Goal: Communication & Community: Ask a question

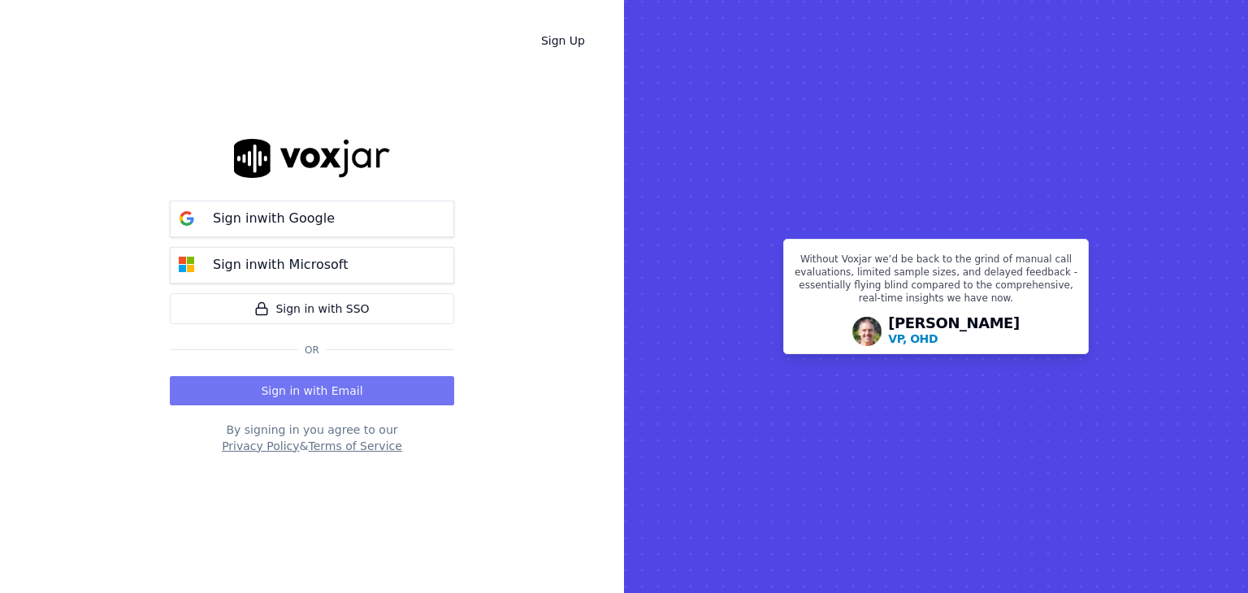
click at [276, 384] on button "Sign in with Email" at bounding box center [312, 390] width 284 height 29
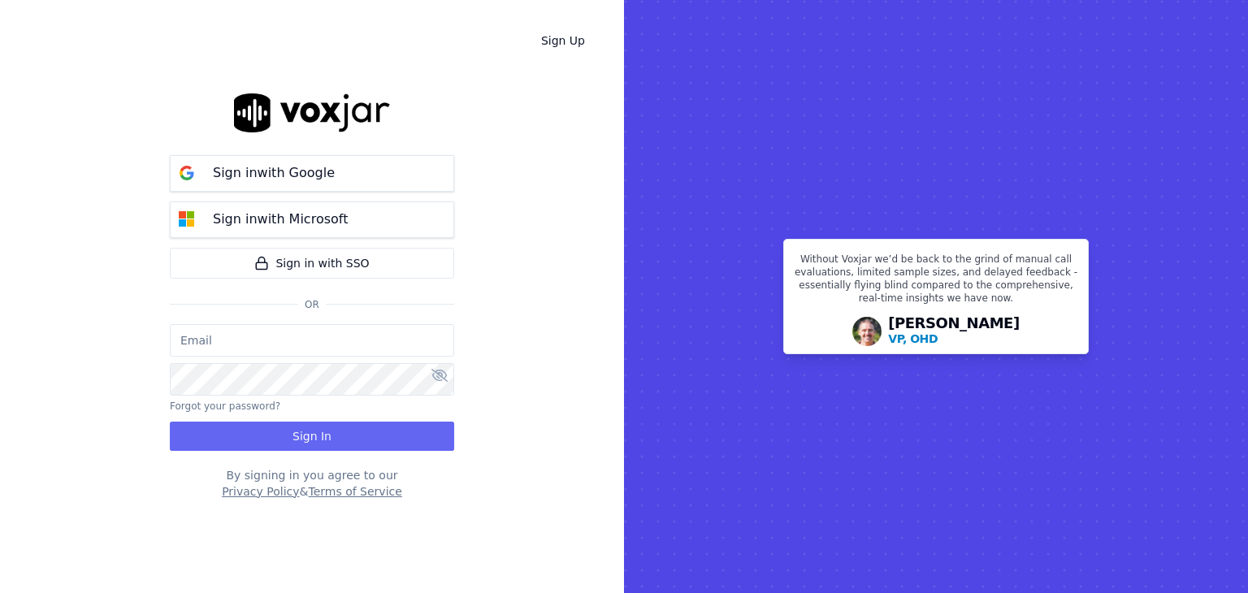
click at [228, 345] on input "email" at bounding box center [312, 340] width 284 height 33
type input "[EMAIL_ADDRESS][DOMAIN_NAME]"
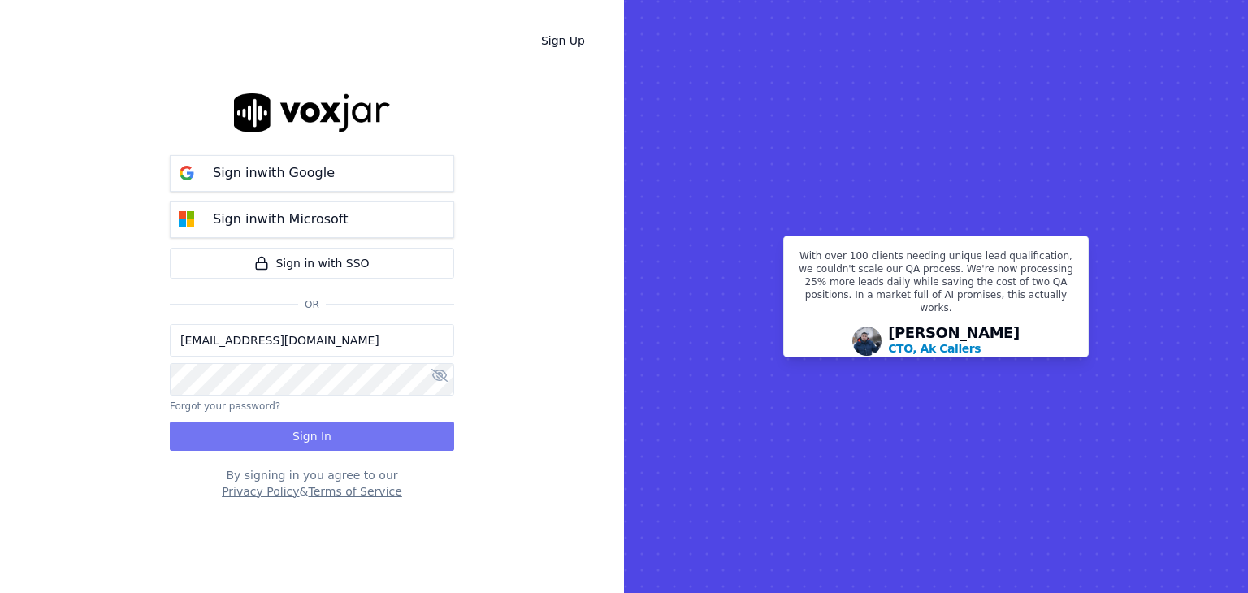
click at [296, 440] on button "Sign In" at bounding box center [312, 436] width 284 height 29
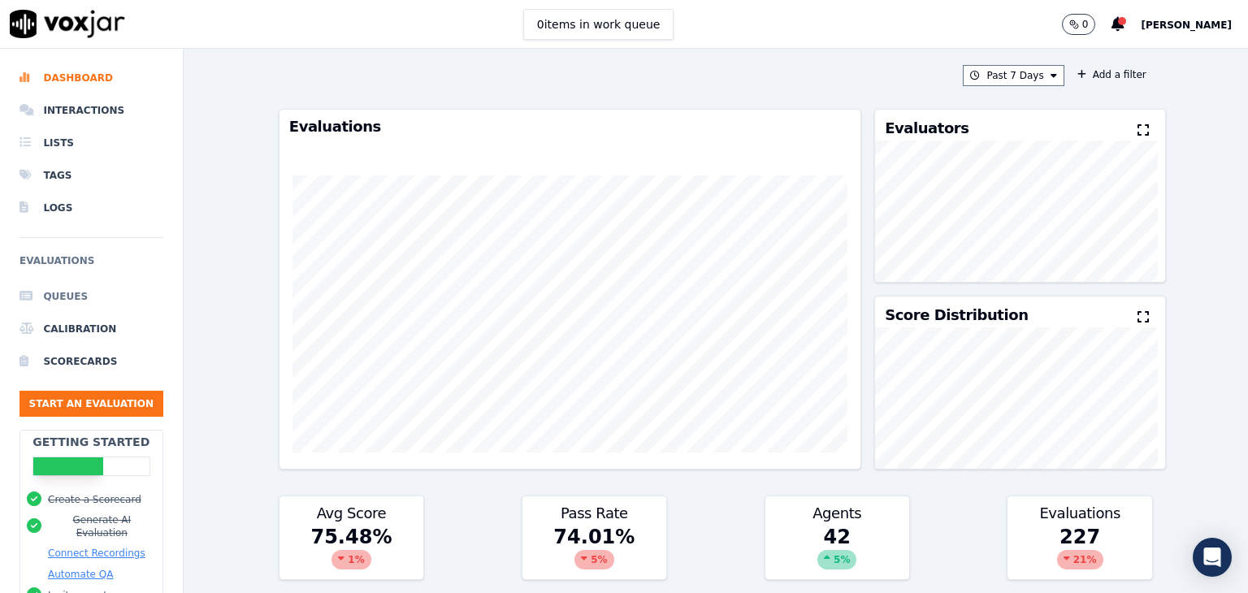
click at [67, 300] on li "Queues" at bounding box center [92, 296] width 144 height 33
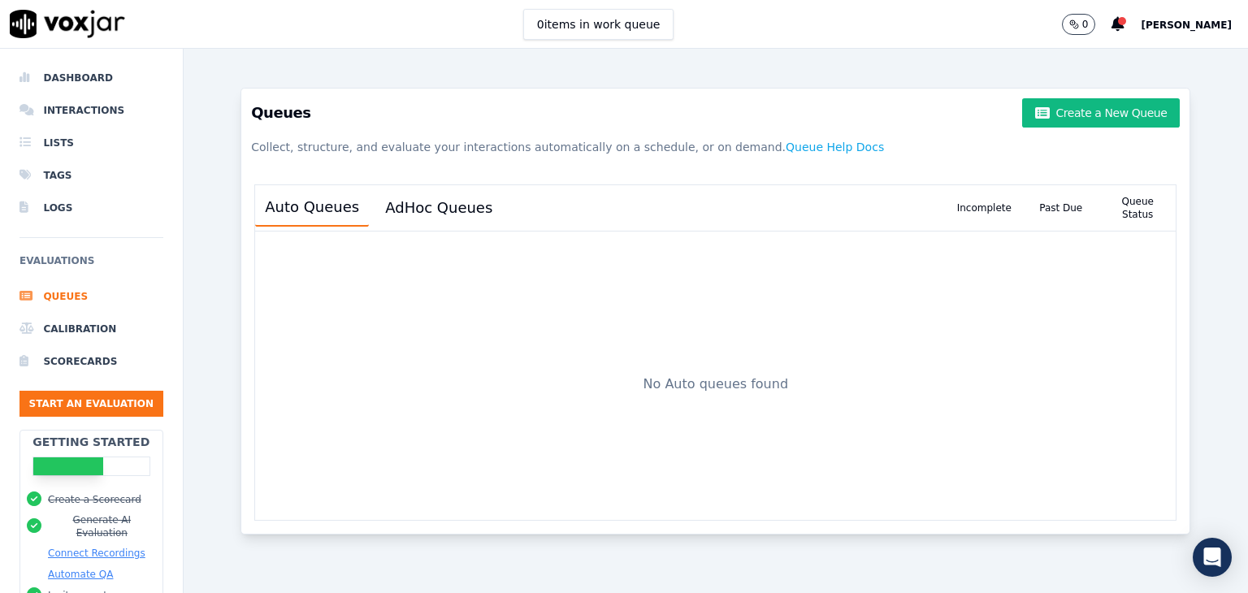
scroll to position [122, 0]
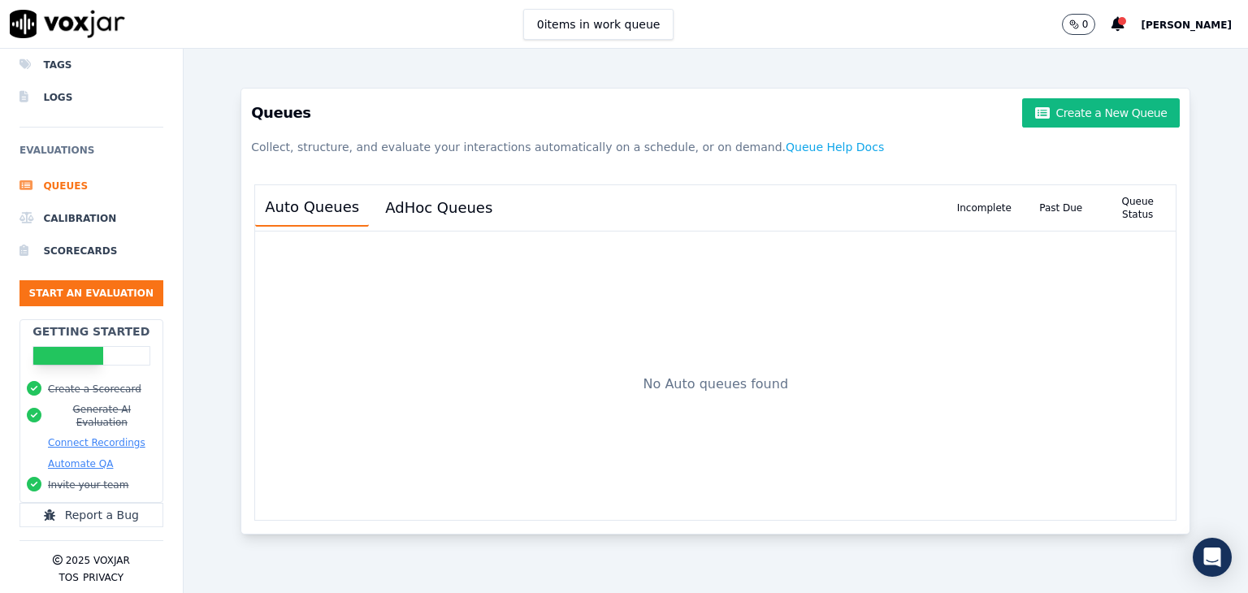
click at [94, 436] on button "Connect Recordings" at bounding box center [97, 442] width 98 height 13
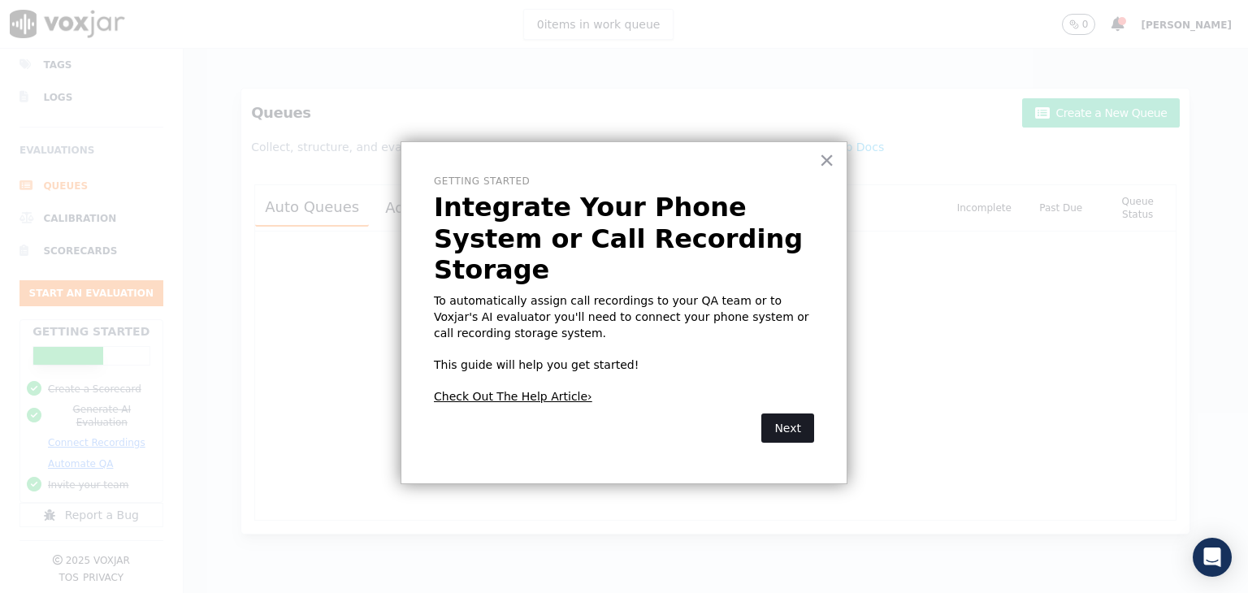
click at [785, 414] on button "Next" at bounding box center [787, 428] width 53 height 29
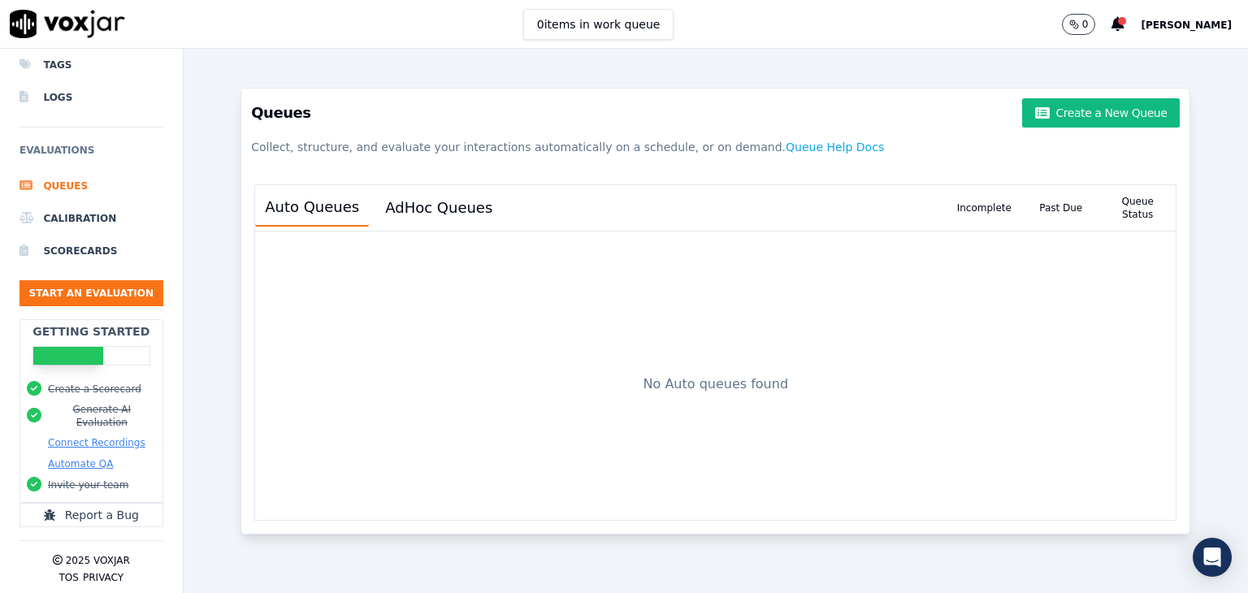
drag, startPoint x: 104, startPoint y: 429, endPoint x: 505, endPoint y: 58, distance: 546.3
click at [505, 58] on div "Queues Create a New Queue Collect, structure, and evaluate your interactions au…" at bounding box center [716, 321] width 976 height 544
click at [114, 436] on button "Connect Recordings" at bounding box center [97, 442] width 98 height 13
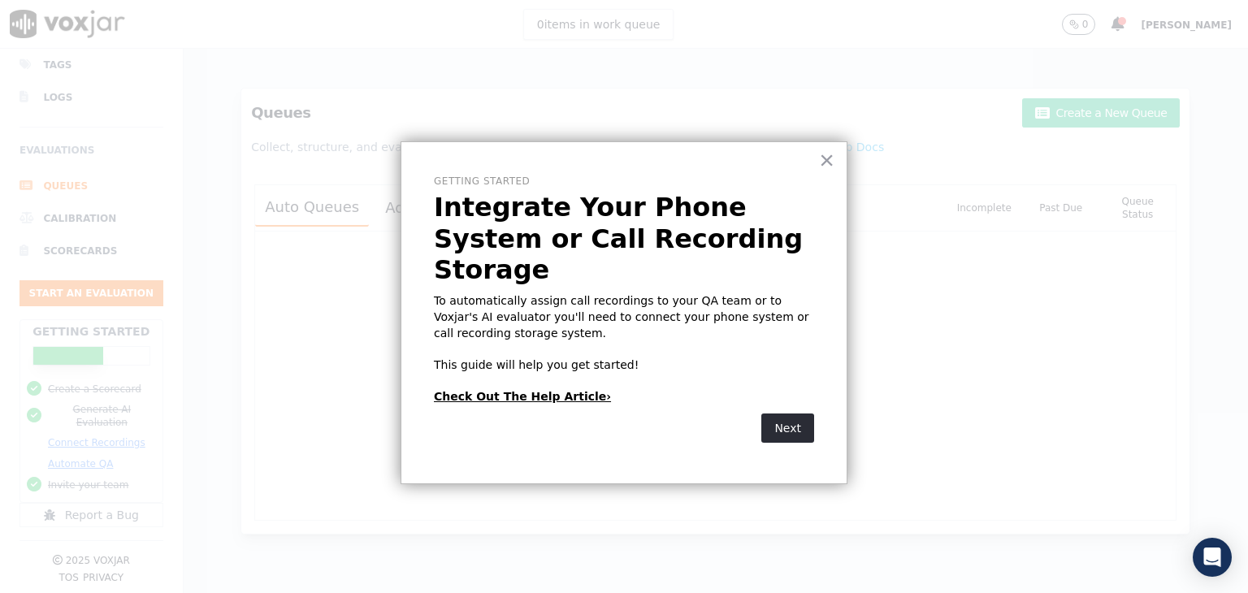
click at [523, 390] on link "Check Out The Help Article›" at bounding box center [522, 396] width 177 height 13
click at [268, 319] on div at bounding box center [624, 296] width 1248 height 593
click at [829, 162] on button "×" at bounding box center [826, 160] width 15 height 26
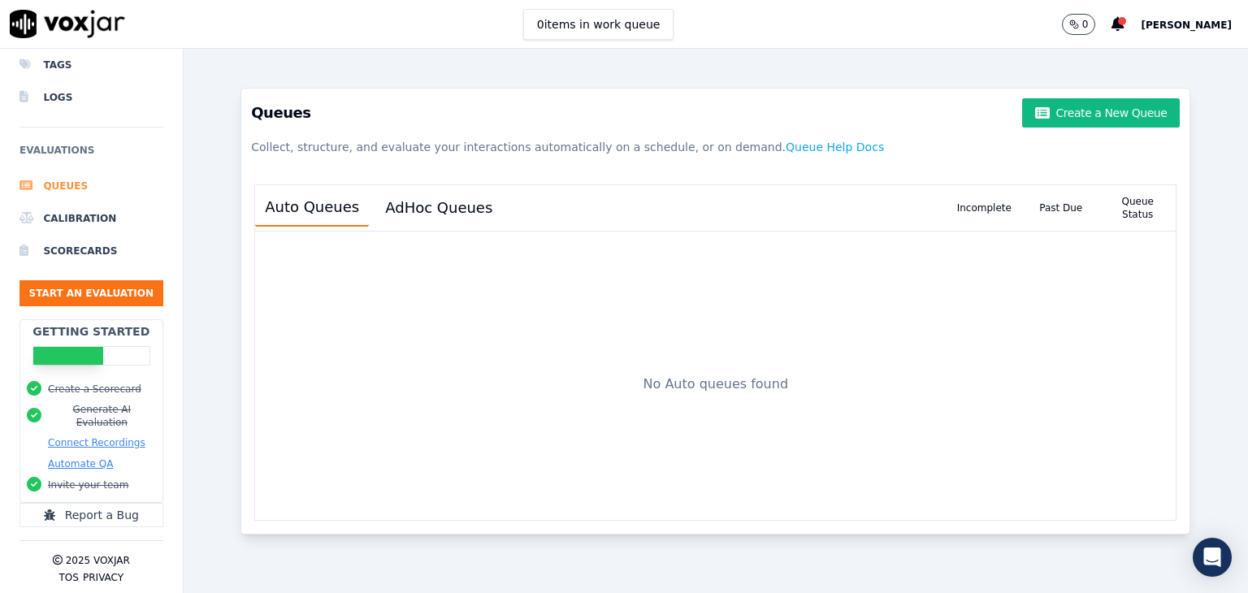
click at [72, 176] on li "Queues" at bounding box center [92, 186] width 144 height 33
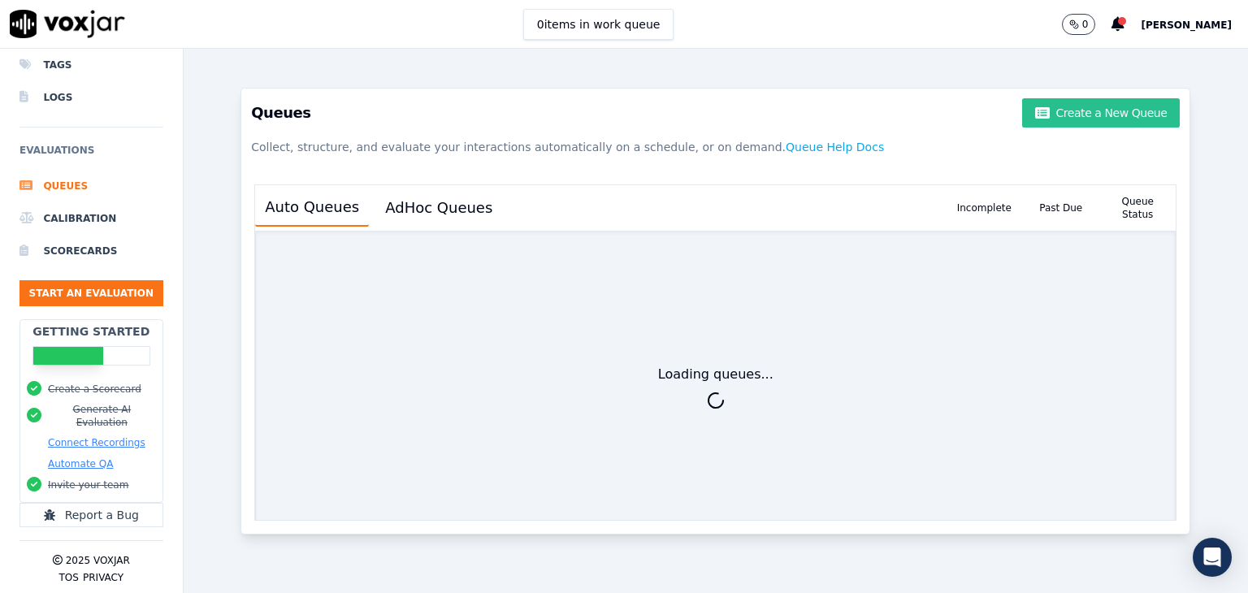
click at [1079, 118] on button "Create a New Queue" at bounding box center [1101, 112] width 158 height 29
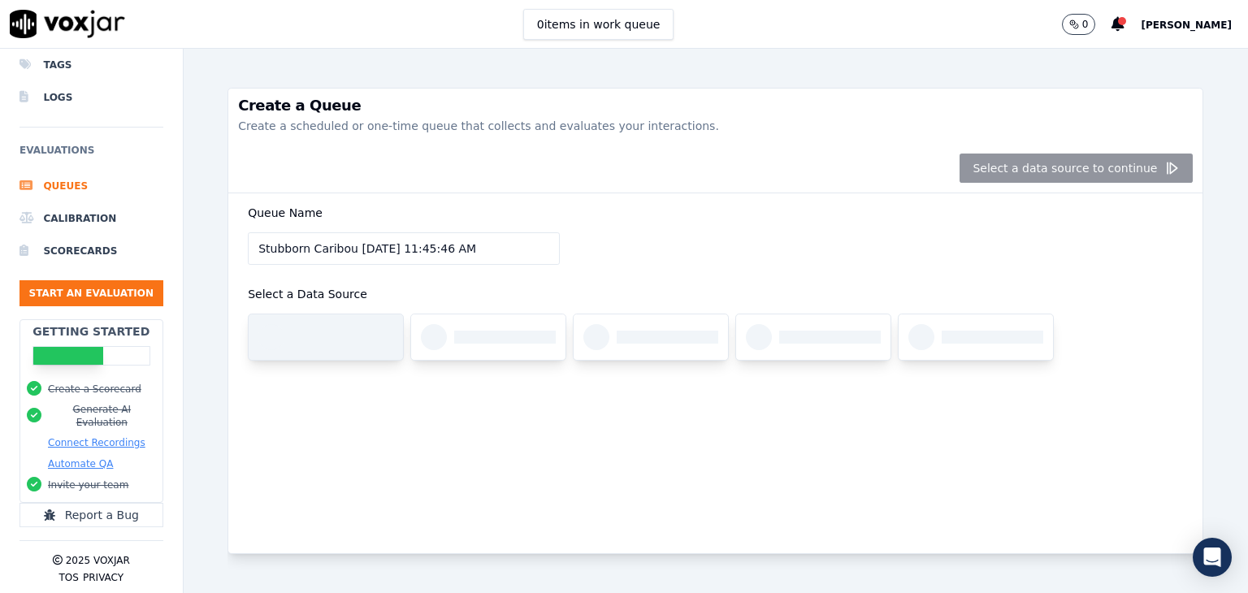
click at [332, 349] on div at bounding box center [326, 338] width 154 height 46
click at [352, 346] on div at bounding box center [326, 338] width 154 height 46
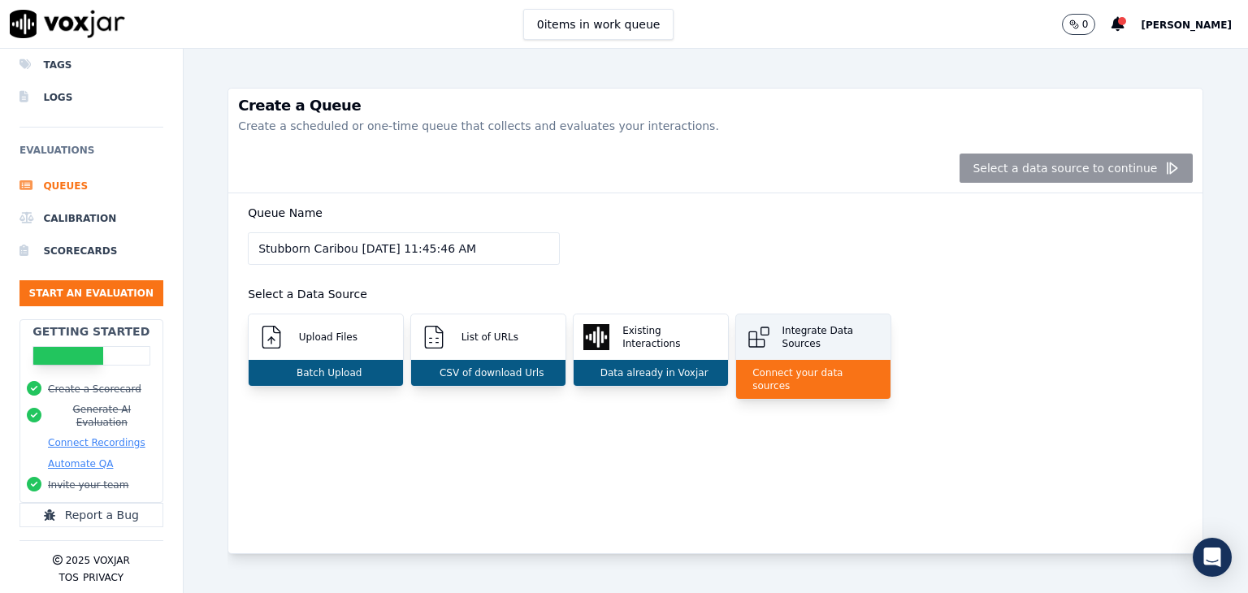
click at [800, 319] on div "Integrate Data Sources" at bounding box center [813, 338] width 154 height 46
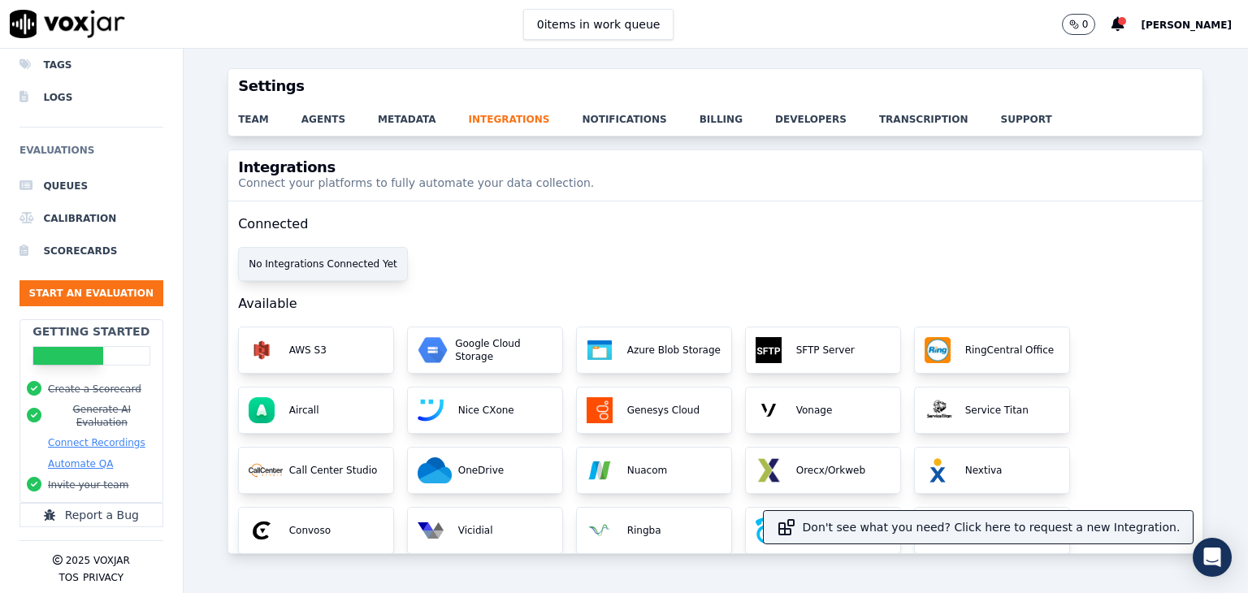
click at [332, 264] on div "No Integrations Connected Yet" at bounding box center [323, 264] width 168 height 33
click at [488, 114] on link "integrations" at bounding box center [526, 114] width 114 height 23
click at [59, 170] on li "Queues" at bounding box center [92, 186] width 144 height 33
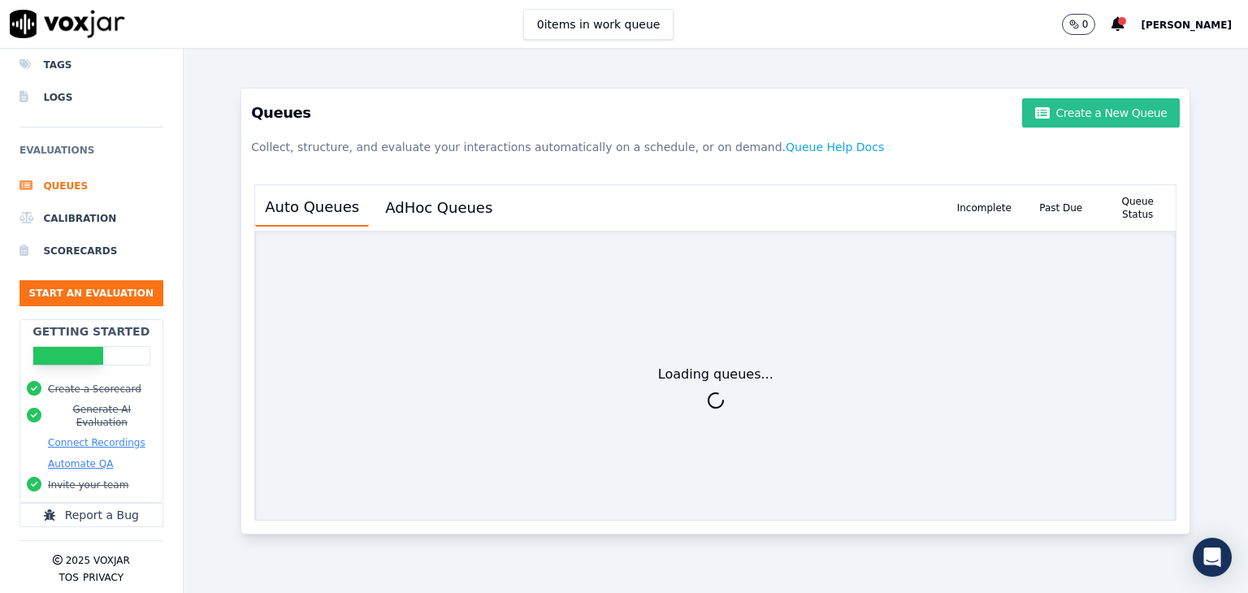
click at [1078, 121] on button "Create a New Queue" at bounding box center [1101, 112] width 158 height 29
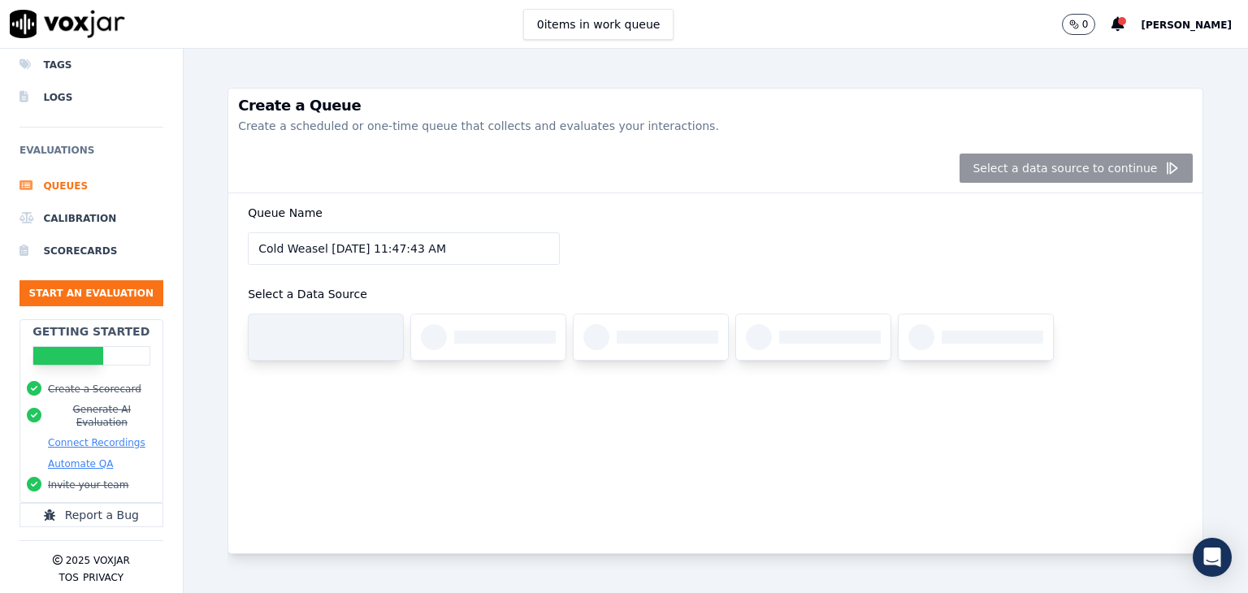
click at [371, 336] on div at bounding box center [343, 337] width 102 height 13
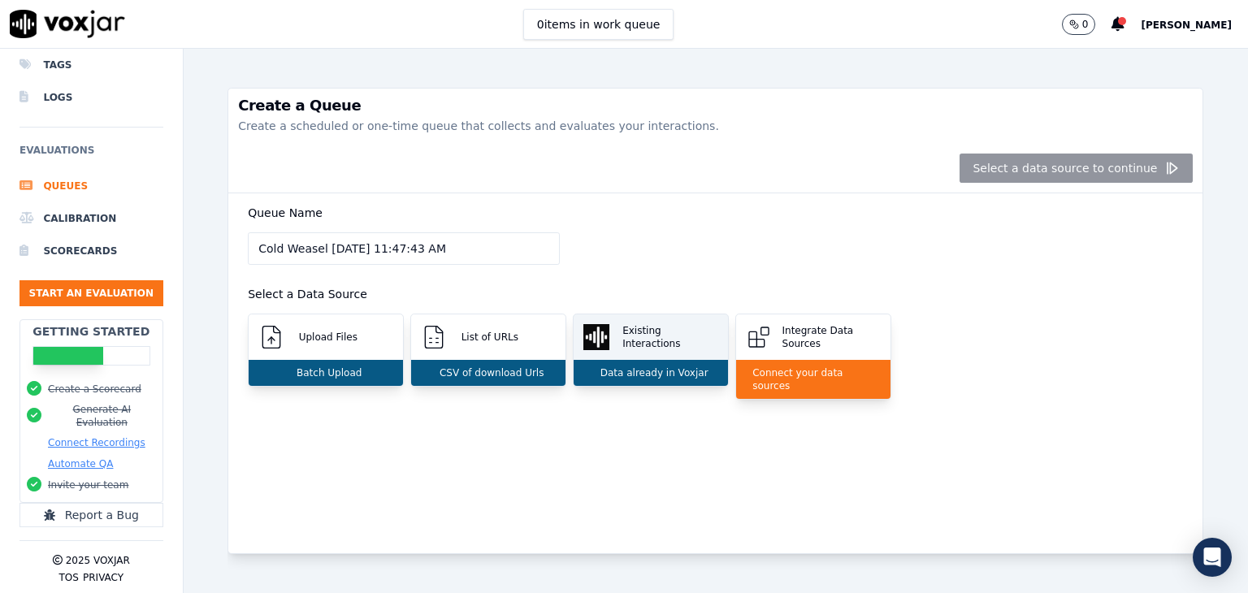
click at [647, 336] on p "Existing Interactions" at bounding box center [667, 337] width 102 height 26
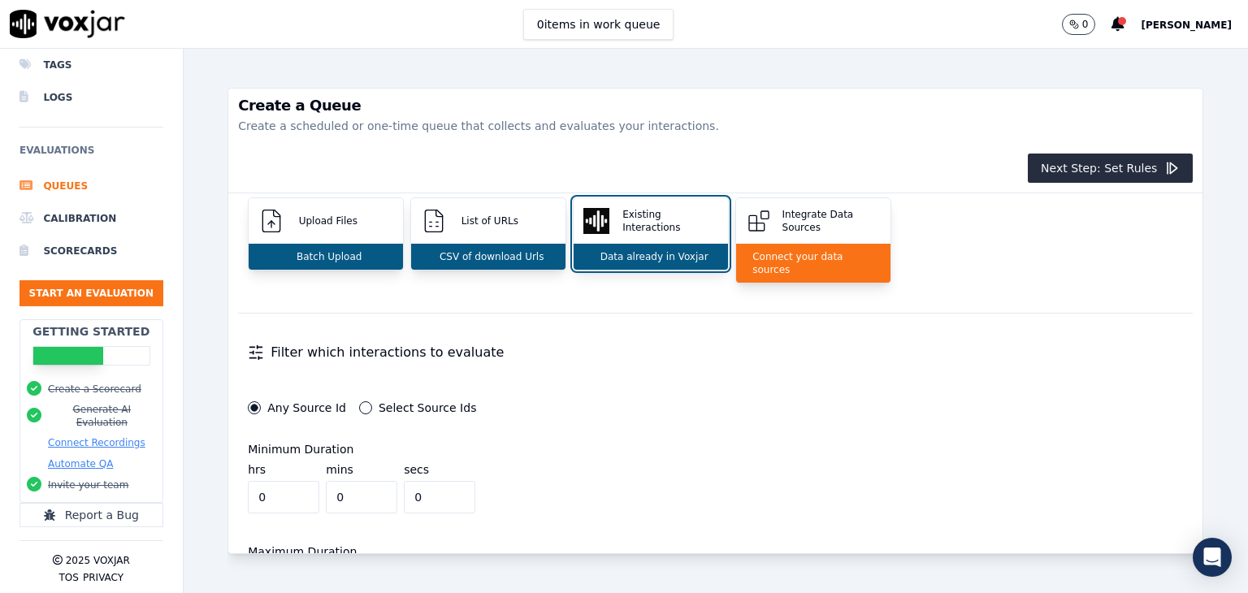
scroll to position [115, 0]
click at [250, 346] on icon at bounding box center [256, 353] width 16 height 16
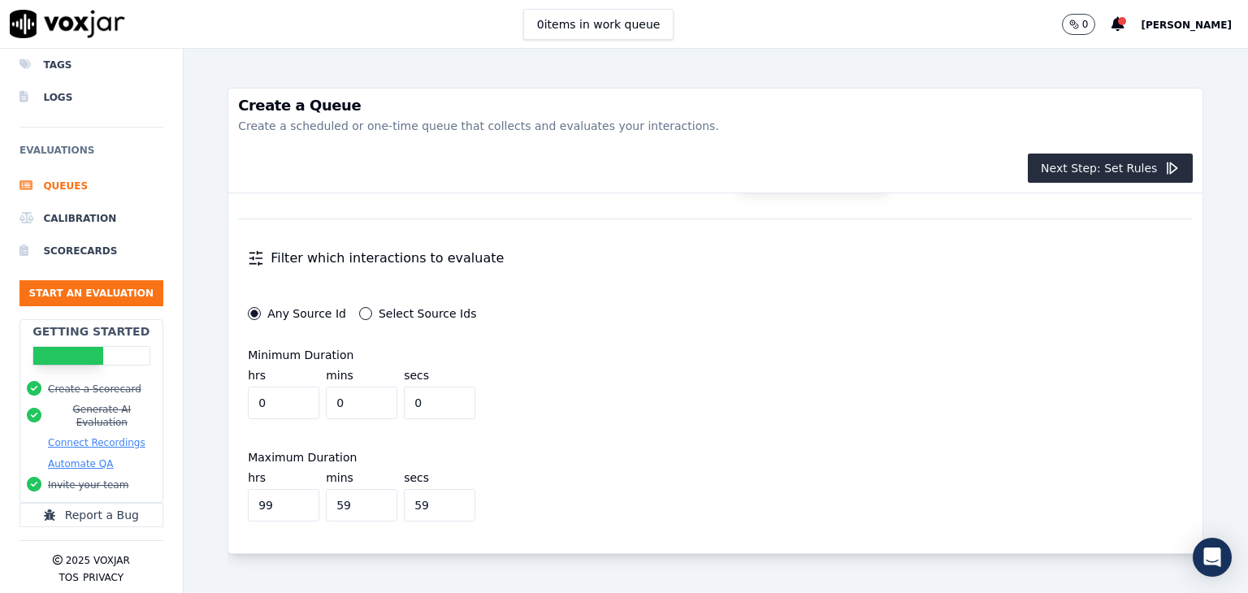
scroll to position [0, 0]
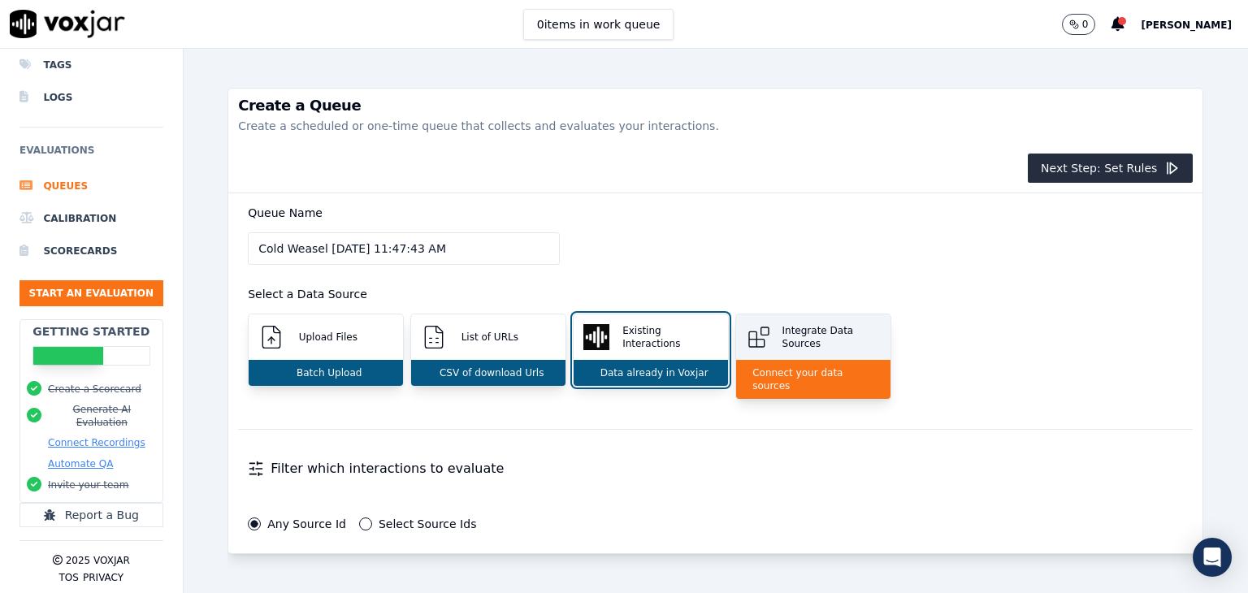
click at [778, 341] on p "Integrate Data Sources" at bounding box center [829, 337] width 106 height 26
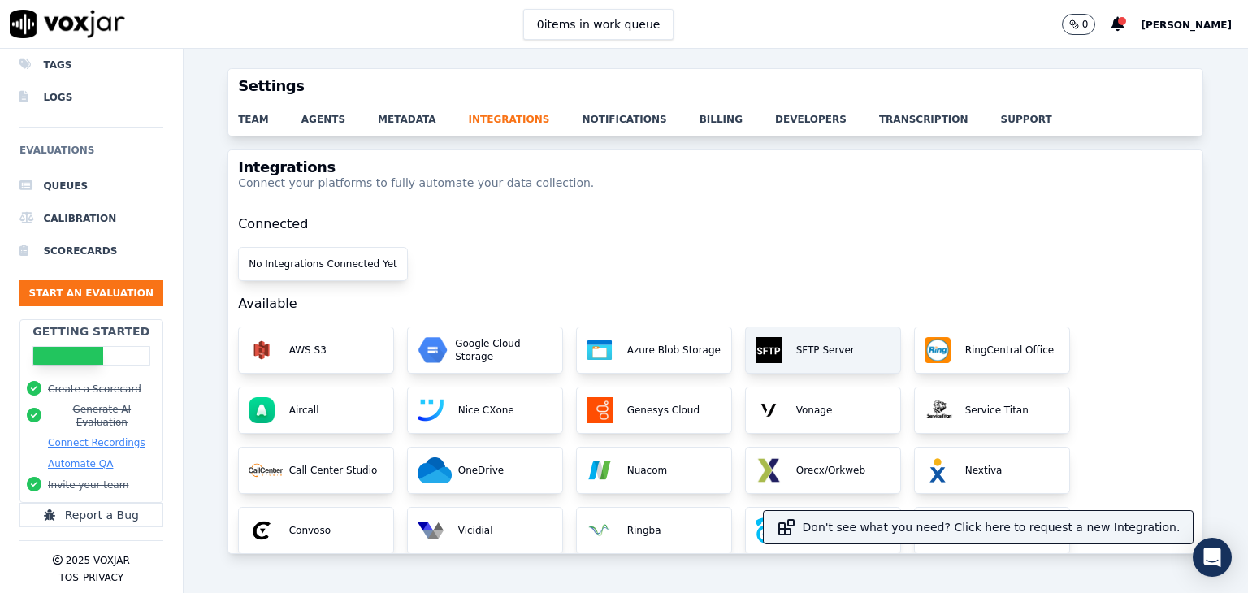
click at [795, 344] on p "SFTP Server" at bounding box center [822, 350] width 65 height 13
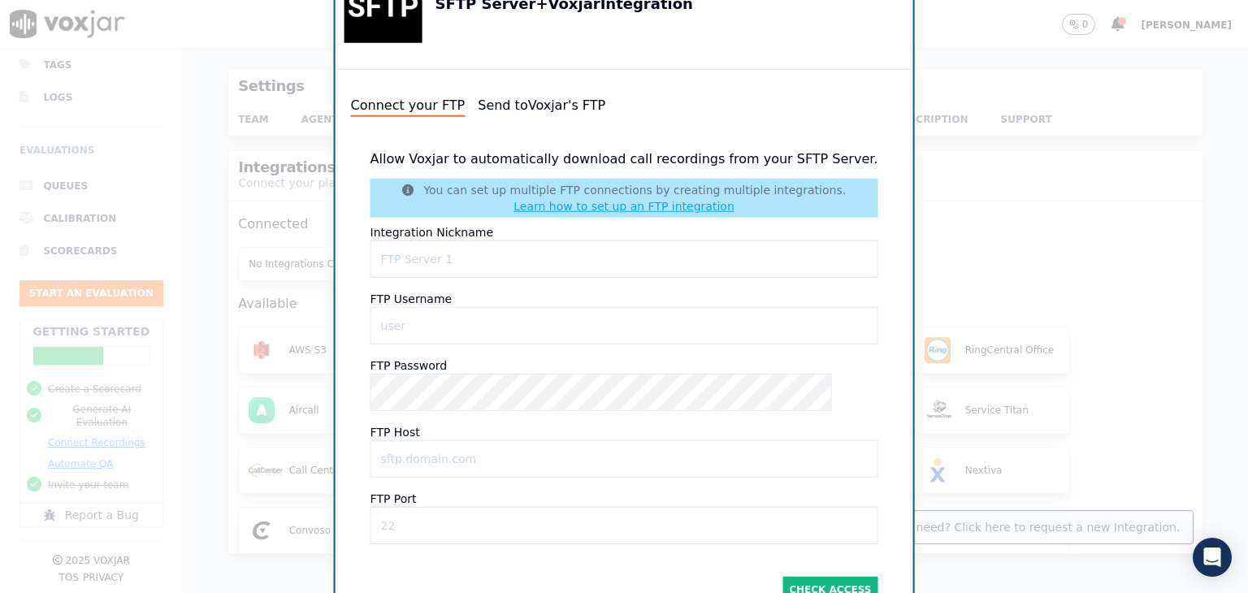
type Usernameinput "[EMAIL_ADDRESS][DOMAIN_NAME]"
click at [972, 202] on div at bounding box center [624, 296] width 1248 height 593
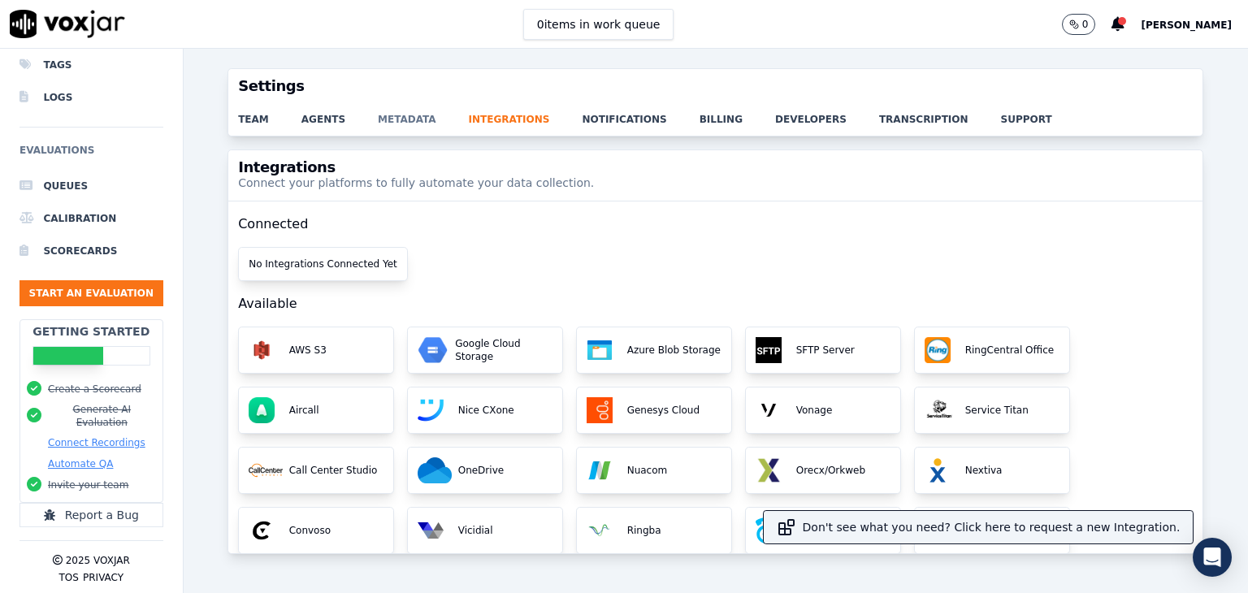
click at [394, 117] on link "metadata" at bounding box center [423, 114] width 91 height 23
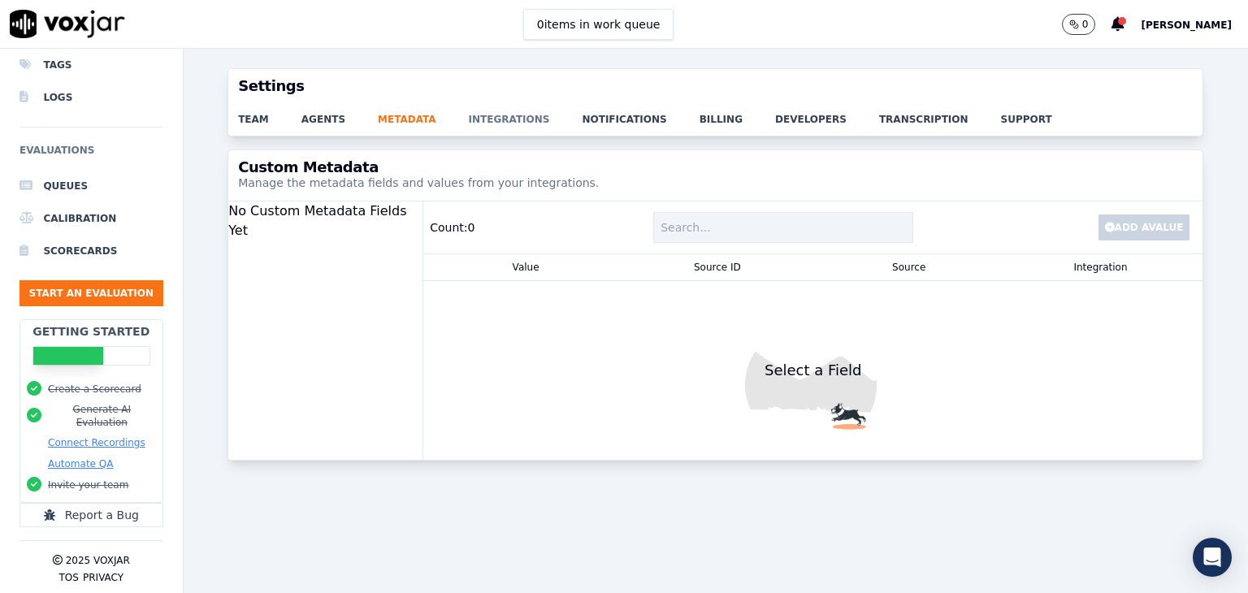
click at [503, 121] on link "integrations" at bounding box center [526, 114] width 114 height 23
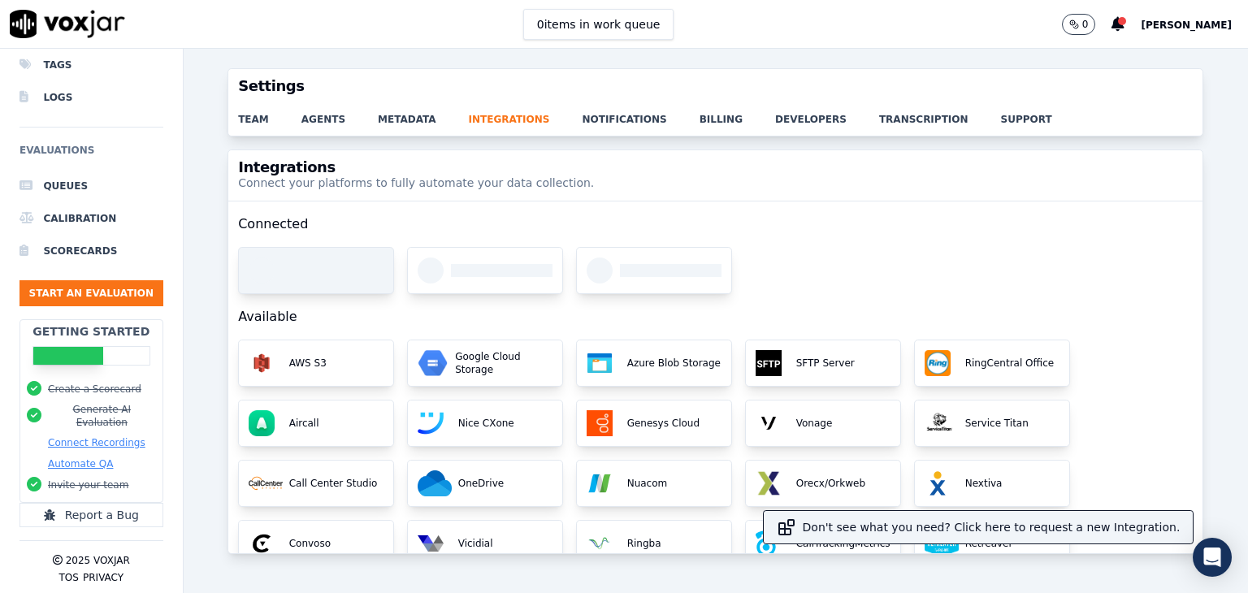
click at [354, 280] on div at bounding box center [316, 271] width 154 height 46
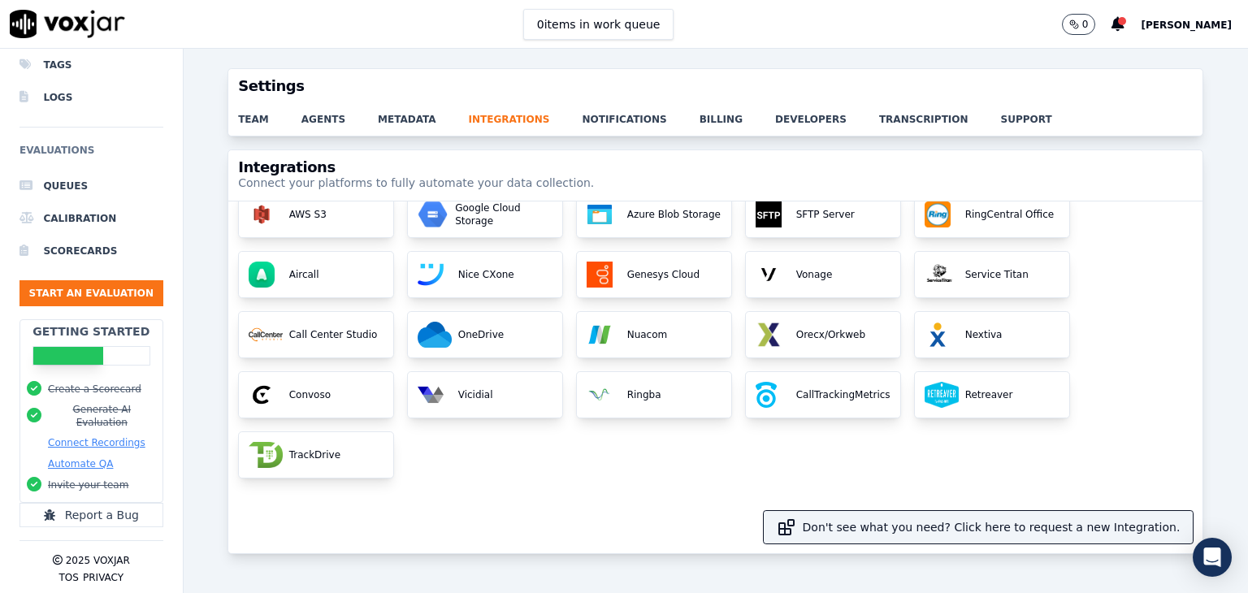
scroll to position [141, 0]
click at [38, 180] on li "Queues" at bounding box center [92, 186] width 144 height 33
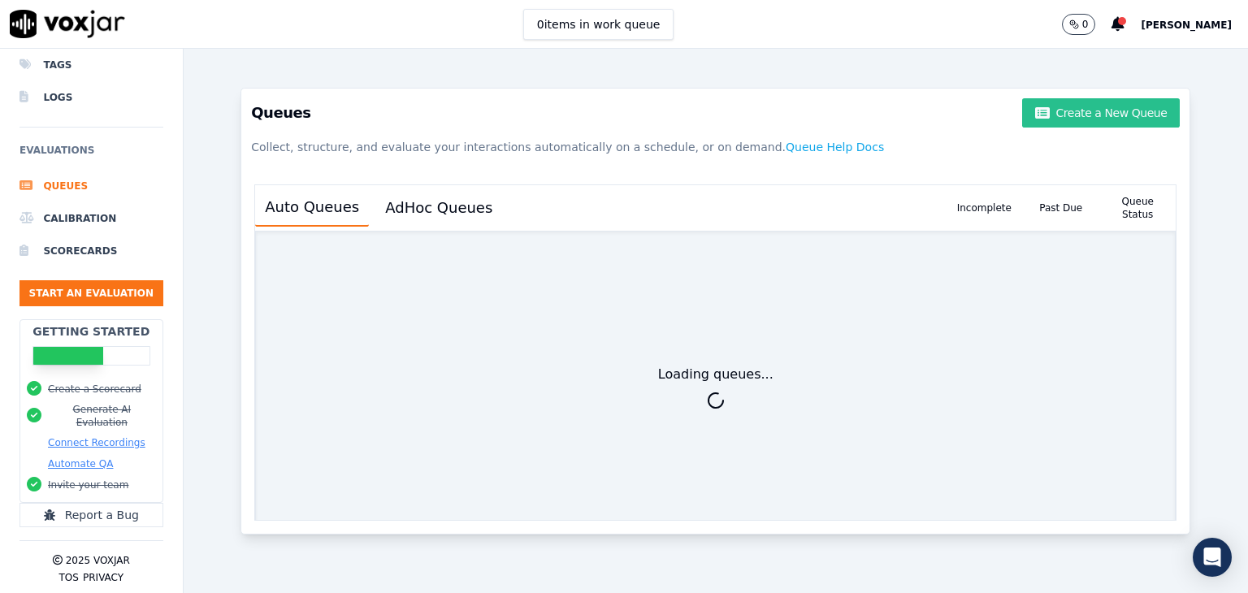
click at [1095, 116] on button "Create a New Queue" at bounding box center [1101, 112] width 158 height 29
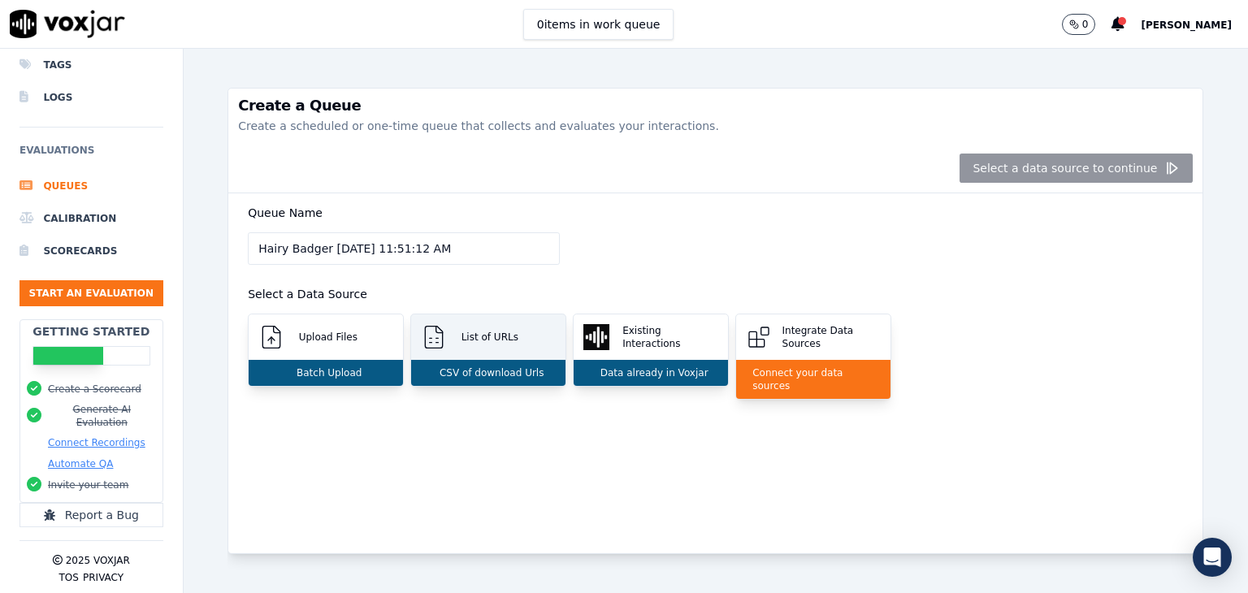
click at [472, 334] on p "List of URLs" at bounding box center [486, 337] width 63 height 13
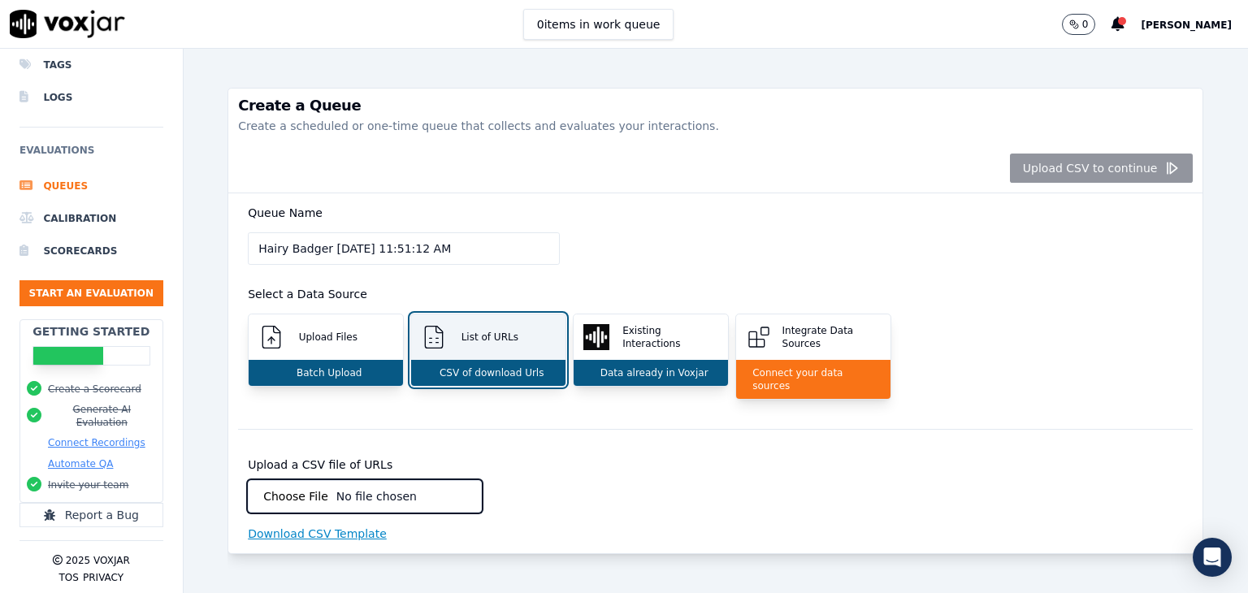
scroll to position [41, 0]
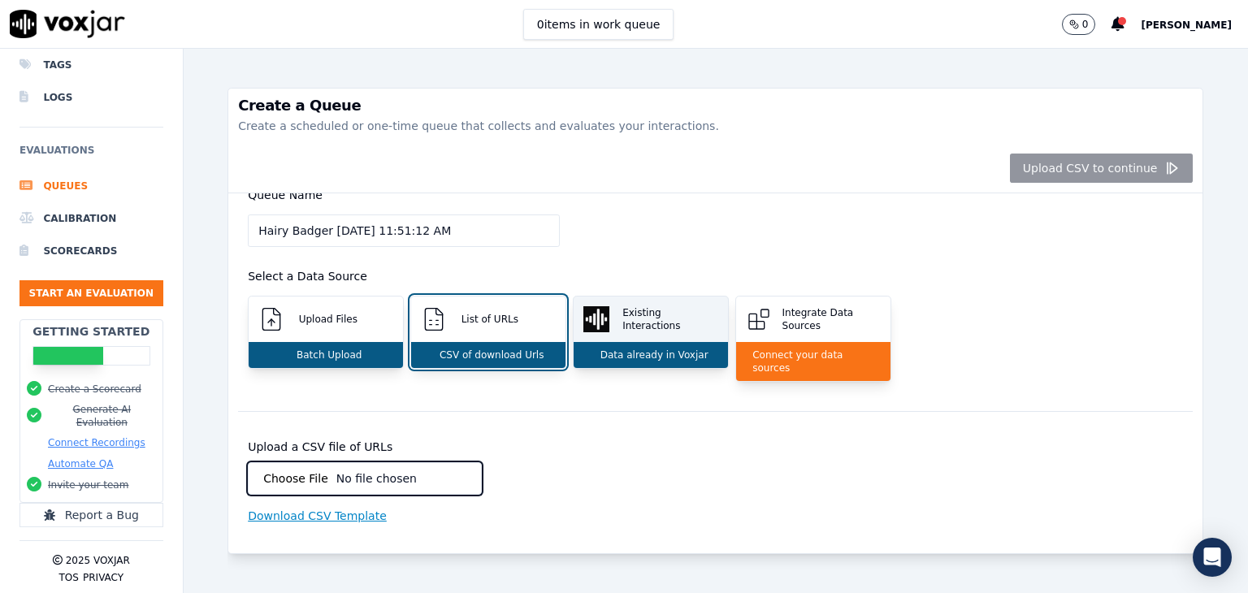
click at [655, 303] on div "Existing Interactions" at bounding box center [651, 320] width 154 height 46
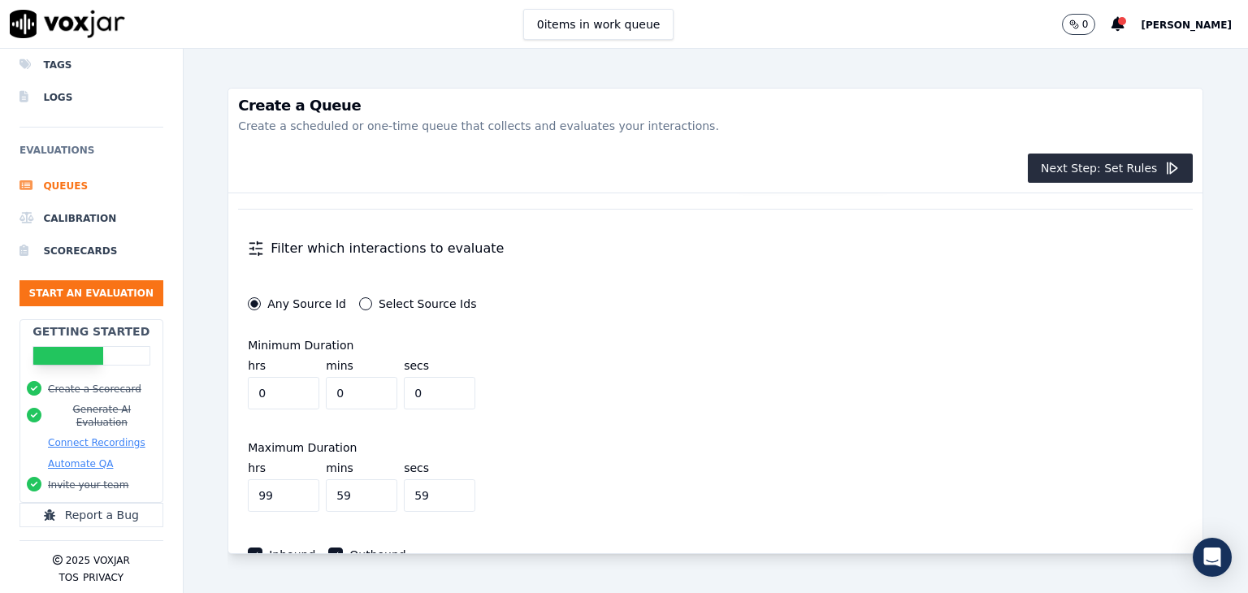
scroll to position [222, 0]
click at [474, 313] on div "Any Source Id Select Source Ids Minimum Duration hrs 0 mins 0 secs 0 Maximum Du…" at bounding box center [477, 464] width 478 height 395
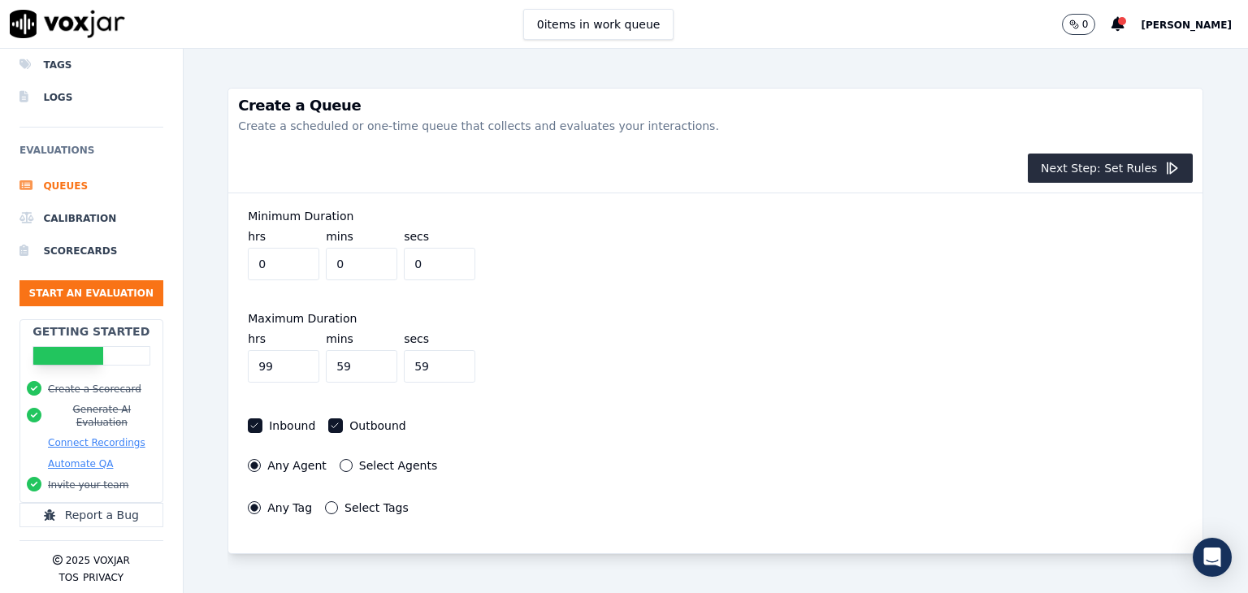
scroll to position [0, 0]
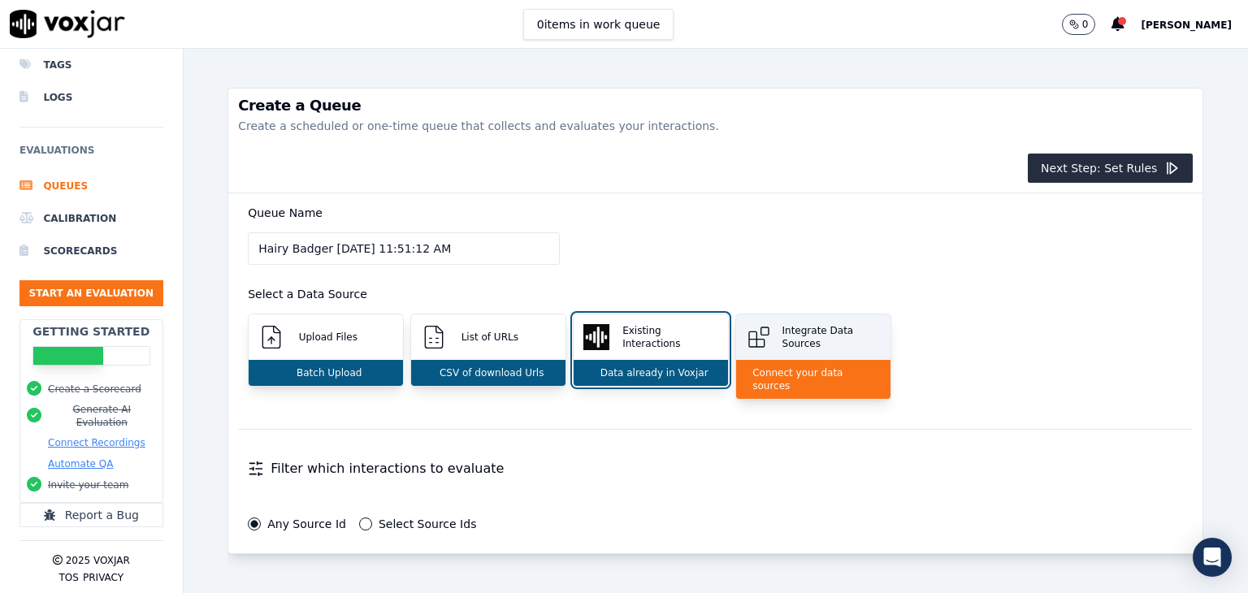
click at [762, 331] on icon at bounding box center [759, 337] width 26 height 26
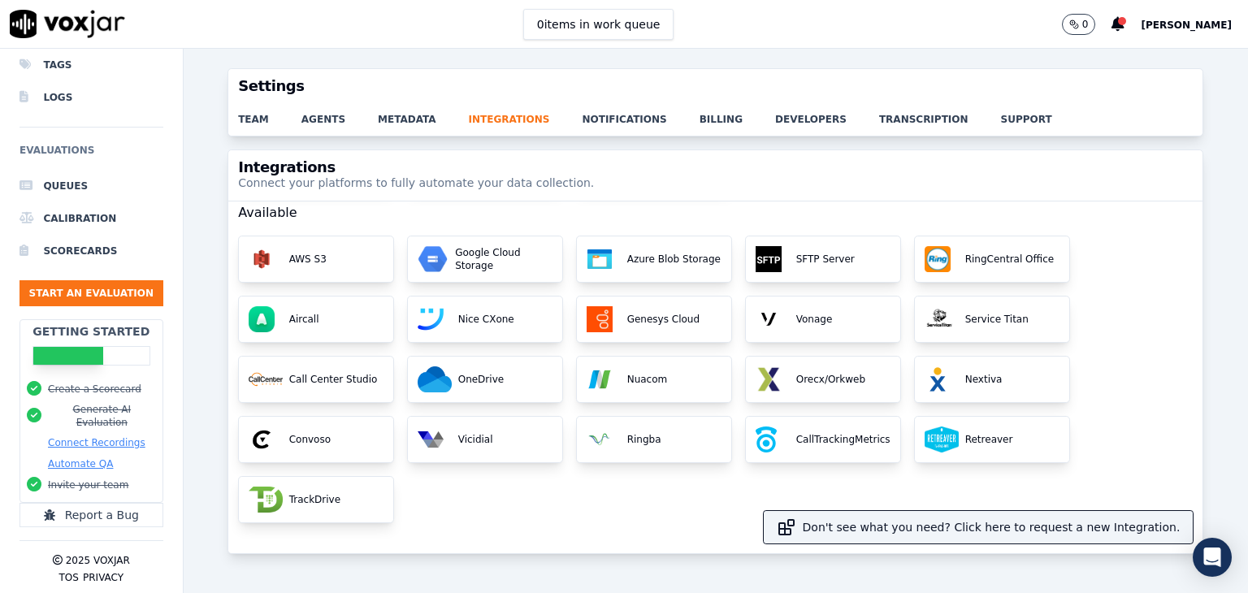
scroll to position [125, 0]
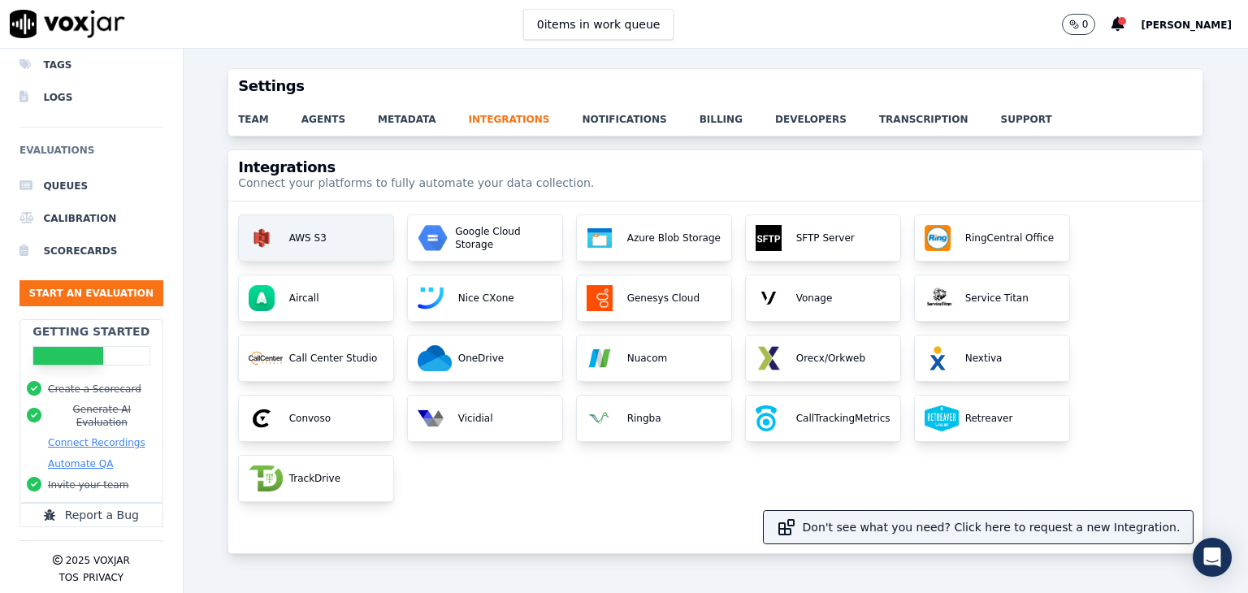
click at [345, 228] on div "AWS S3" at bounding box center [316, 238] width 154 height 46
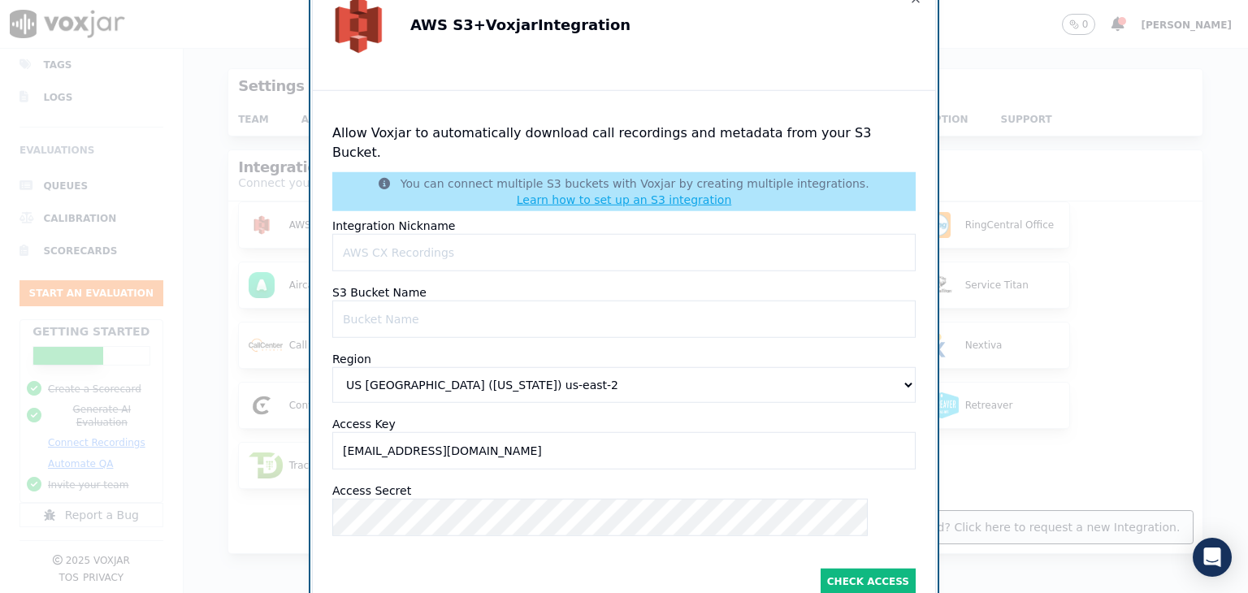
scroll to position [112, 0]
click at [1017, 53] on div at bounding box center [624, 296] width 1248 height 593
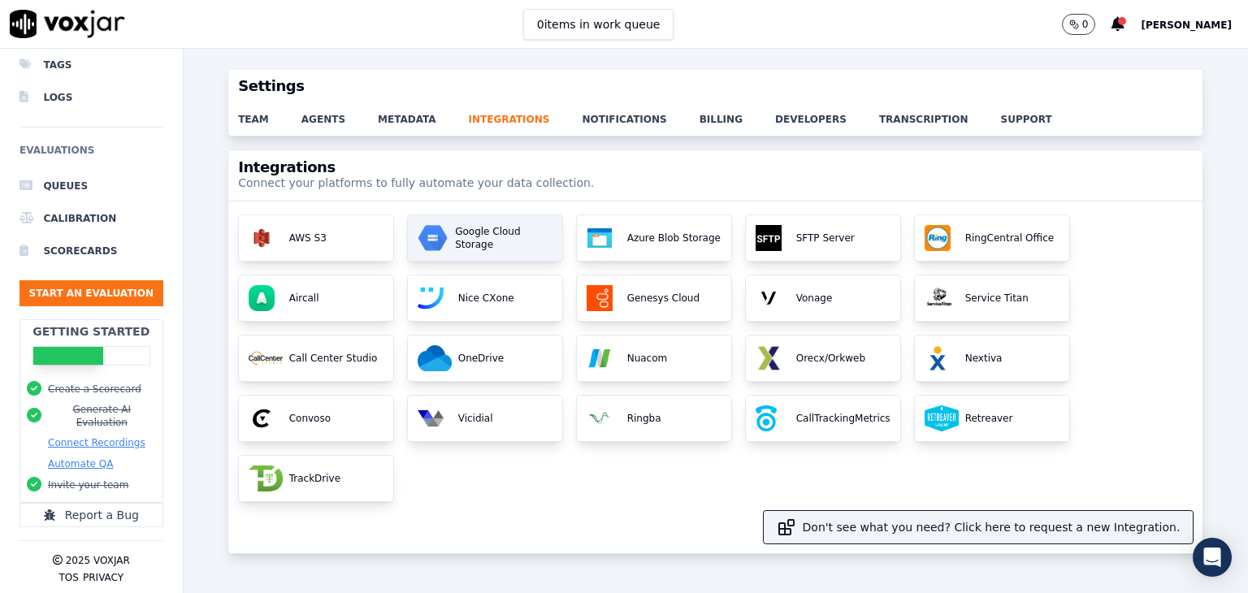
click at [484, 249] on div "Google Cloud Storage" at bounding box center [485, 238] width 154 height 46
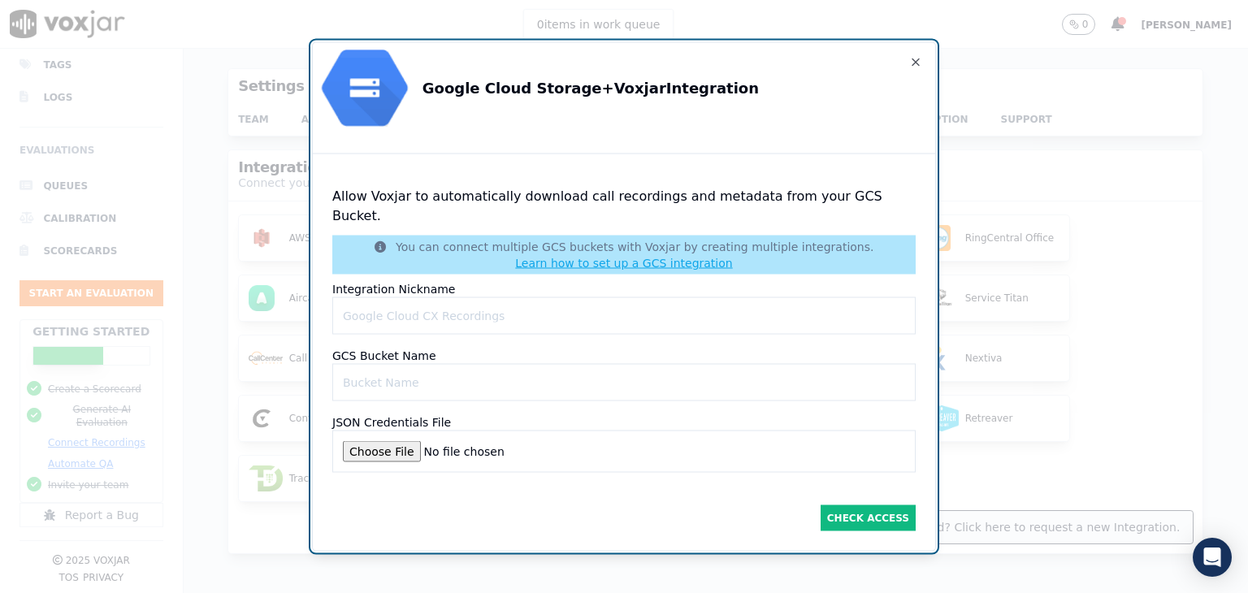
click at [1001, 98] on div at bounding box center [624, 296] width 1248 height 593
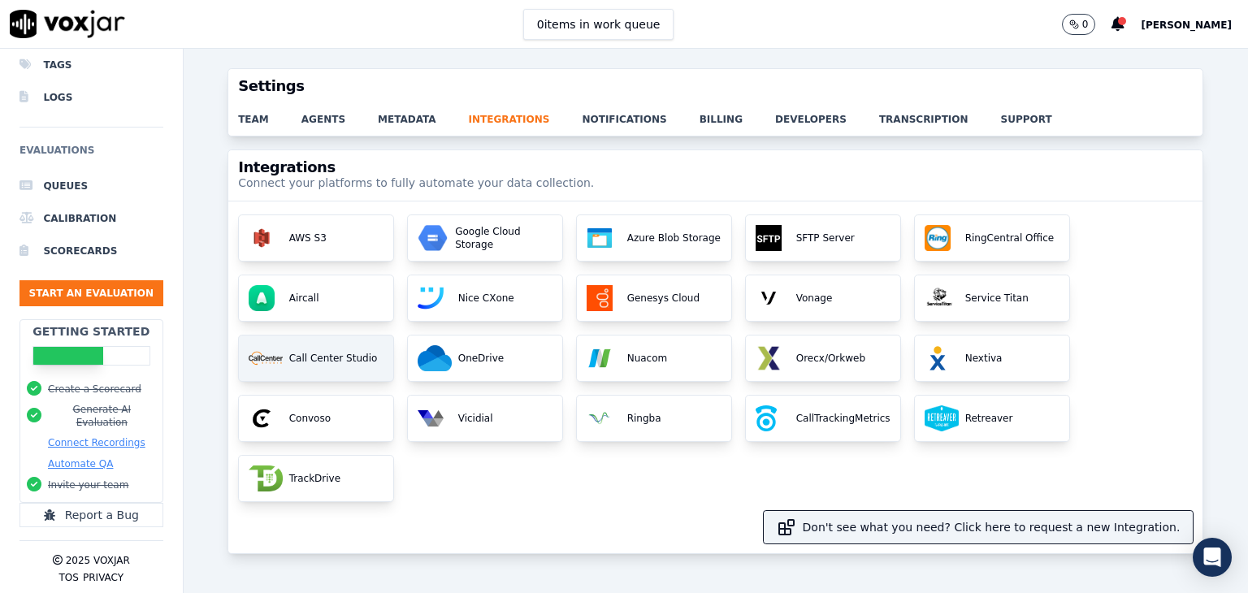
click at [324, 369] on div "Call Center Studio" at bounding box center [316, 359] width 154 height 46
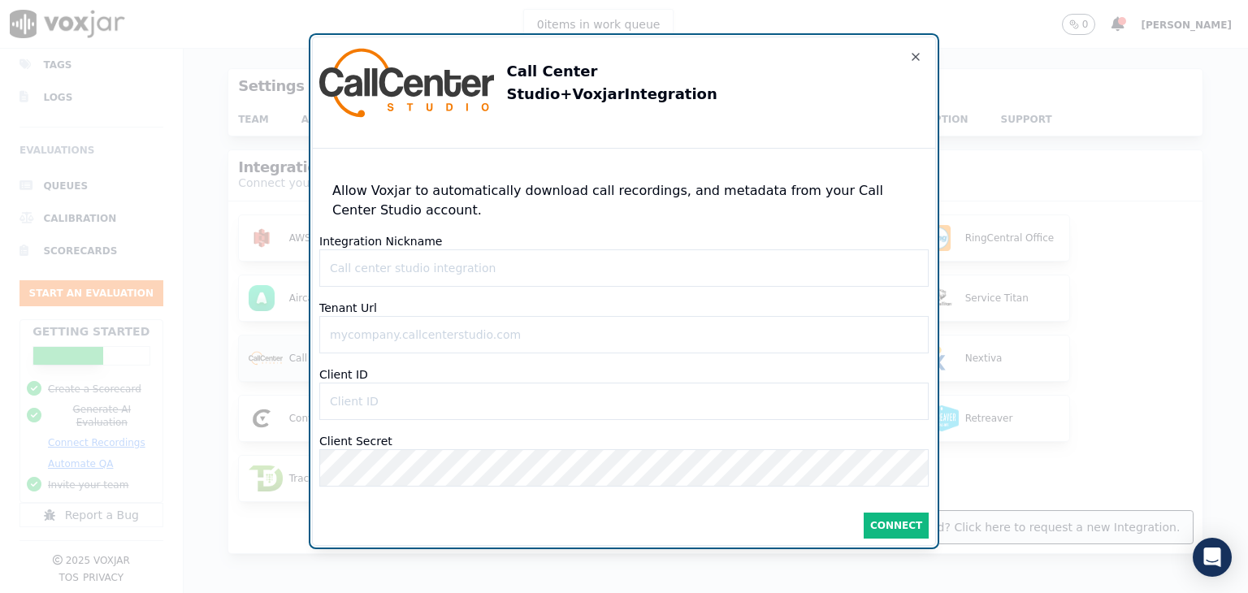
type IDinput "[EMAIL_ADDRESS][DOMAIN_NAME]"
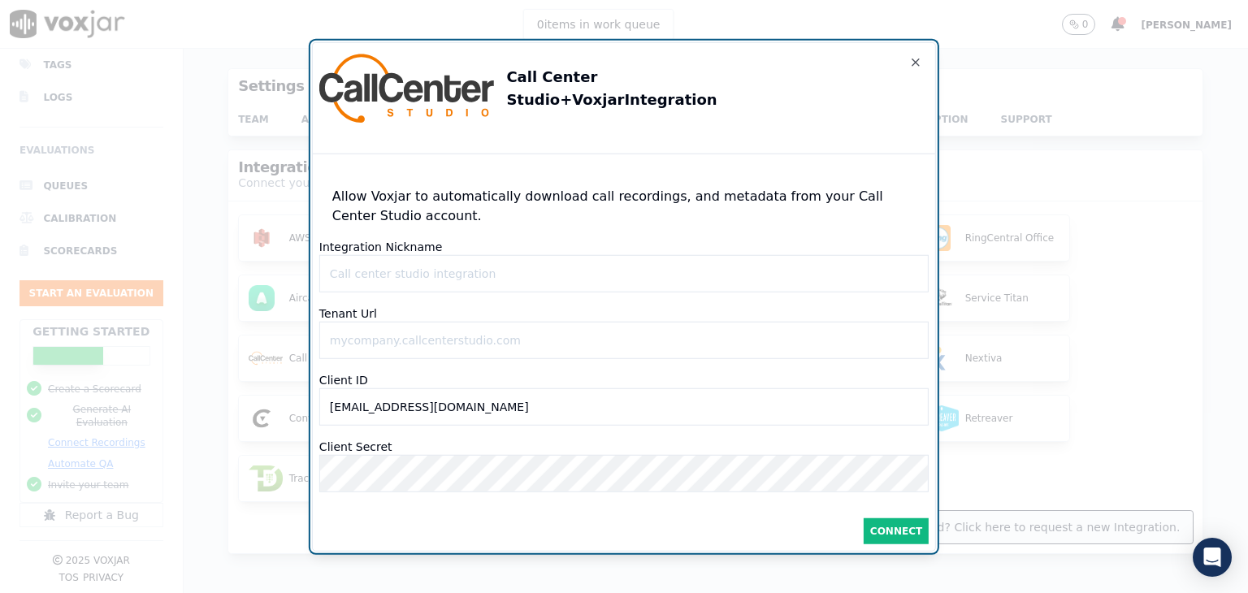
click at [1007, 62] on div at bounding box center [624, 296] width 1248 height 593
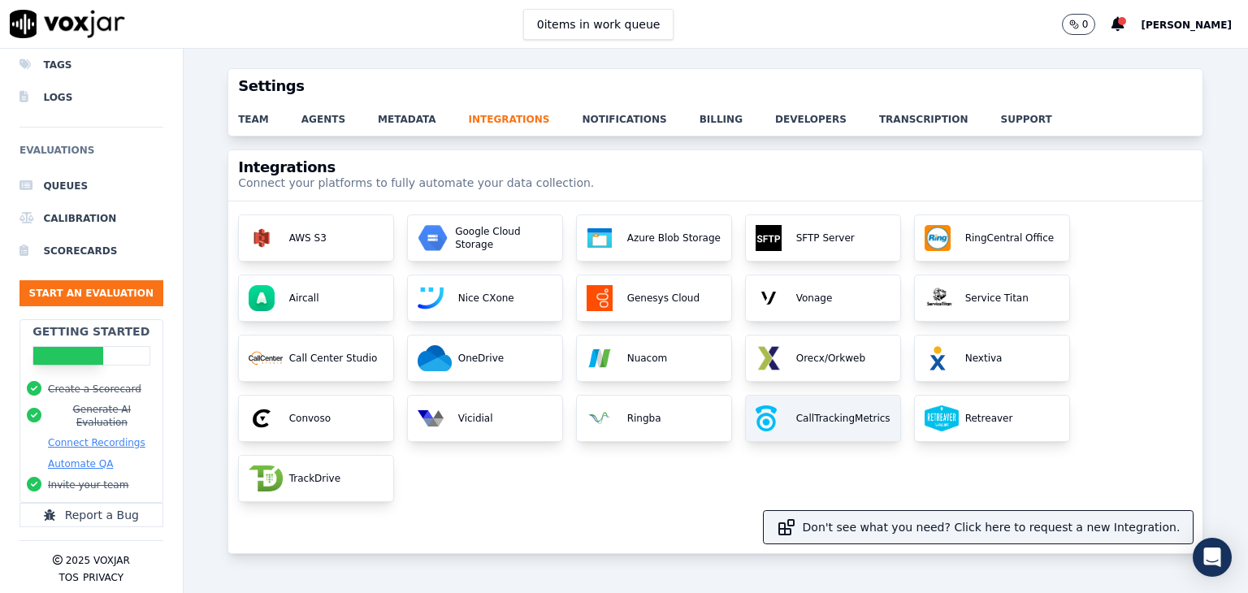
click at [818, 412] on p "CallTrackingMetrics" at bounding box center [840, 418] width 101 height 13
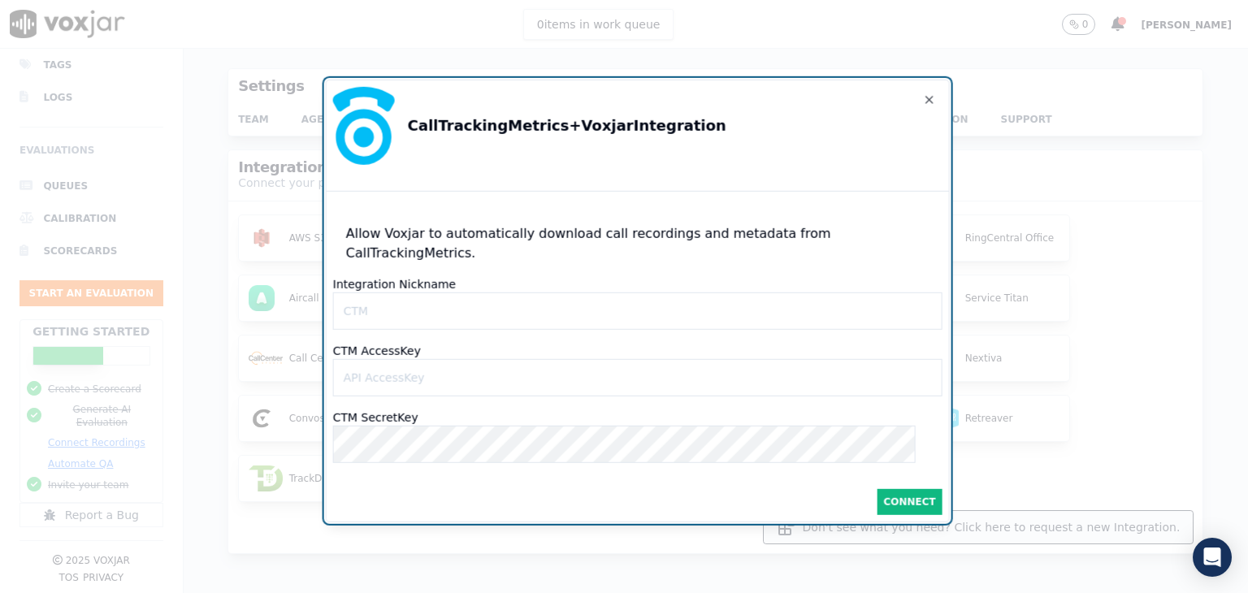
type AccessKeyinput "[EMAIL_ADDRESS][DOMAIN_NAME]"
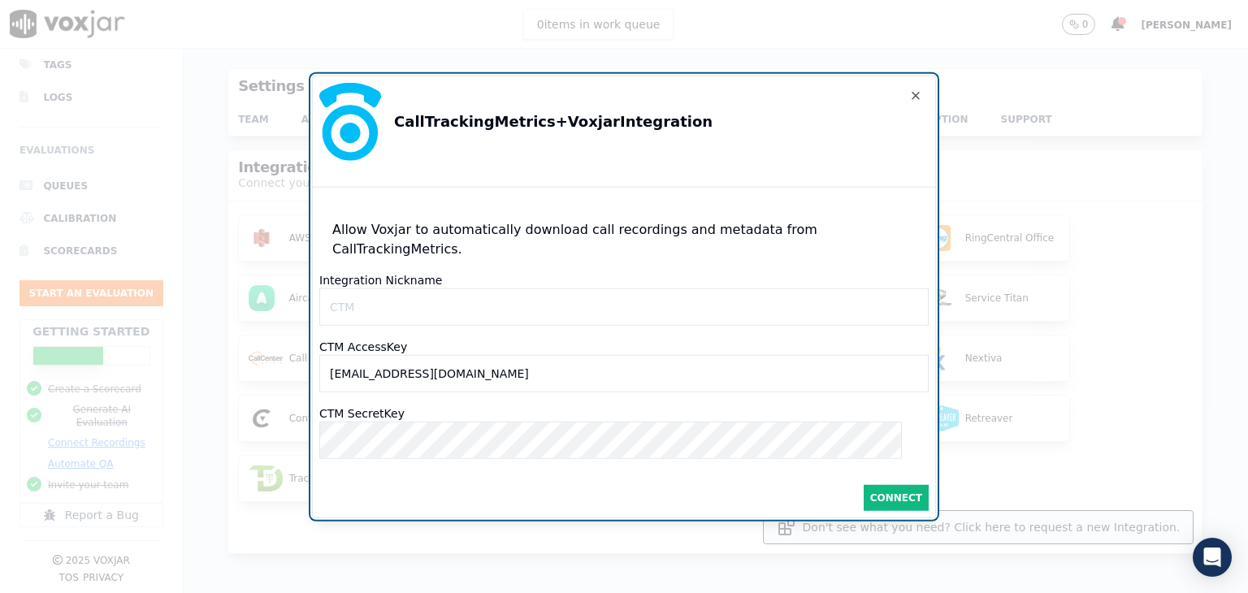
click at [996, 143] on div at bounding box center [624, 296] width 1248 height 593
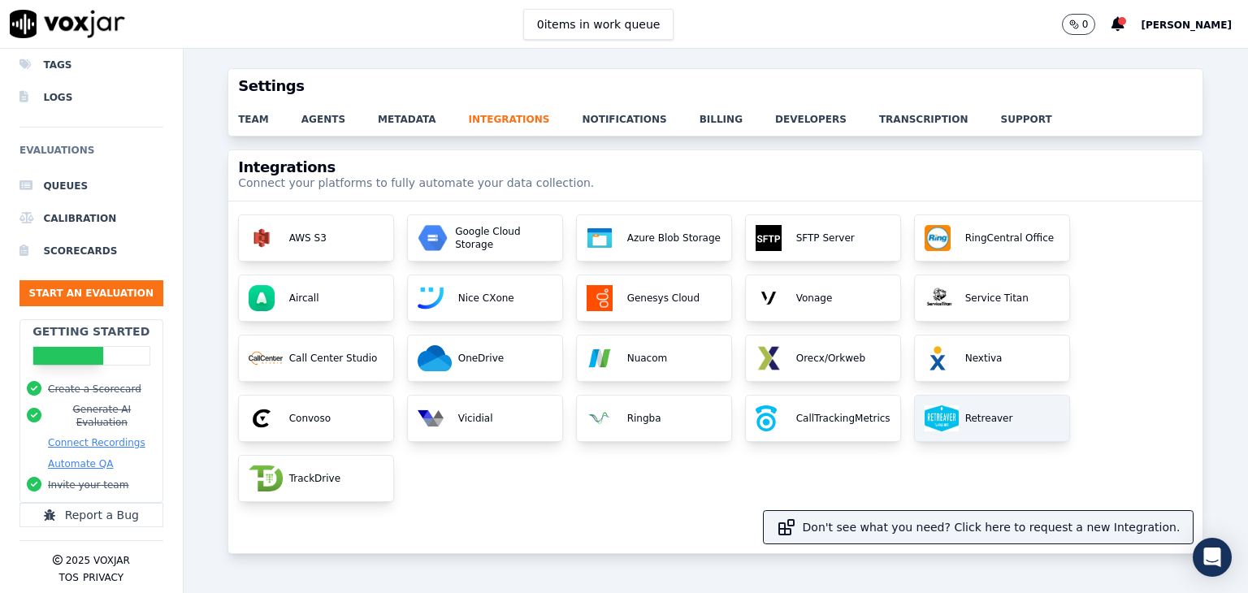
click at [982, 431] on div "Retreaver" at bounding box center [992, 419] width 154 height 46
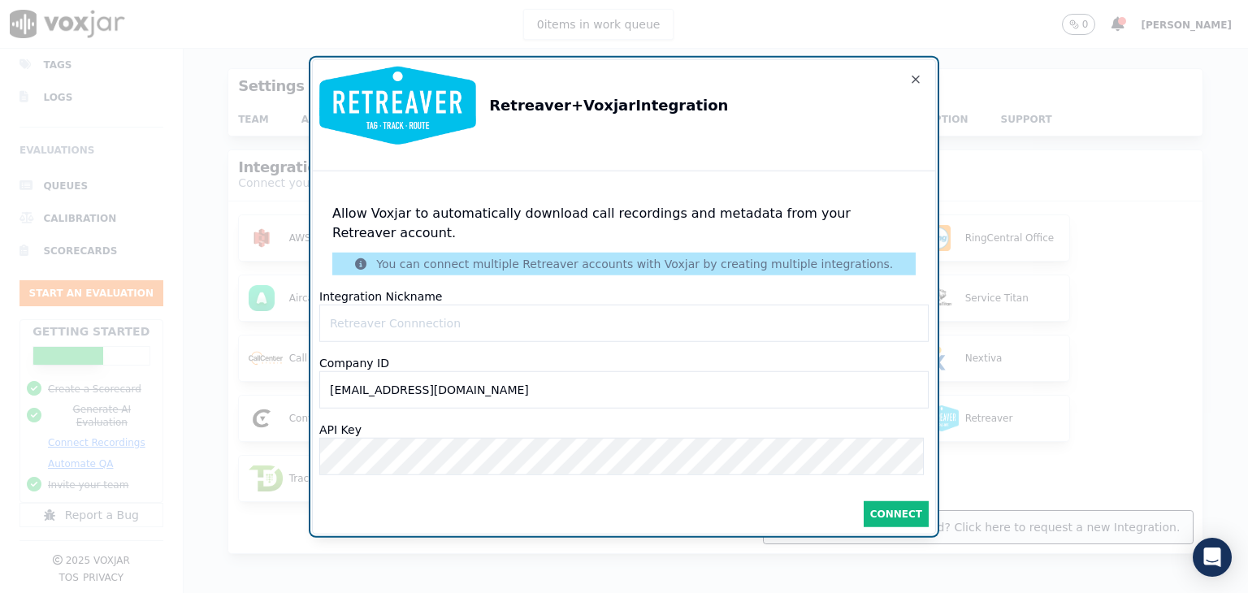
click at [1089, 410] on div at bounding box center [624, 296] width 1248 height 593
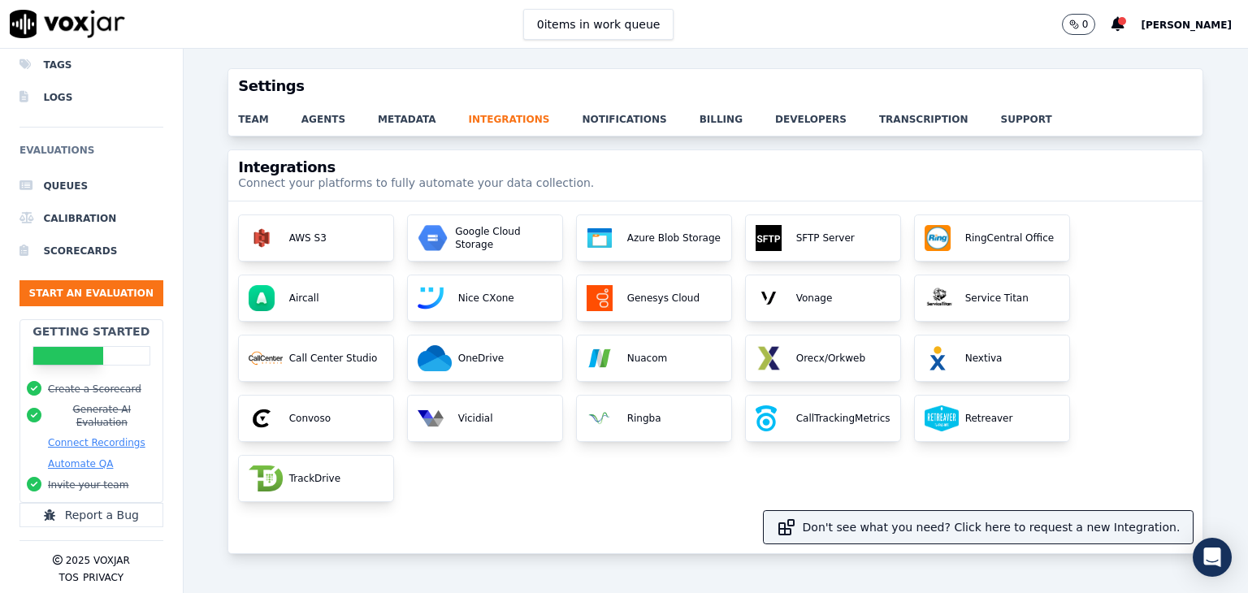
click at [320, 511] on div "Don't see what you need? Click here to request a new Integration." at bounding box center [715, 527] width 955 height 33
click at [306, 511] on div "Don't see what you need? Click here to request a new Integration." at bounding box center [715, 527] width 955 height 33
click at [471, 358] on p "OneDrive" at bounding box center [478, 358] width 52 height 13
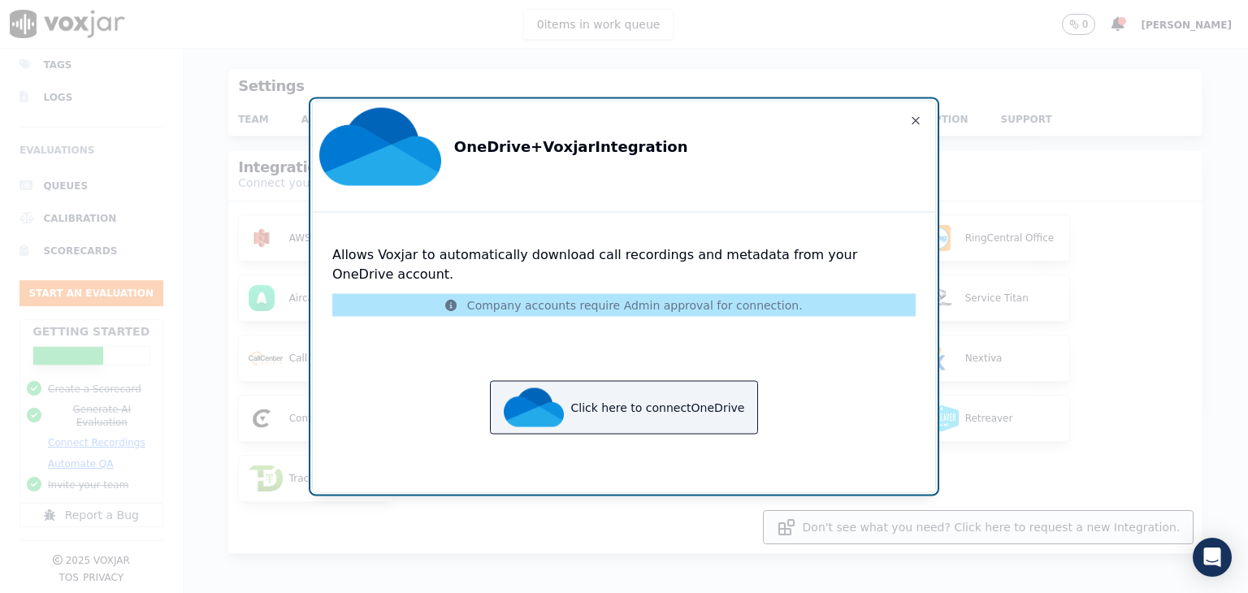
click at [1069, 184] on div at bounding box center [624, 296] width 1248 height 593
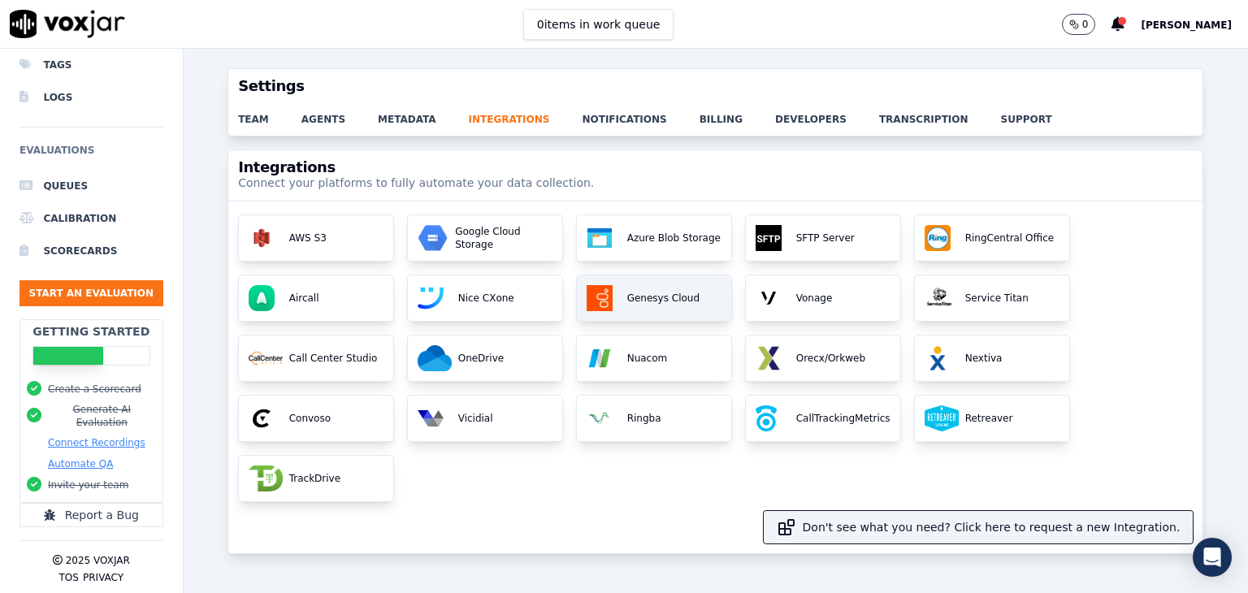
click at [649, 306] on div "Genesys Cloud" at bounding box center [654, 298] width 154 height 46
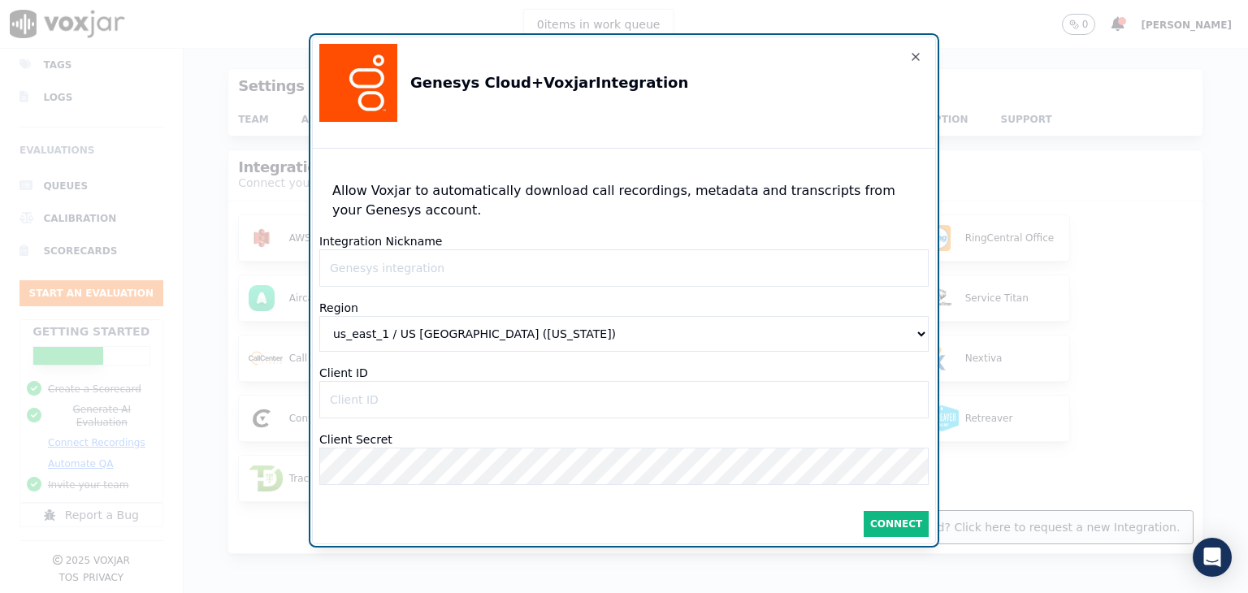
type IDinput "[EMAIL_ADDRESS][DOMAIN_NAME]"
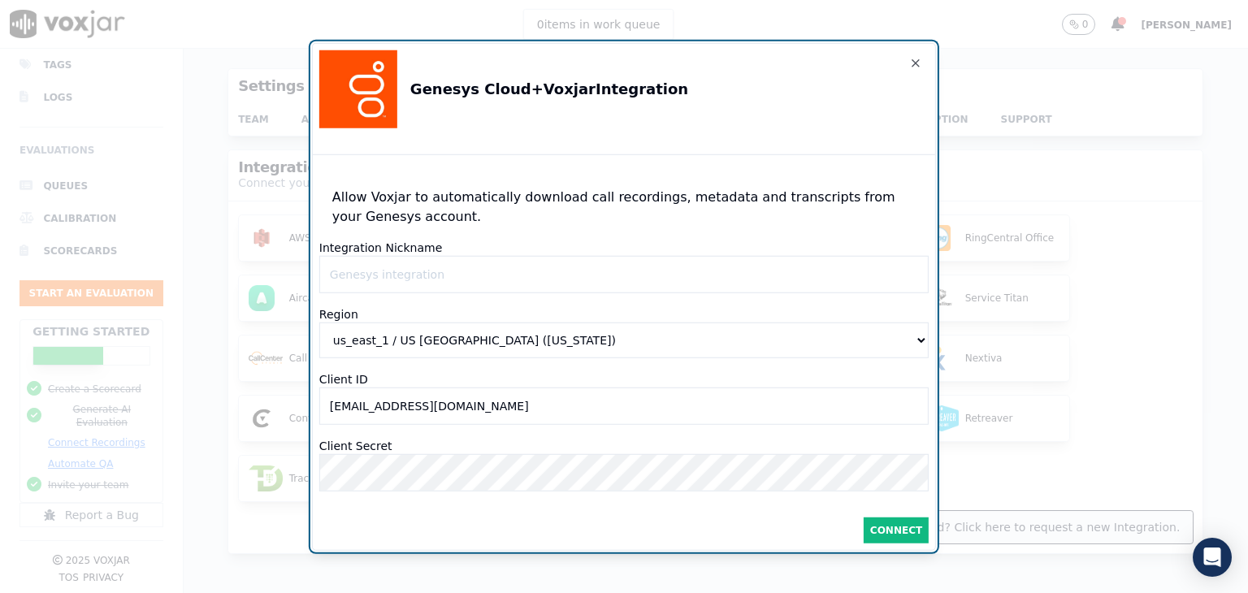
click at [1087, 150] on div at bounding box center [624, 296] width 1248 height 593
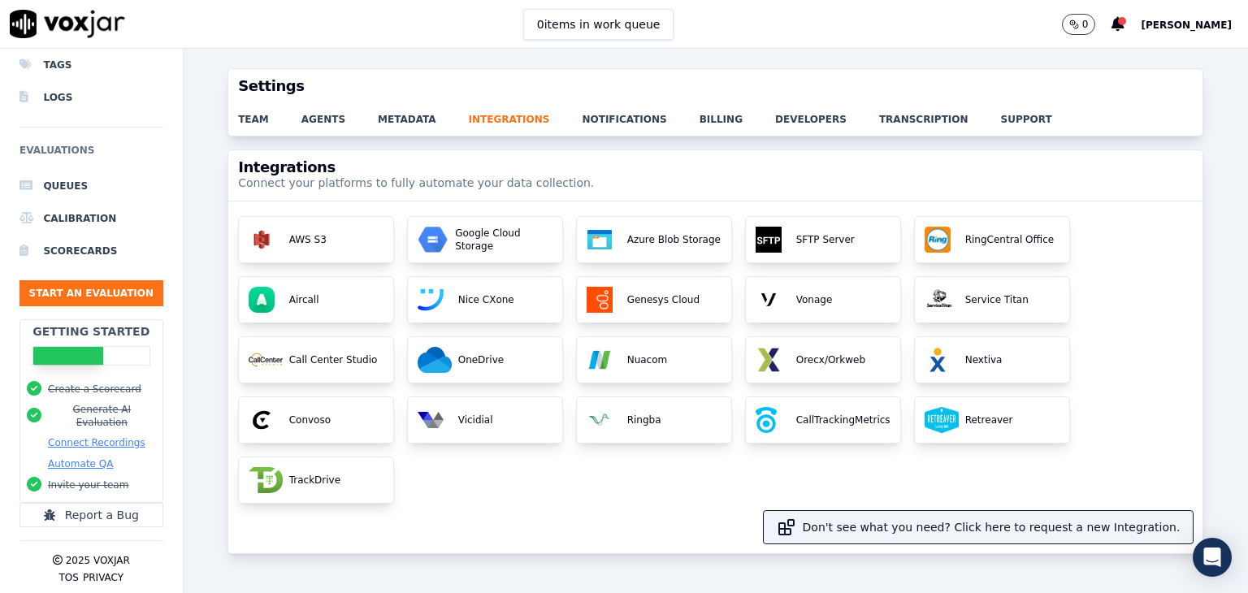
scroll to position [111, 0]
click at [325, 301] on div "Aircall" at bounding box center [316, 300] width 154 height 46
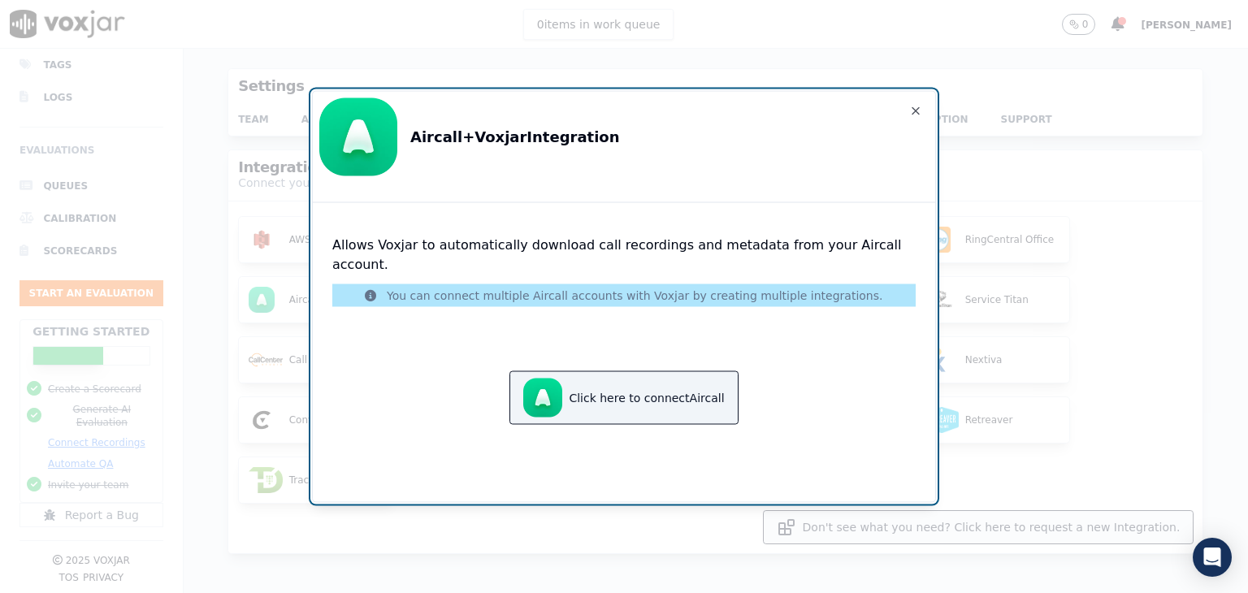
click at [1048, 193] on div at bounding box center [624, 296] width 1248 height 593
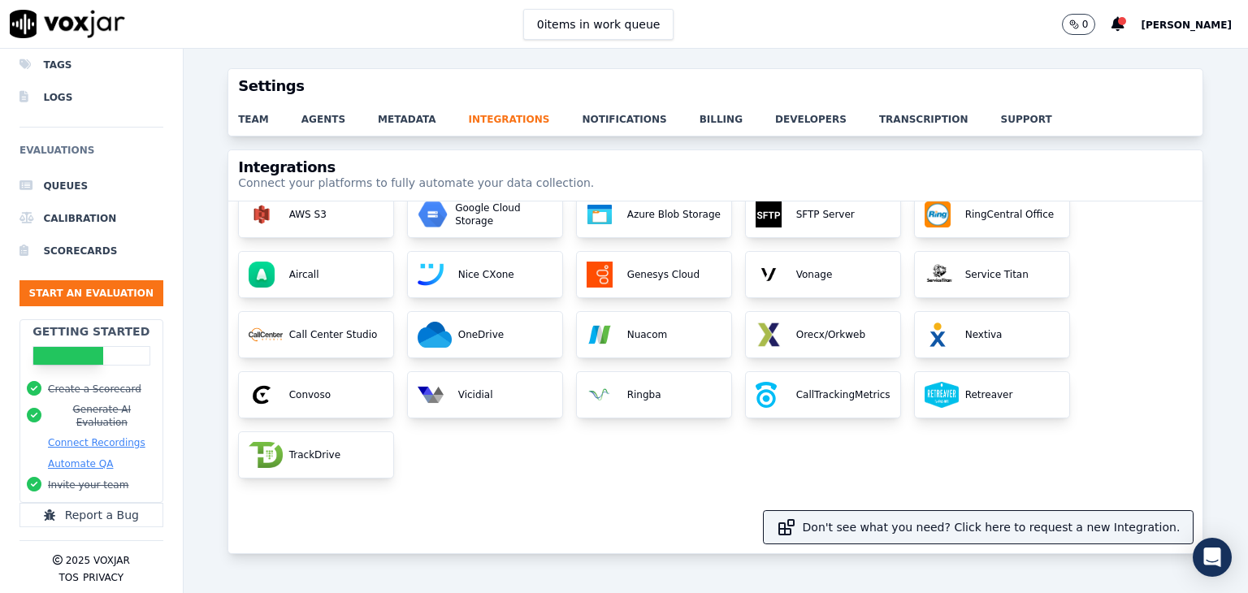
scroll to position [122, 0]
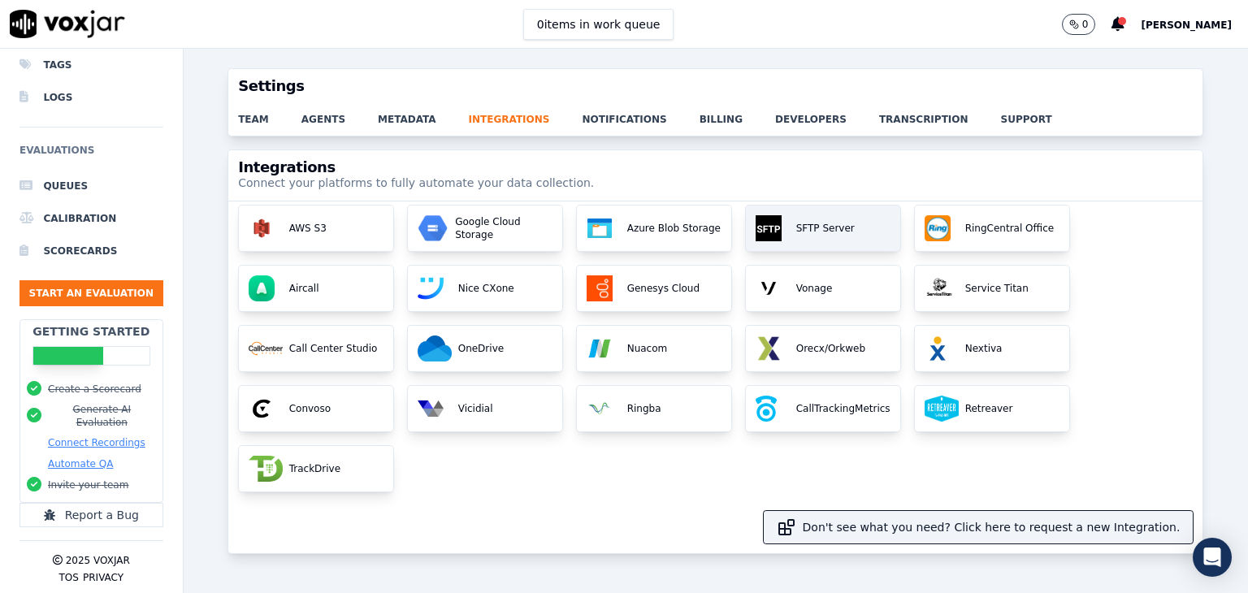
click at [835, 232] on p "SFTP Server" at bounding box center [822, 228] width 65 height 13
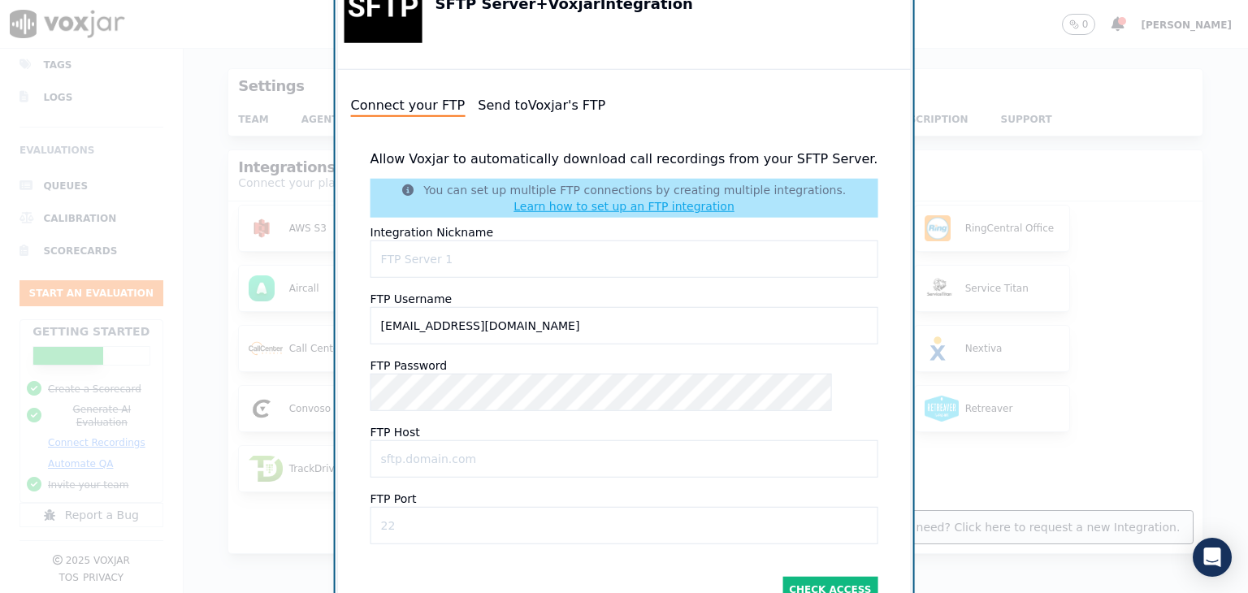
click at [1039, 165] on div at bounding box center [624, 296] width 1248 height 593
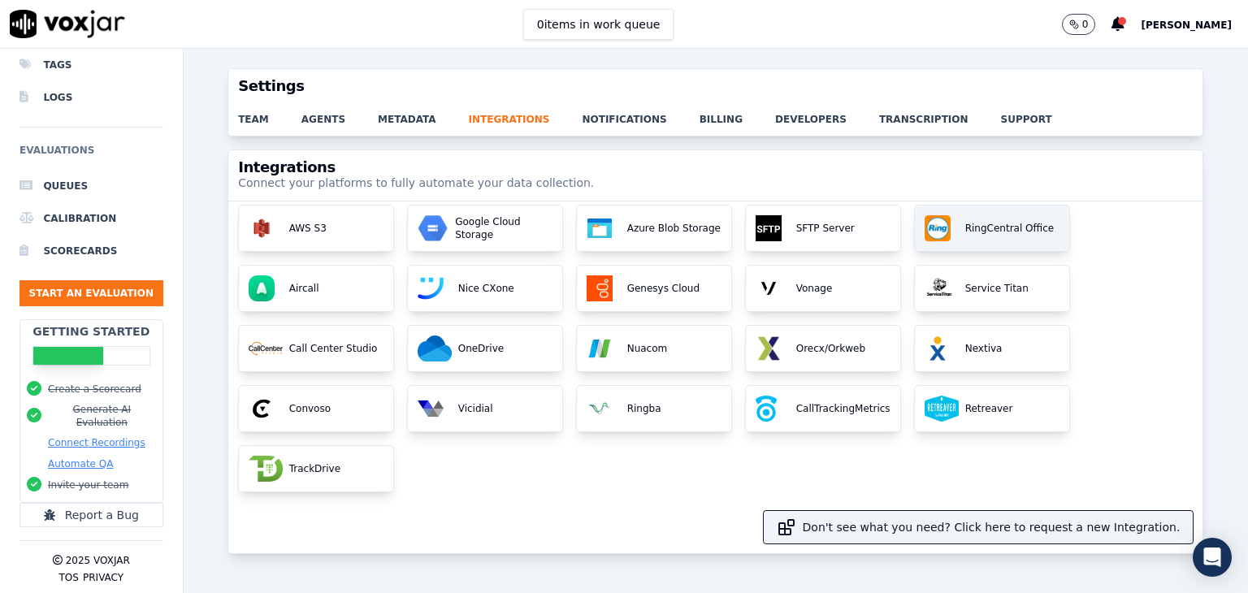
click at [997, 244] on div "RingCentral Office" at bounding box center [992, 229] width 154 height 46
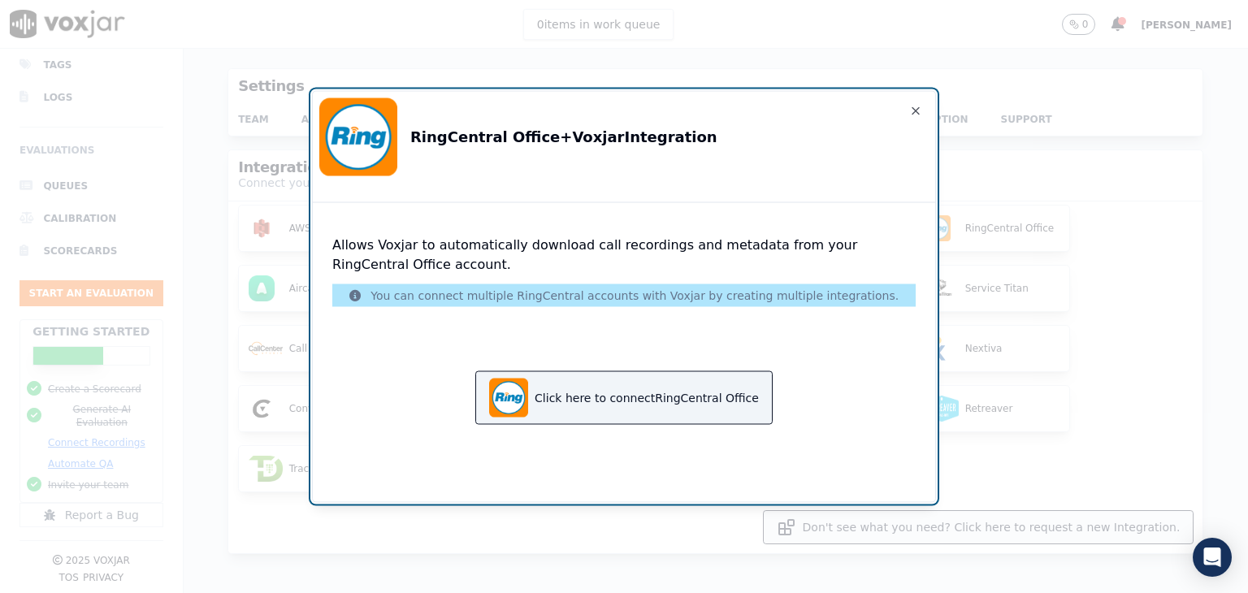
click at [1047, 307] on div at bounding box center [624, 296] width 1248 height 593
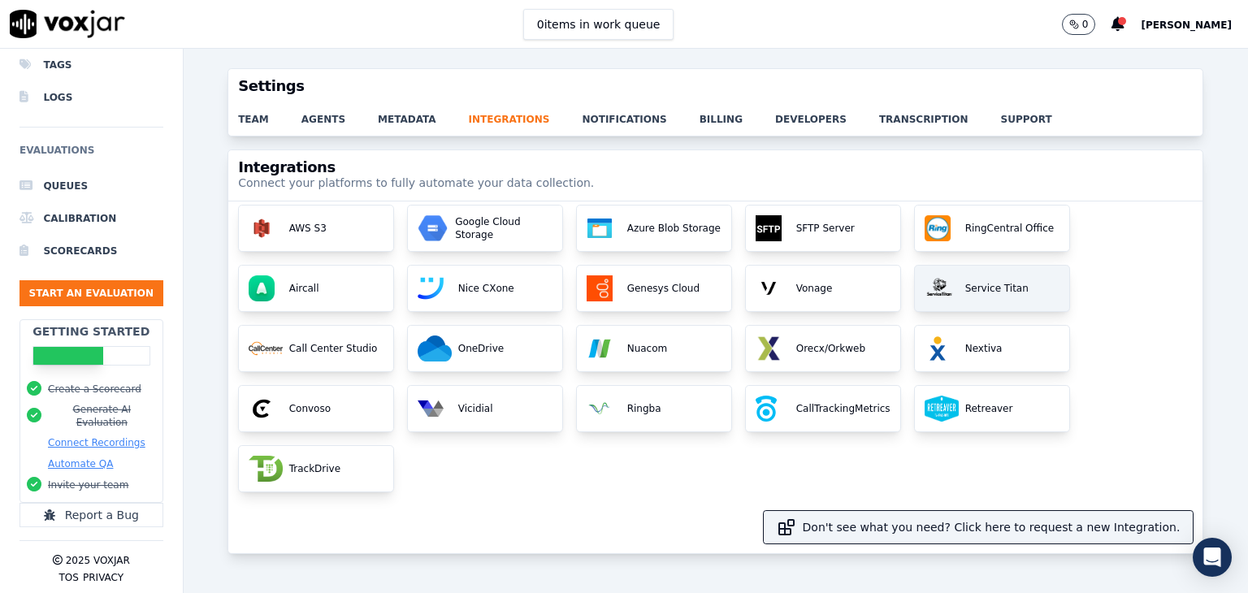
click at [969, 289] on p "Service Titan" at bounding box center [994, 288] width 70 height 13
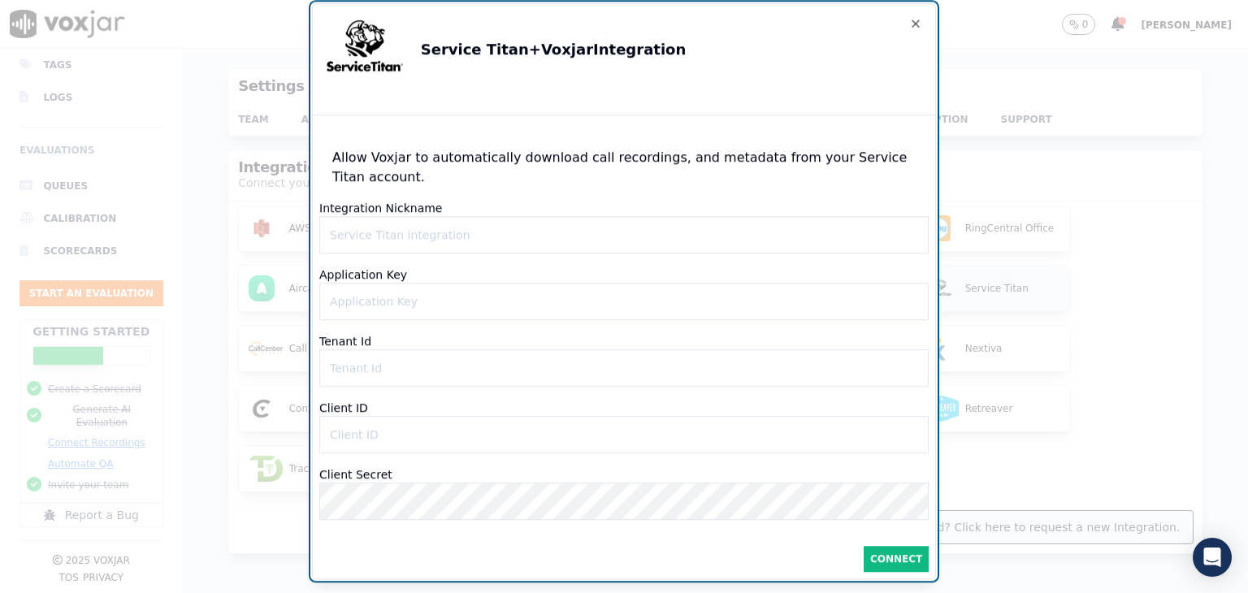
type IDinput "[EMAIL_ADDRESS][DOMAIN_NAME]"
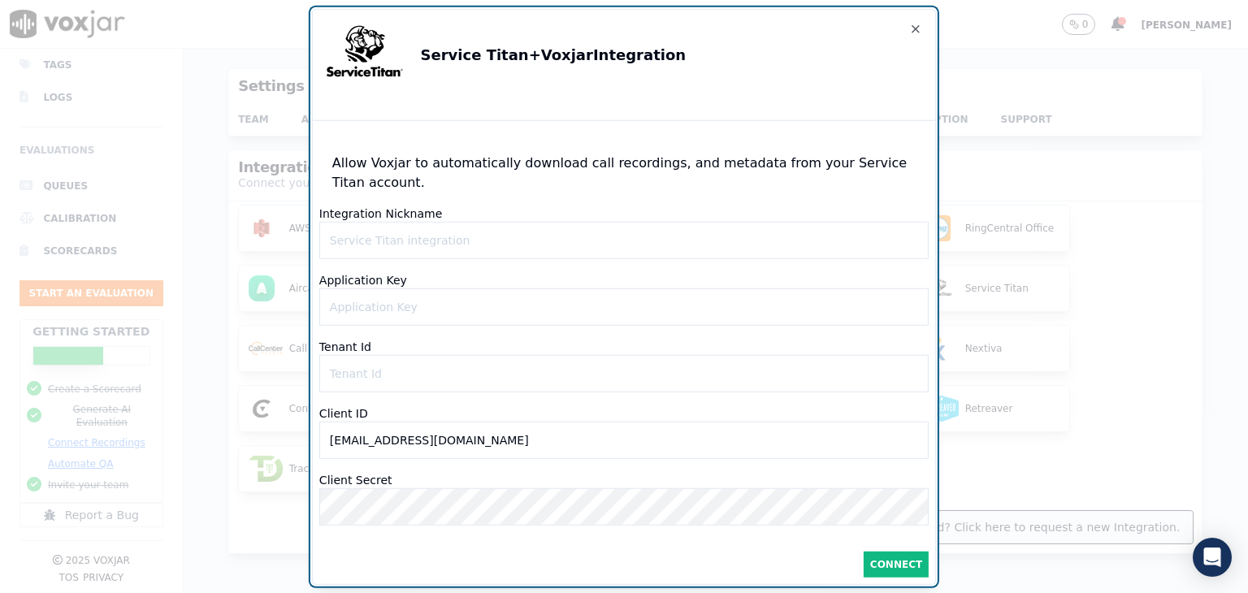
click at [1075, 319] on div at bounding box center [624, 296] width 1248 height 593
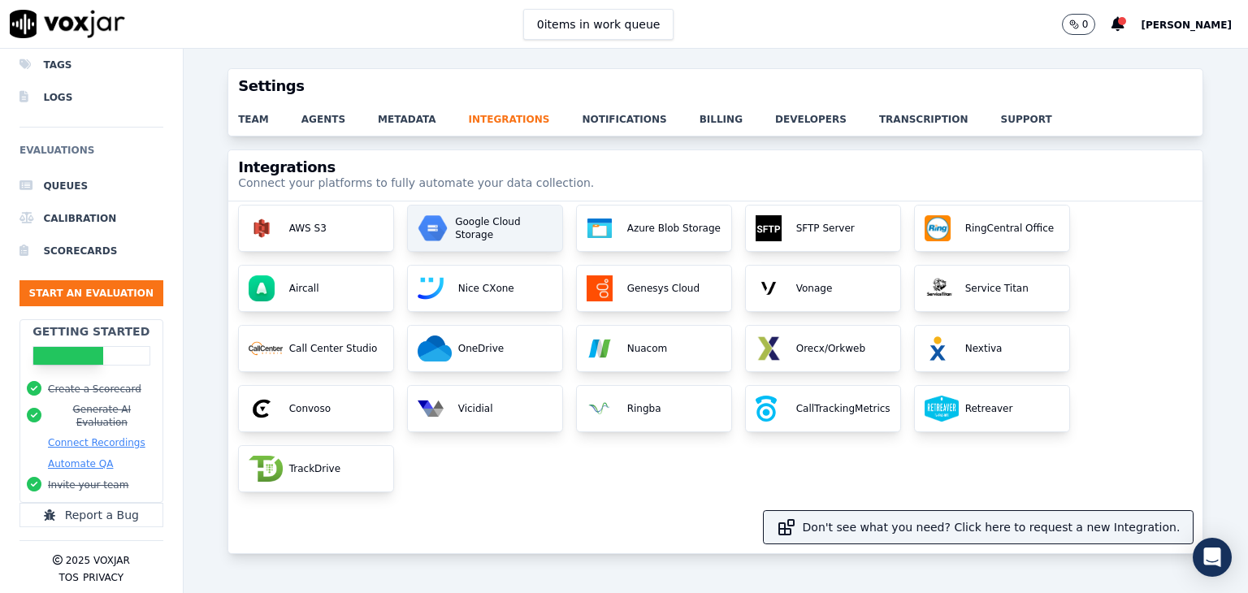
click at [507, 239] on p "Google Cloud Storage" at bounding box center [501, 228] width 104 height 26
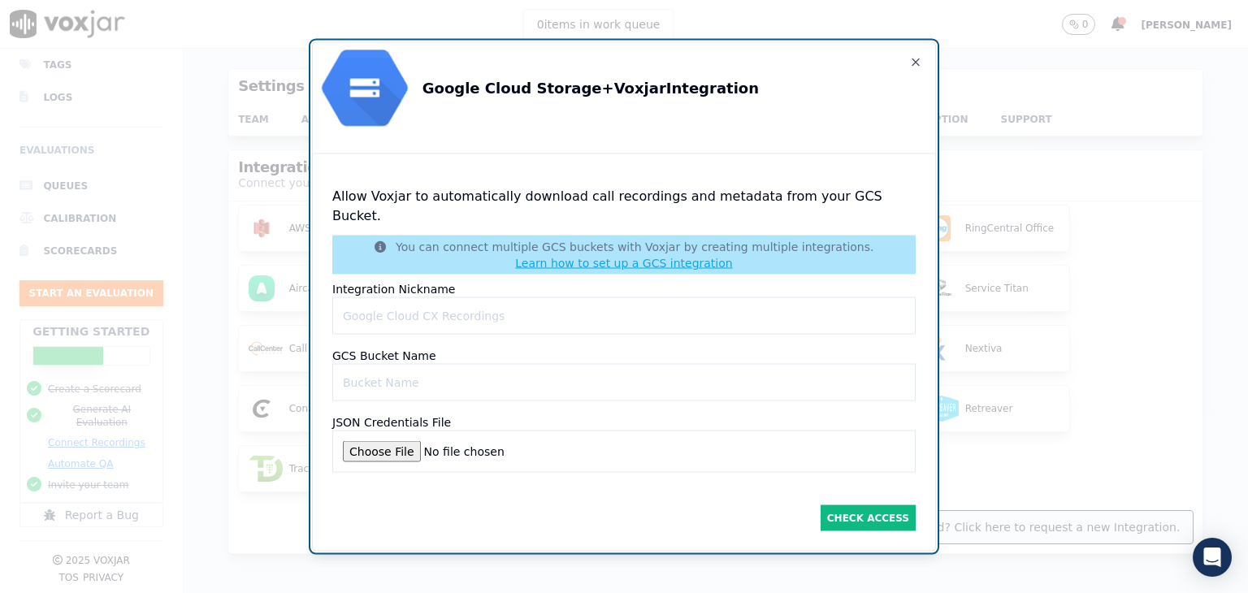
click at [479, 25] on div at bounding box center [624, 296] width 1248 height 593
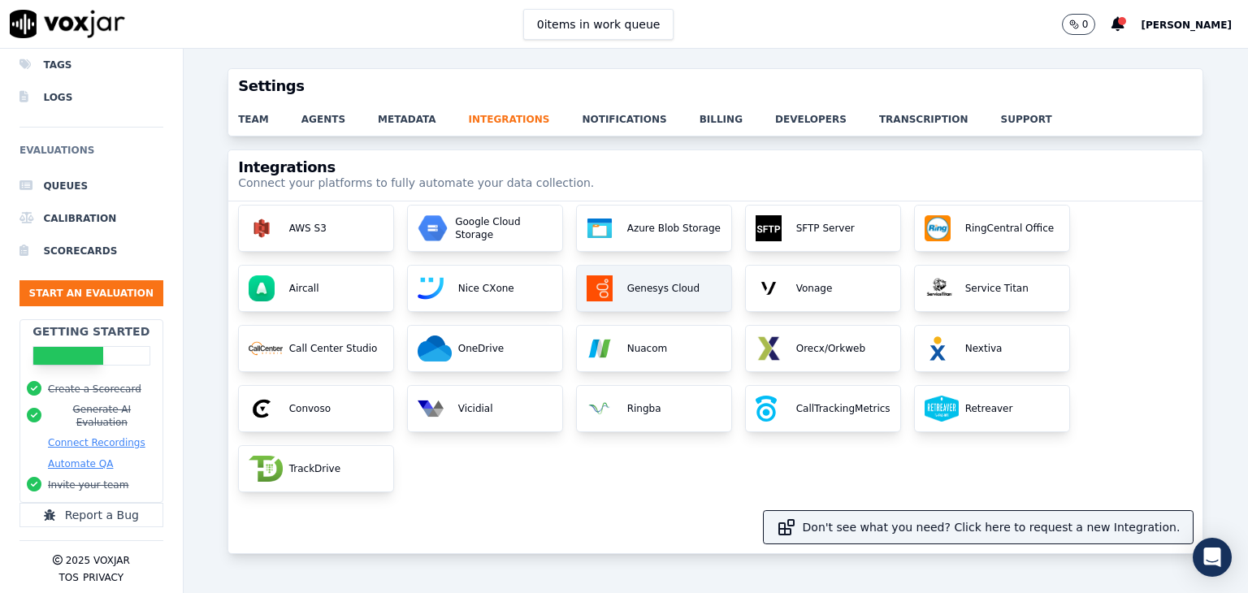
click at [630, 282] on p "Genesys Cloud" at bounding box center [660, 288] width 79 height 13
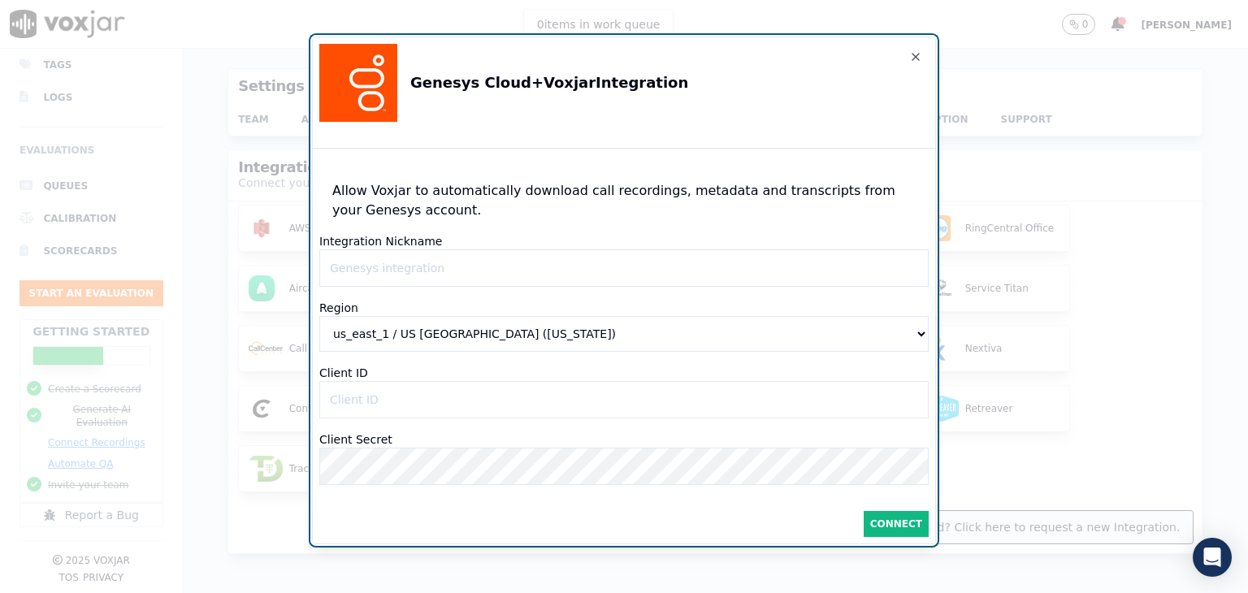
type IDinput "[EMAIL_ADDRESS][DOMAIN_NAME]"
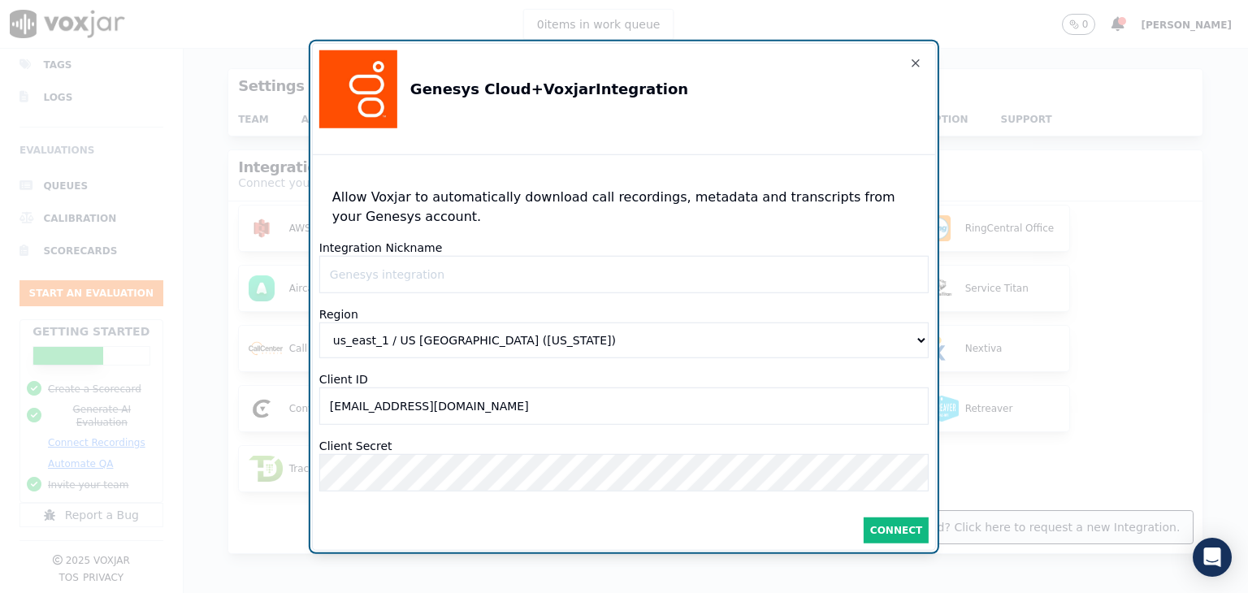
click at [1000, 220] on div at bounding box center [624, 296] width 1248 height 593
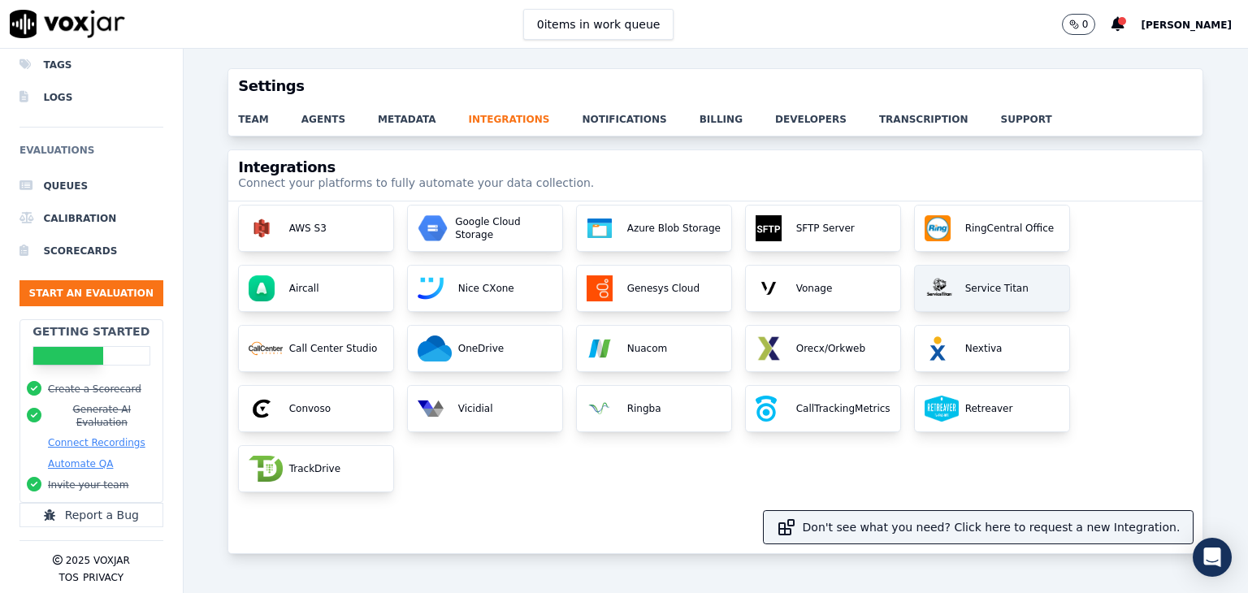
click at [998, 278] on div "Service Titan" at bounding box center [992, 289] width 154 height 46
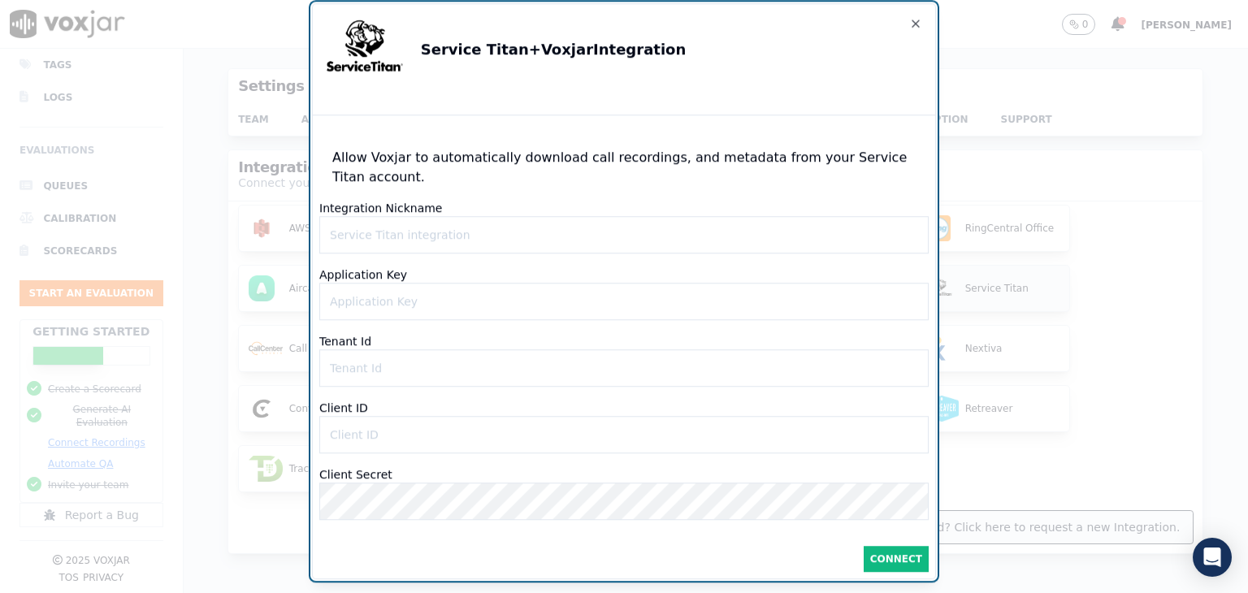
type IDinput "[EMAIL_ADDRESS][DOMAIN_NAME]"
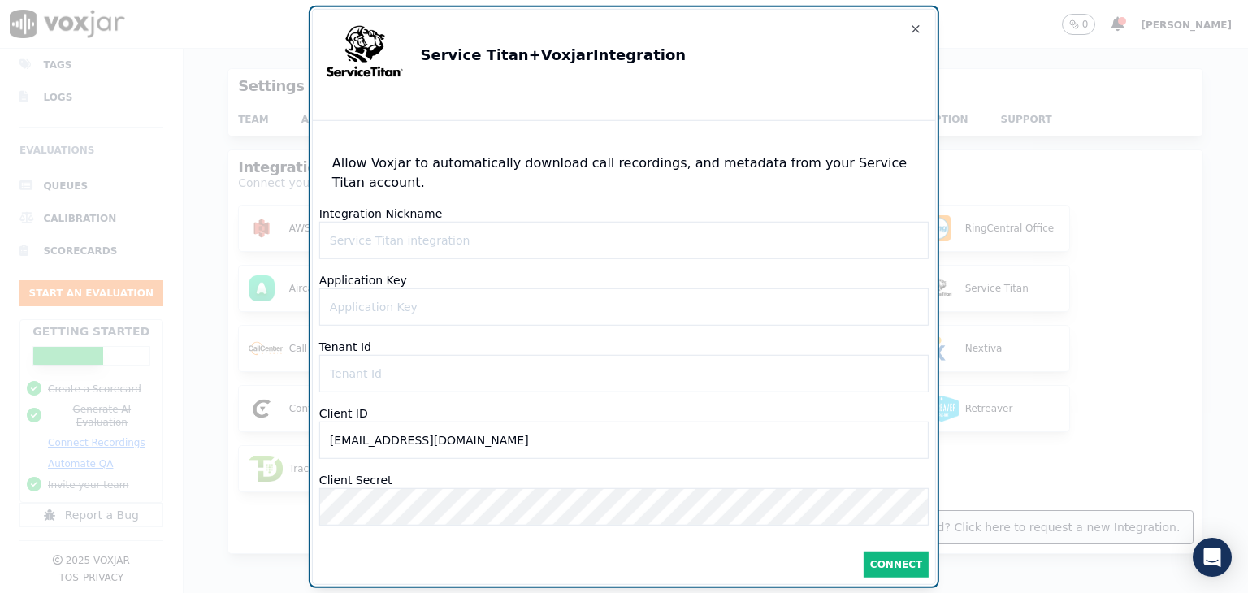
click at [1072, 318] on div at bounding box center [624, 296] width 1248 height 593
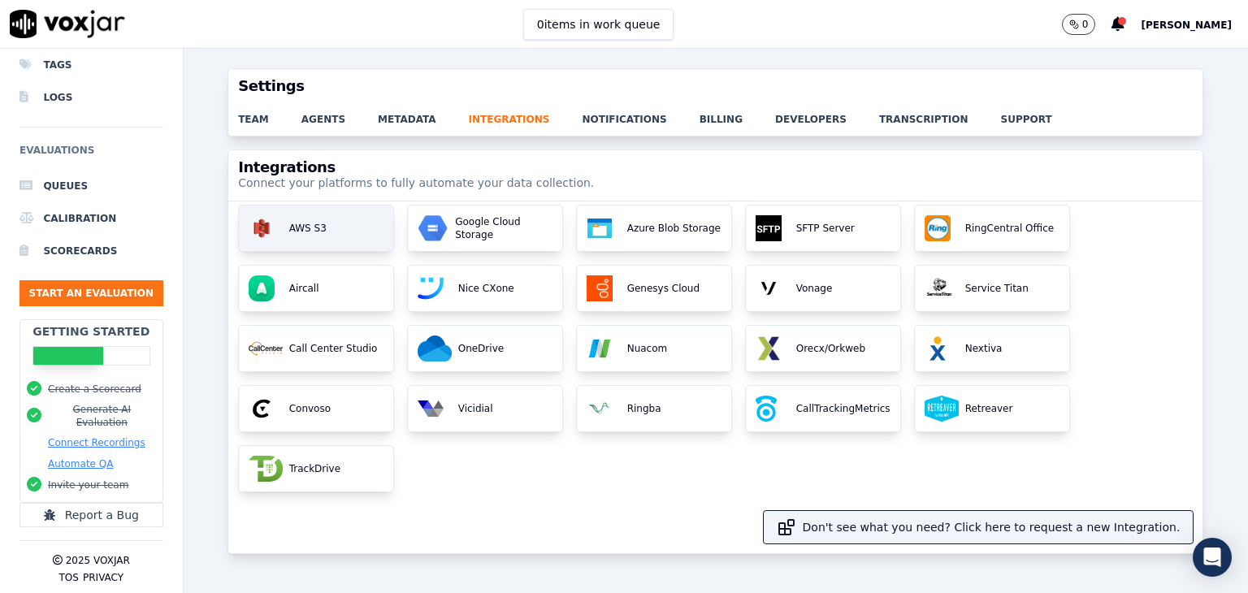
click at [361, 228] on div "AWS S3" at bounding box center [316, 229] width 154 height 46
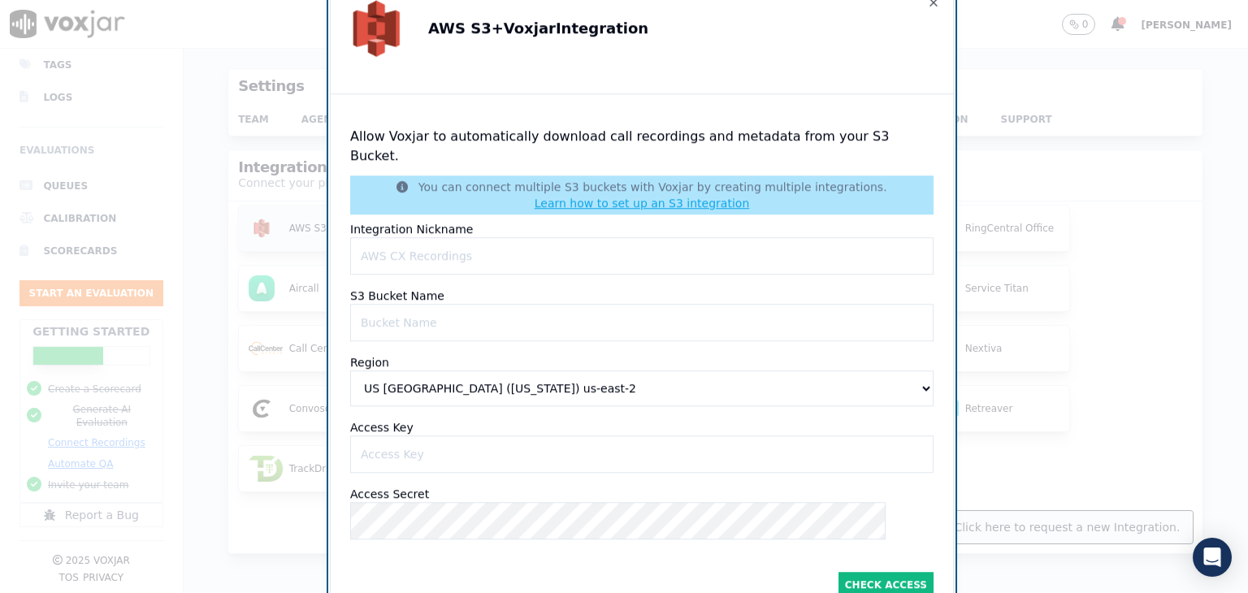
type Keyinput "[EMAIL_ADDRESS][DOMAIN_NAME]"
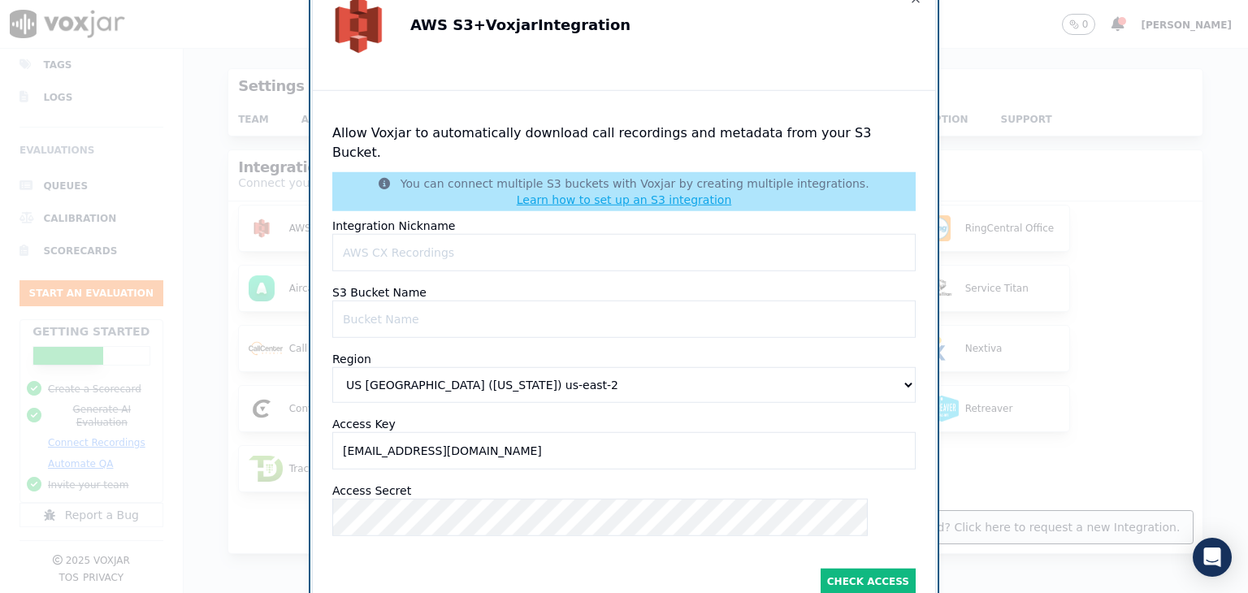
click at [1013, 72] on div at bounding box center [624, 296] width 1248 height 593
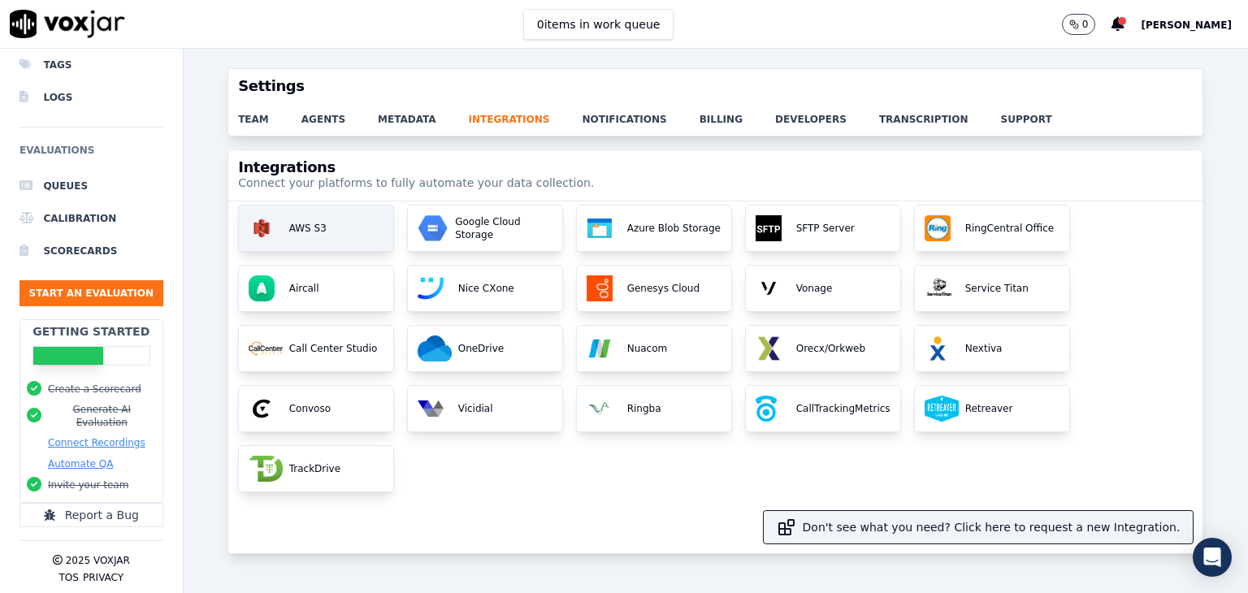
click at [363, 222] on div "AWS S3" at bounding box center [316, 229] width 154 height 46
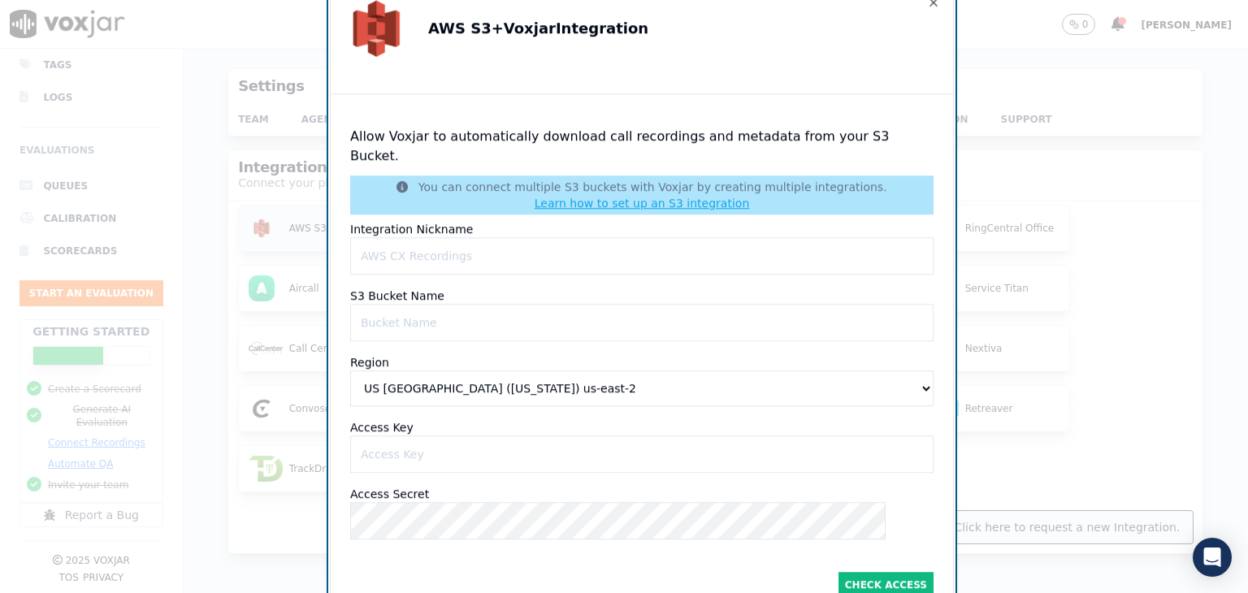
type Keyinput "[EMAIL_ADDRESS][DOMAIN_NAME]"
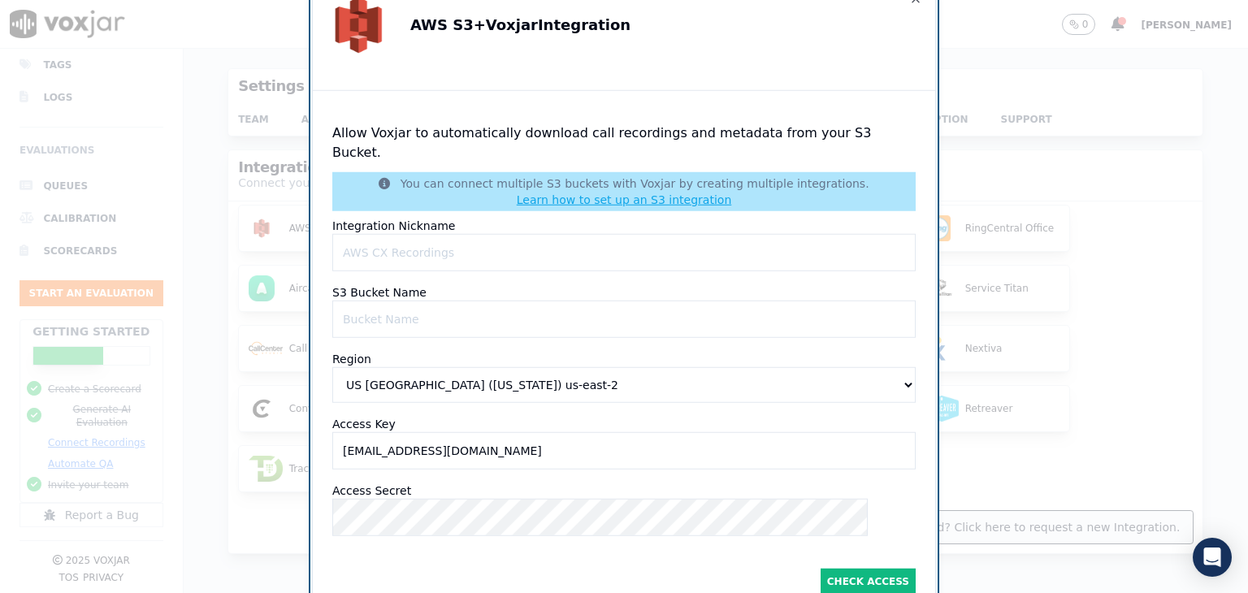
click at [963, 186] on div at bounding box center [624, 296] width 1248 height 593
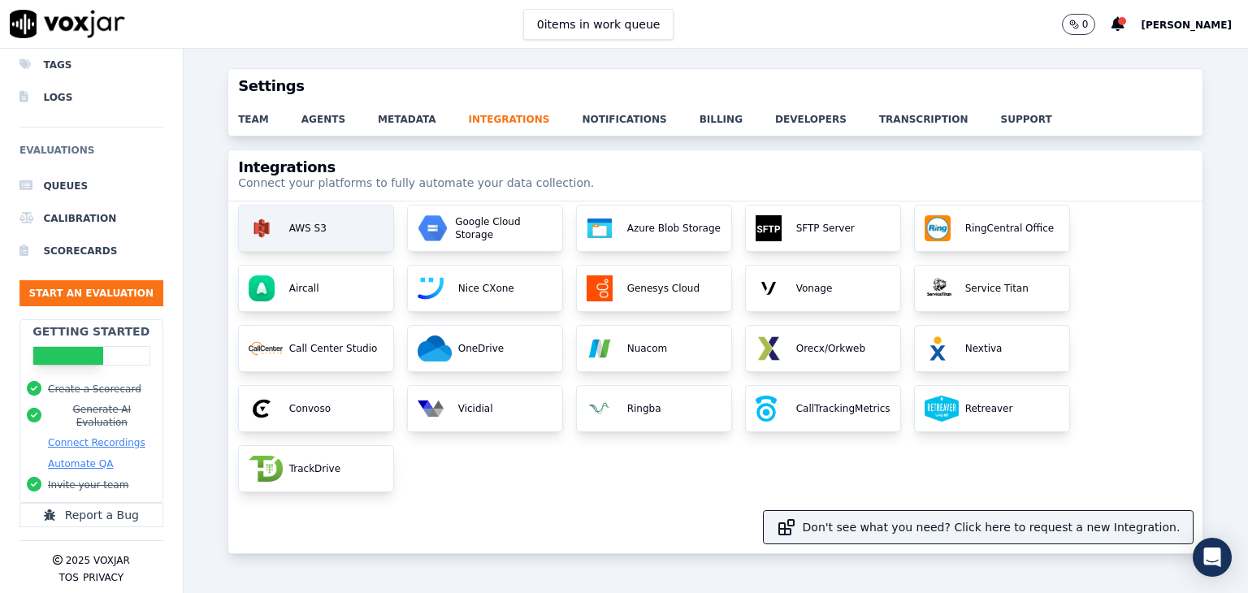
click at [319, 232] on p "AWS S3" at bounding box center [305, 228] width 44 height 13
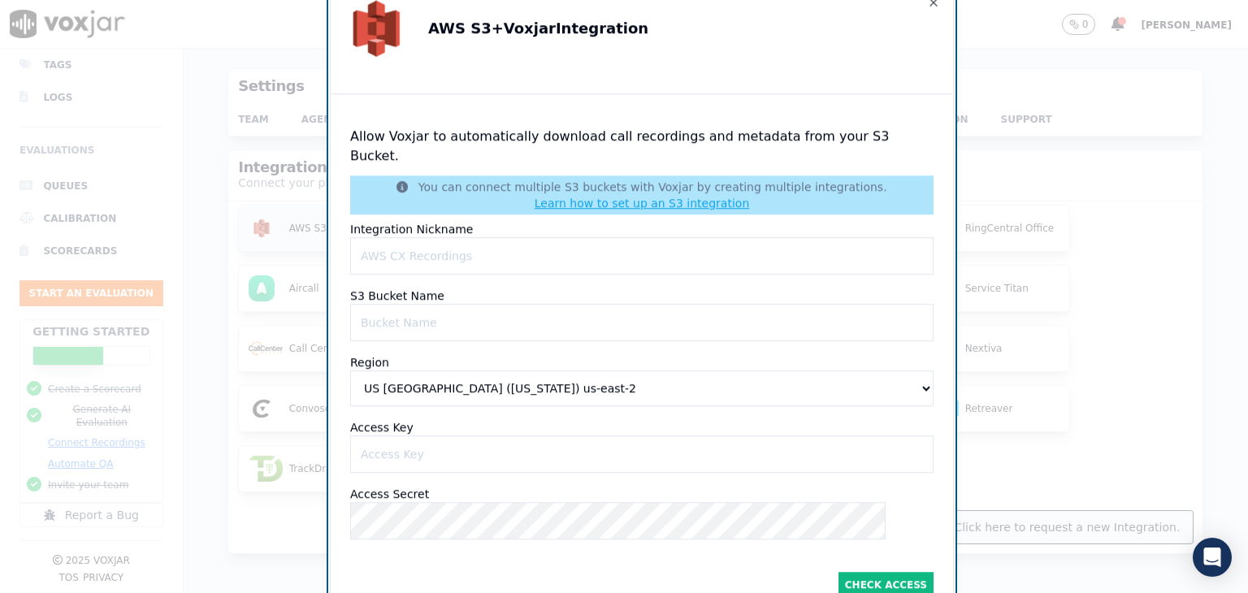
type Keyinput "[EMAIL_ADDRESS][DOMAIN_NAME]"
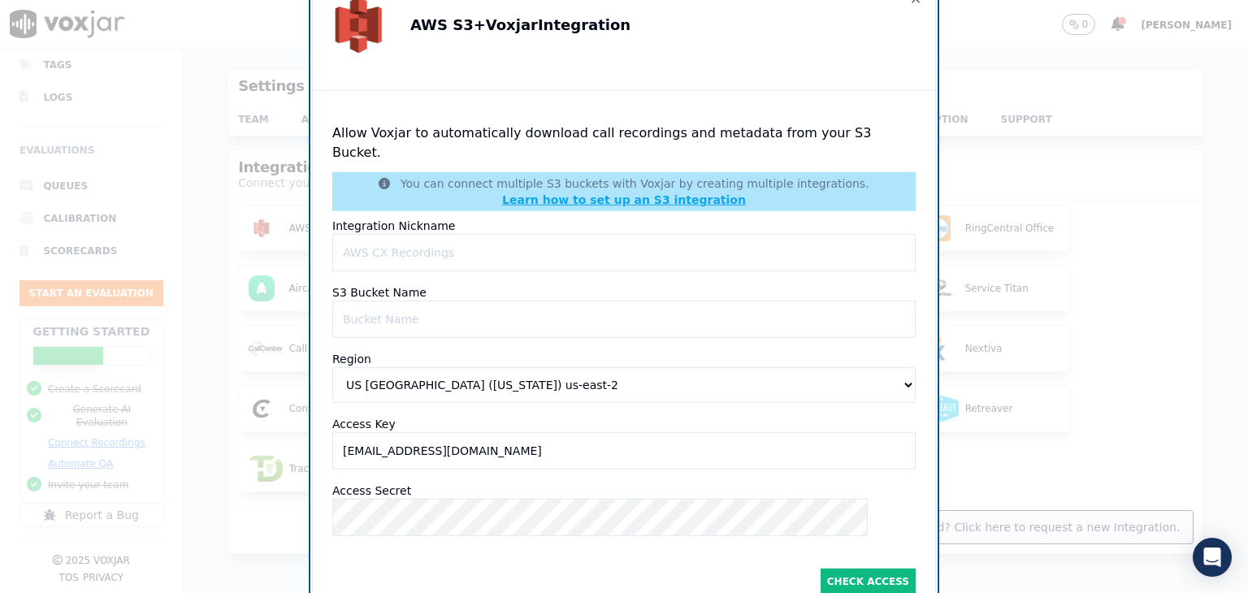
click at [645, 193] on link "Learn how to set up an S3 integration" at bounding box center [624, 199] width 244 height 13
click at [984, 52] on div at bounding box center [624, 296] width 1248 height 593
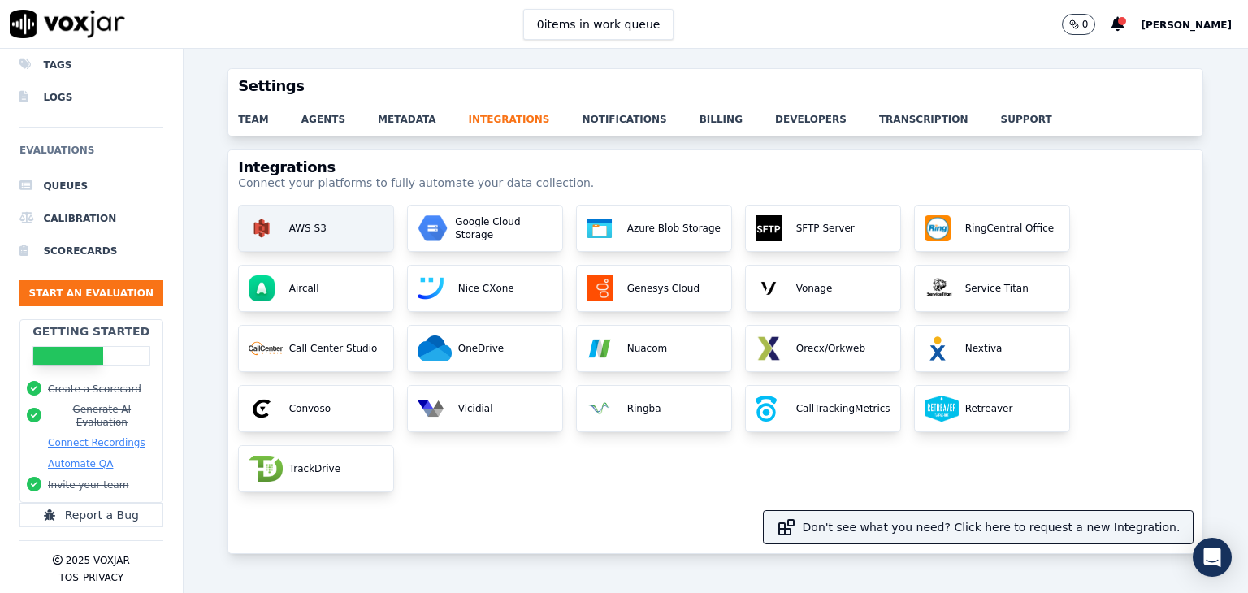
click at [319, 223] on p "AWS S3" at bounding box center [305, 228] width 44 height 13
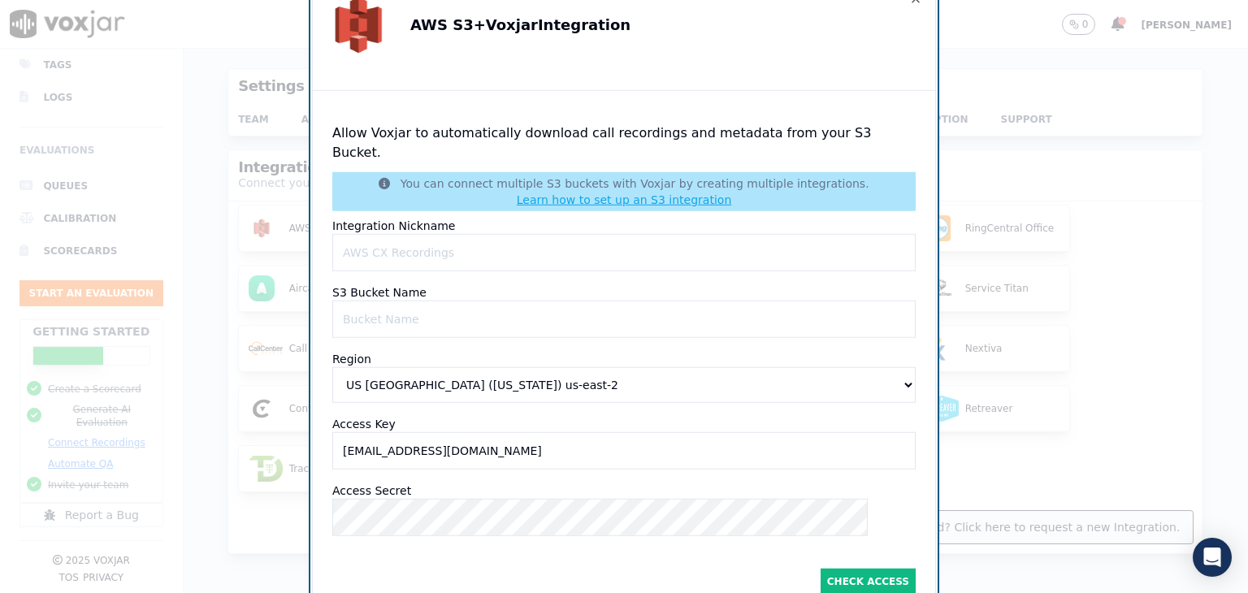
click at [830, 433] on Keyinput "[EMAIL_ADDRESS][DOMAIN_NAME]" at bounding box center [623, 450] width 583 height 37
click at [1002, 54] on div at bounding box center [624, 296] width 1248 height 593
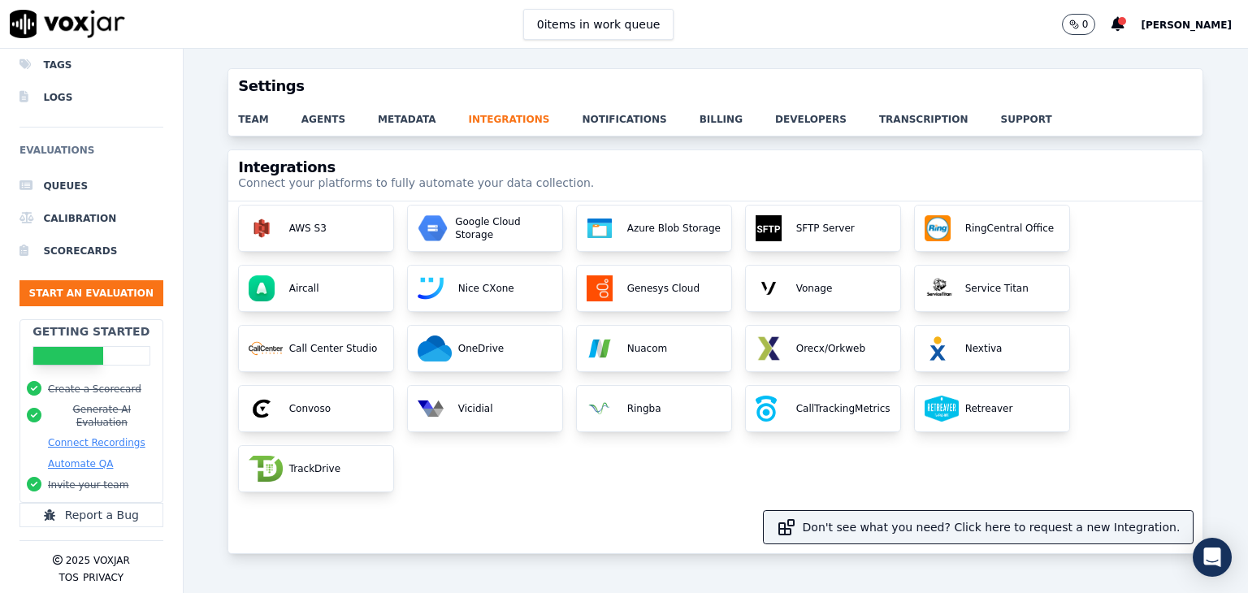
click at [1209, 25] on span "[PERSON_NAME]" at bounding box center [1186, 25] width 91 height 11
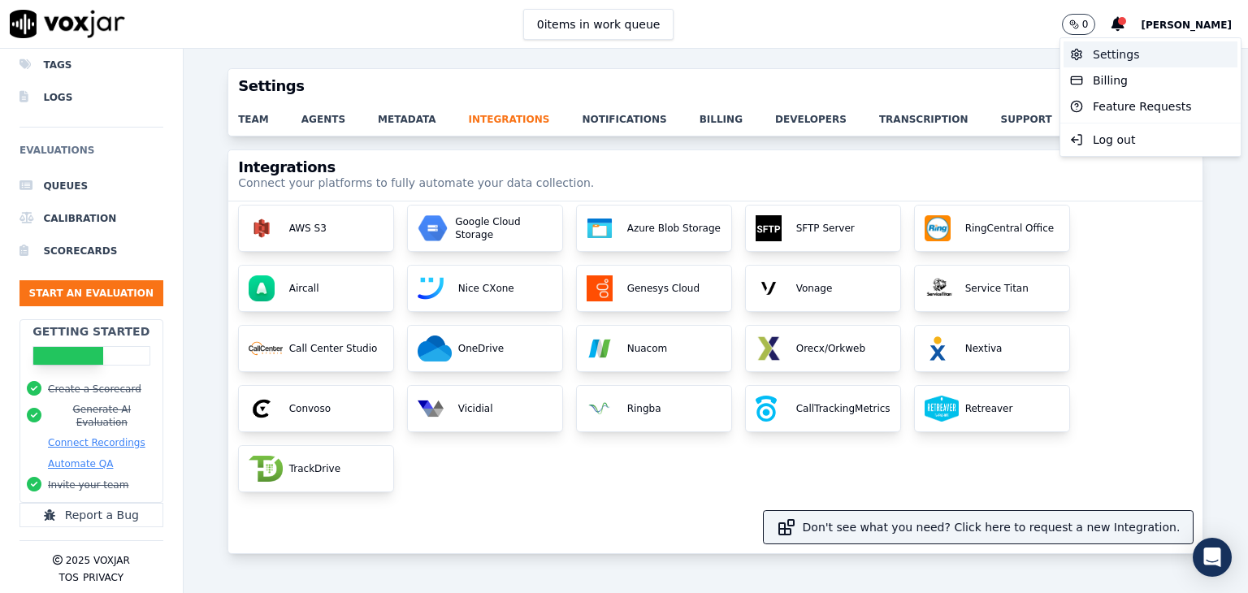
click at [1123, 57] on div "Settings" at bounding box center [1151, 54] width 174 height 26
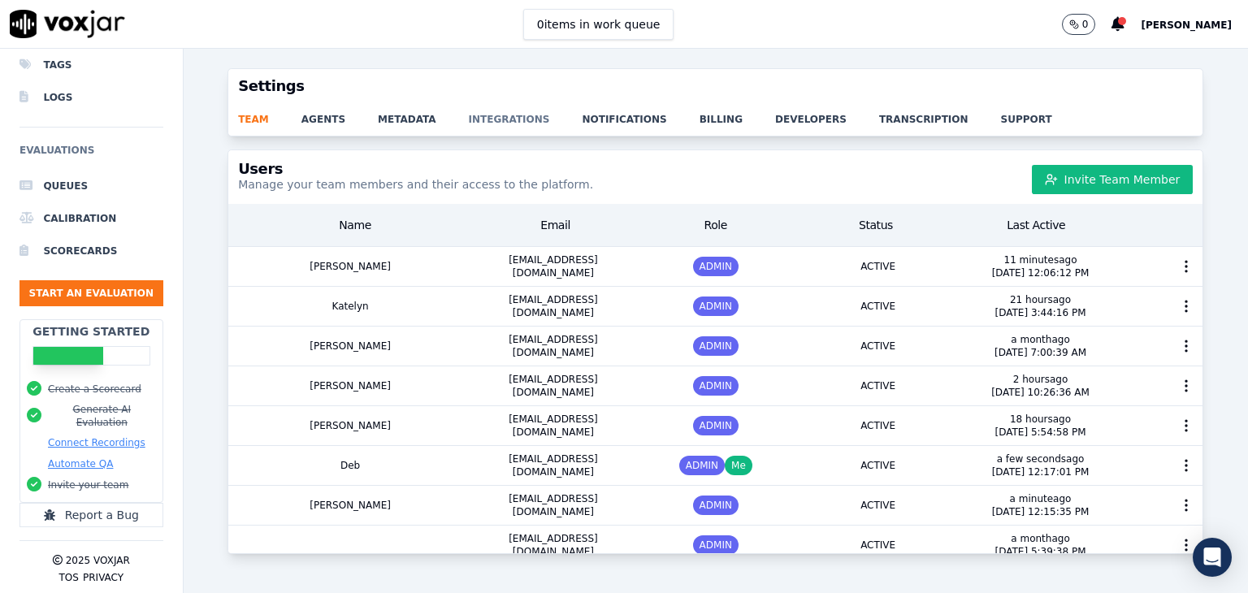
click at [480, 120] on link "integrations" at bounding box center [526, 114] width 114 height 23
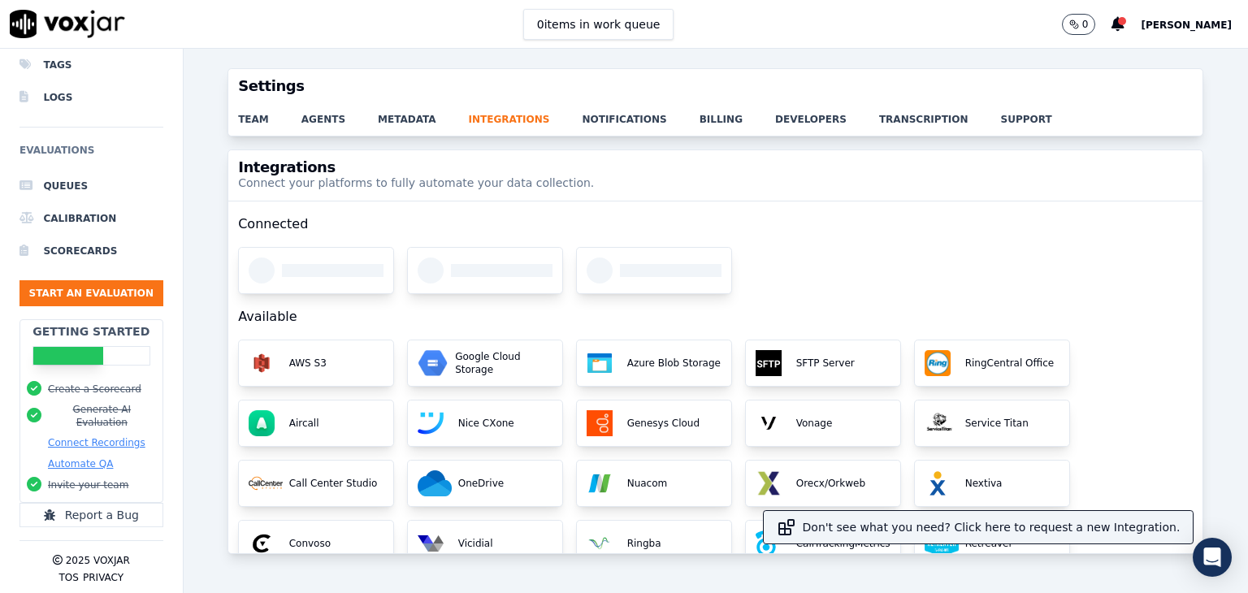
scroll to position [183, 0]
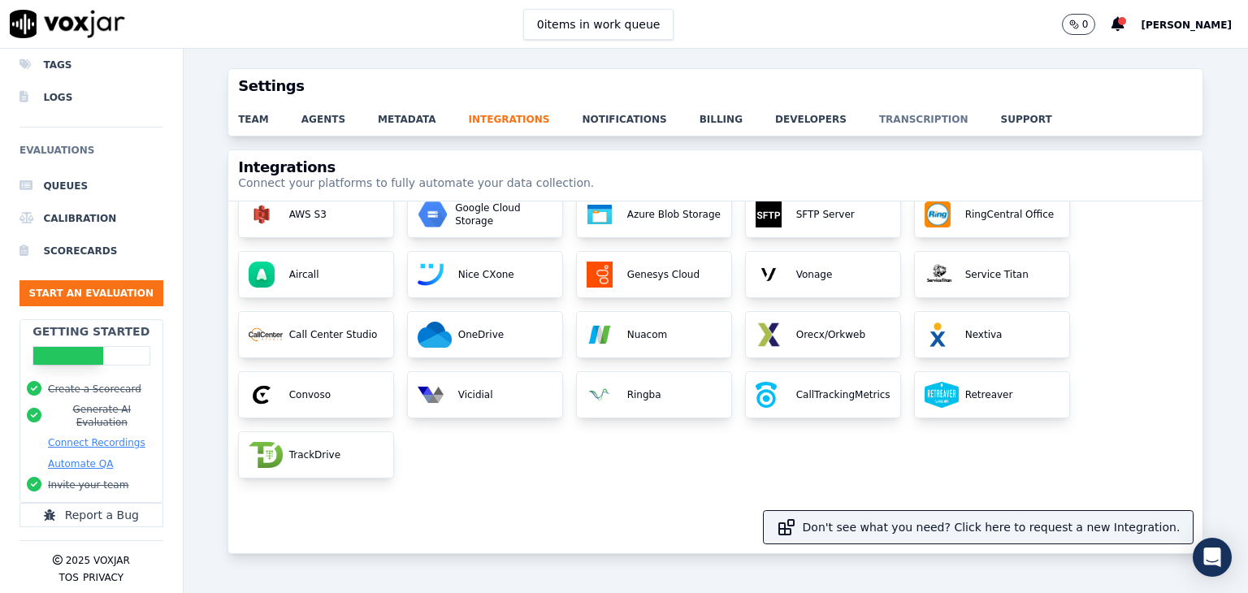
click at [879, 116] on link "transcription" at bounding box center [940, 114] width 122 height 23
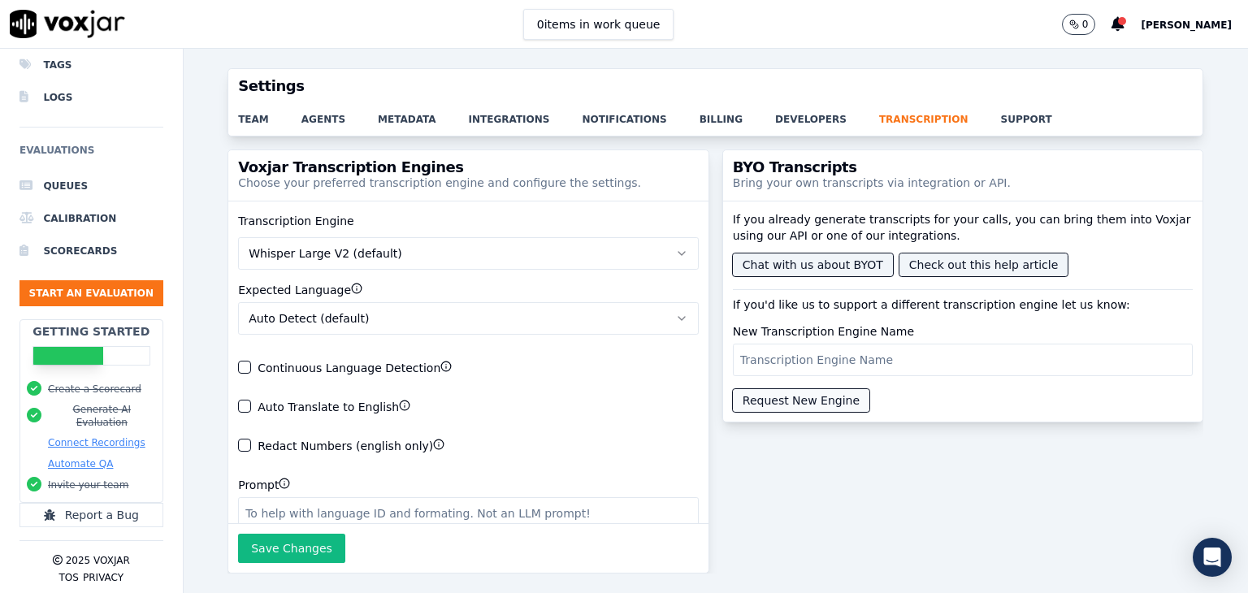
click at [769, 393] on button "Request New Engine" at bounding box center [801, 400] width 137 height 23
click at [790, 363] on input "New Transcription Engine Name" at bounding box center [963, 360] width 461 height 33
type input "Engine5"
click at [773, 390] on button "Request New Engine" at bounding box center [801, 400] width 137 height 23
click at [320, 258] on span "Whisper Large V2 (default)" at bounding box center [326, 253] width 154 height 16
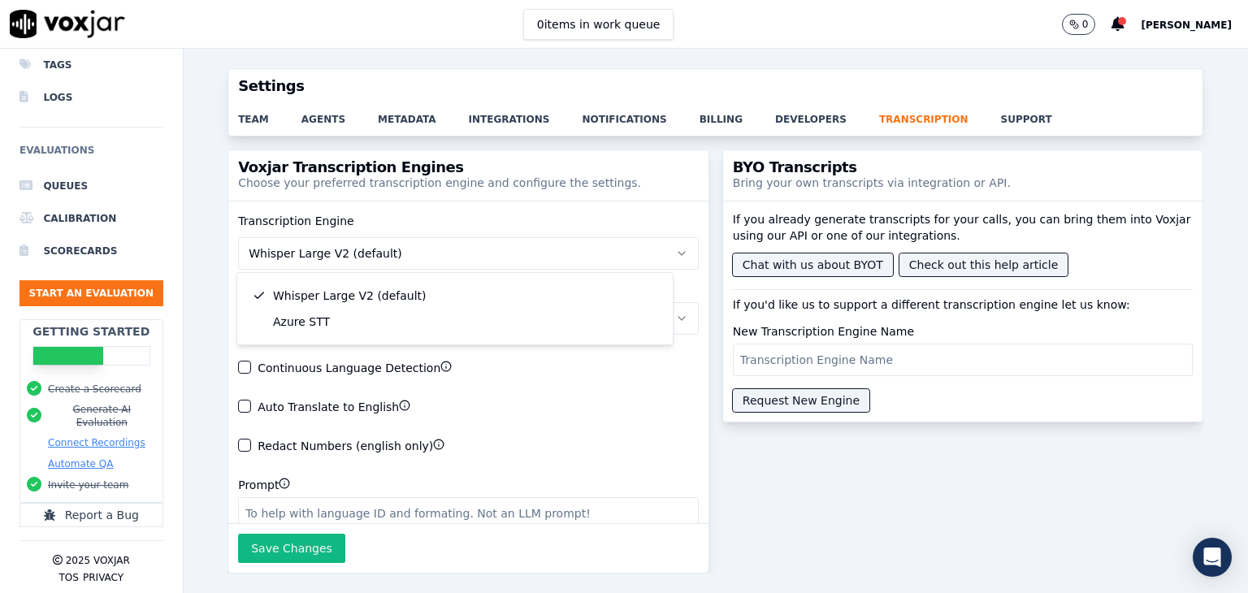
click at [309, 211] on div "Transcription Engine Whisper Large V2 (default) Expected Language Auto Detect (…" at bounding box center [468, 362] width 480 height 323
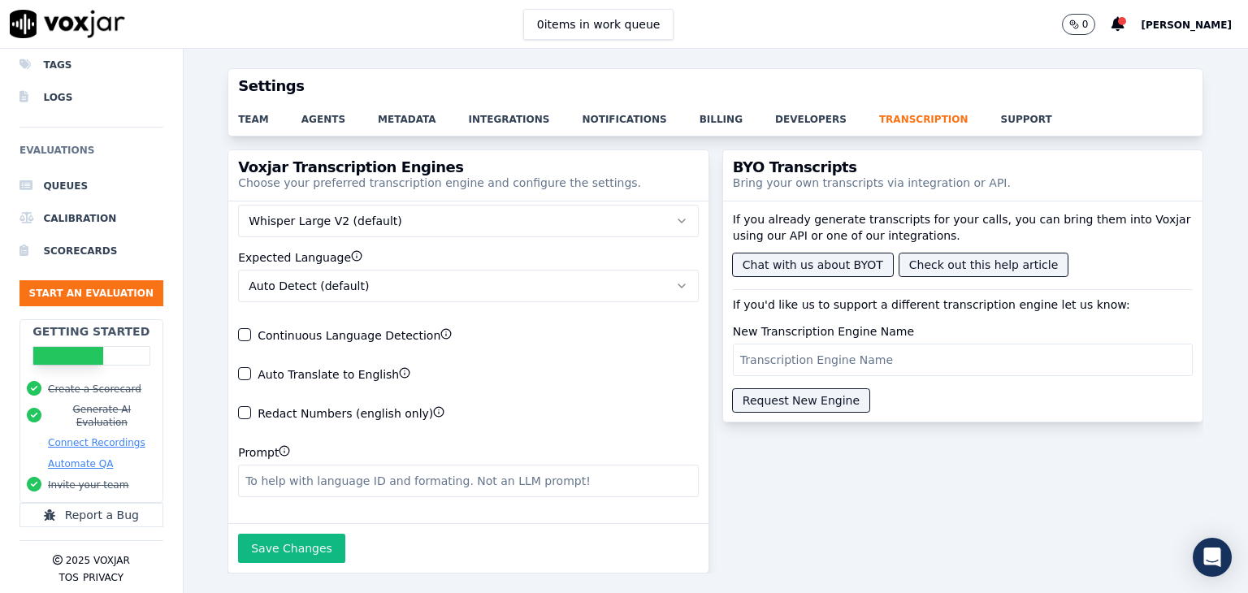
click at [416, 126] on div "team agents metadata integrations notifications billing developers transcriptio…" at bounding box center [715, 119] width 974 height 33
click at [410, 124] on link "metadata" at bounding box center [423, 114] width 91 height 23
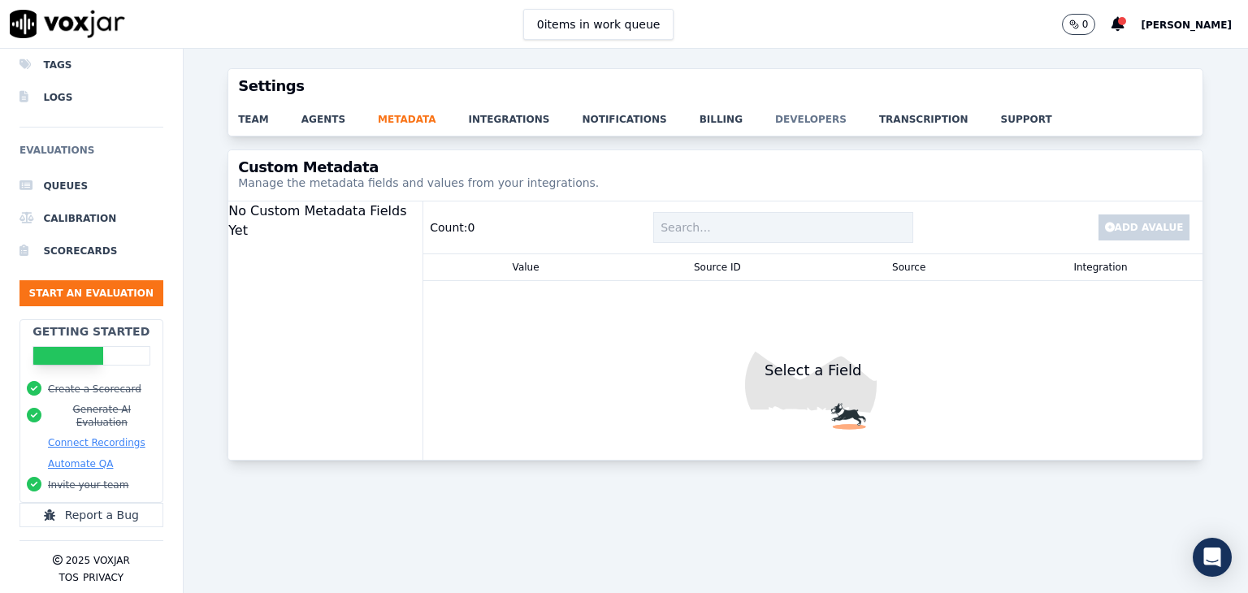
click at [775, 123] on link "developers" at bounding box center [827, 114] width 104 height 23
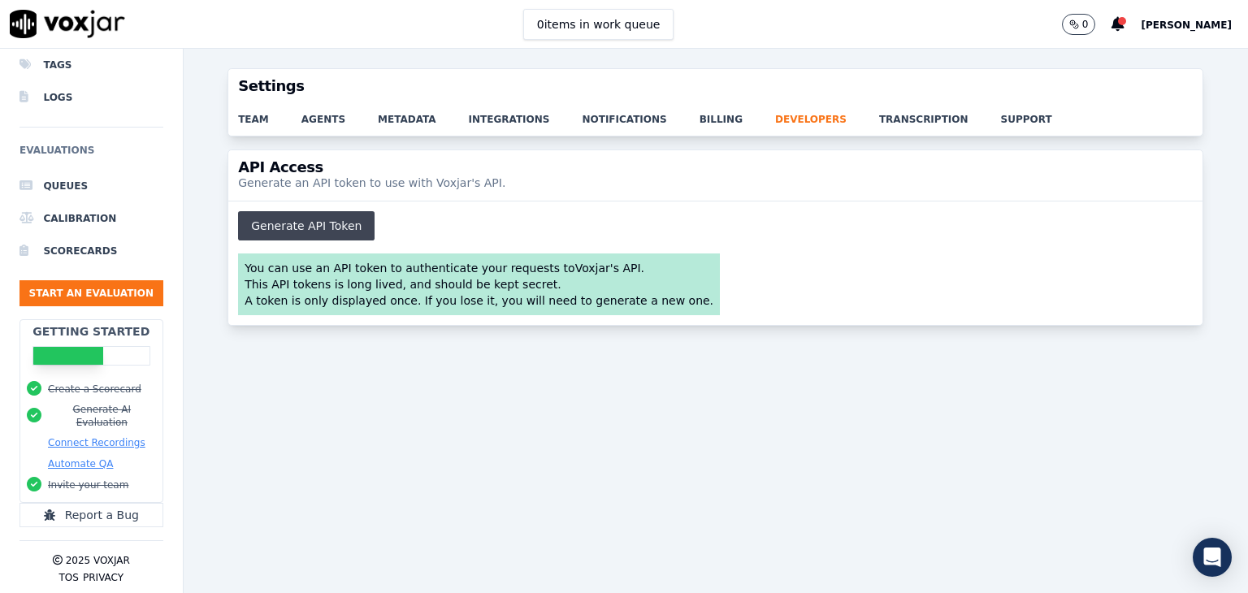
click at [334, 215] on button "Generate API Token" at bounding box center [306, 225] width 137 height 29
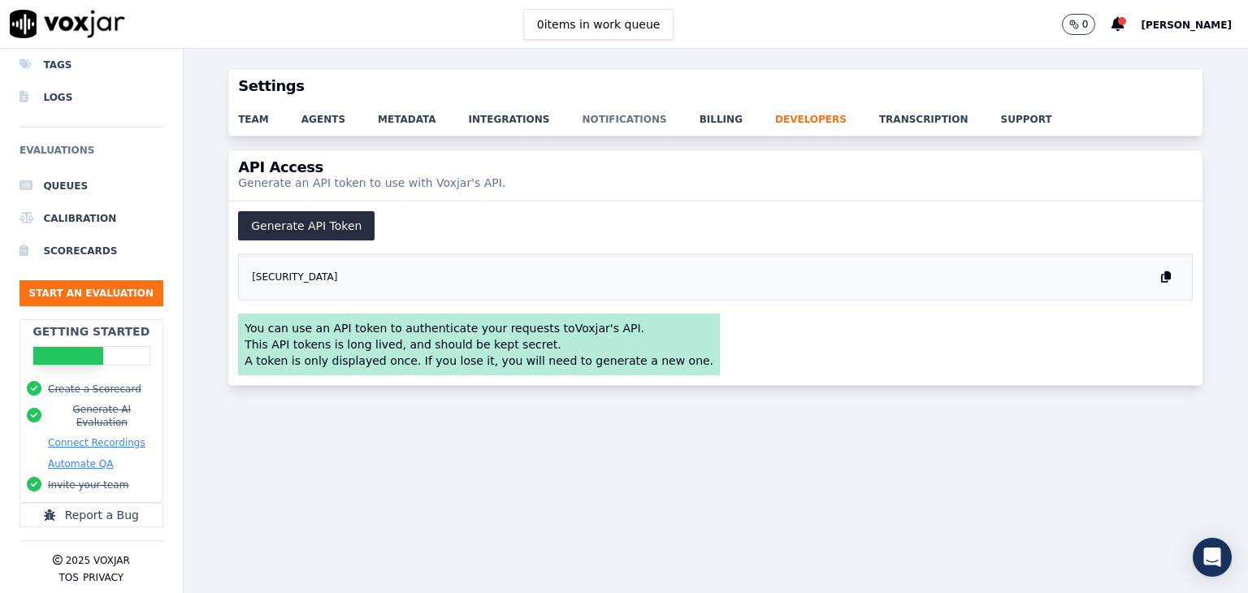
click at [594, 117] on link "notifications" at bounding box center [640, 114] width 117 height 23
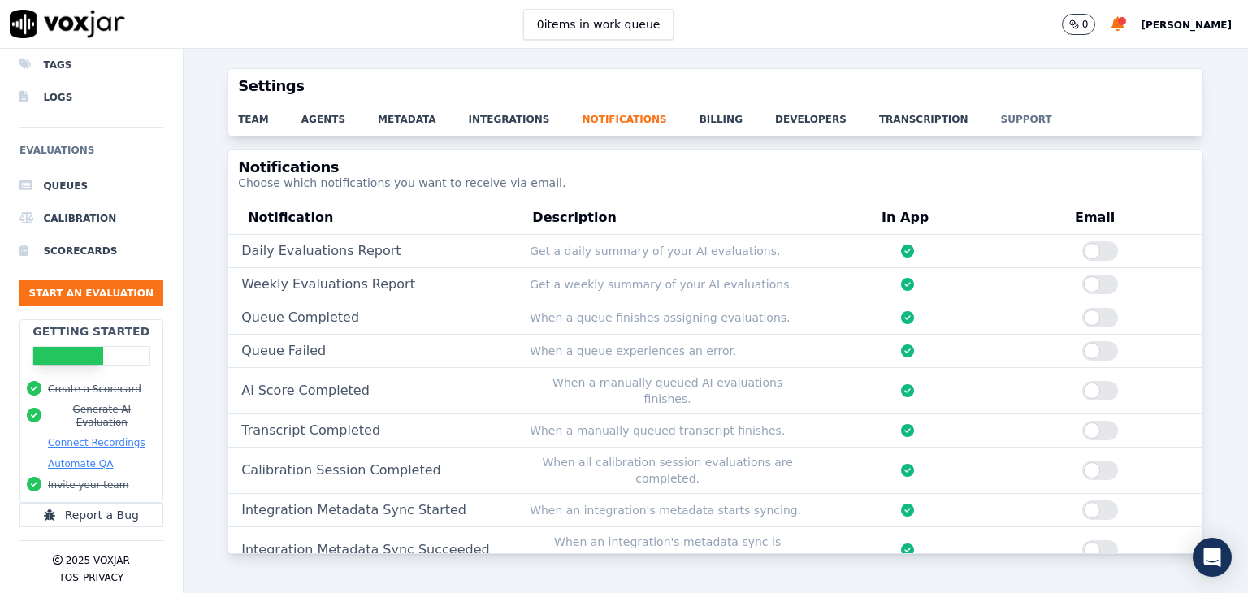
click at [1001, 115] on link "support" at bounding box center [1043, 114] width 84 height 23
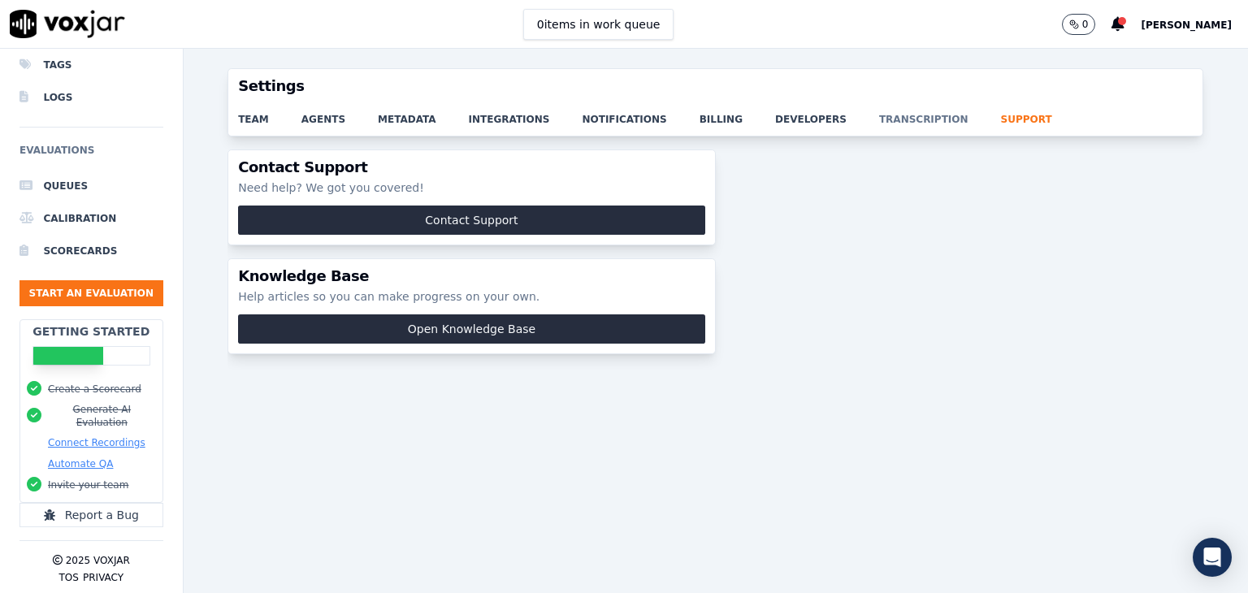
click at [897, 121] on link "transcription" at bounding box center [940, 114] width 122 height 23
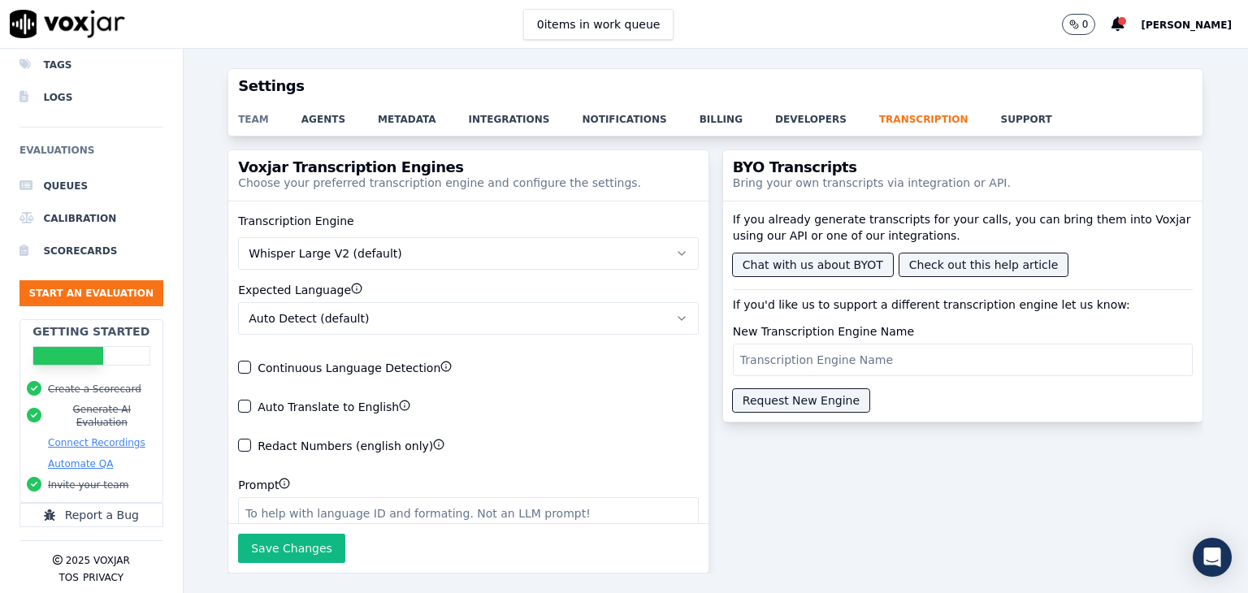
click at [257, 122] on link "team" at bounding box center [269, 114] width 63 height 23
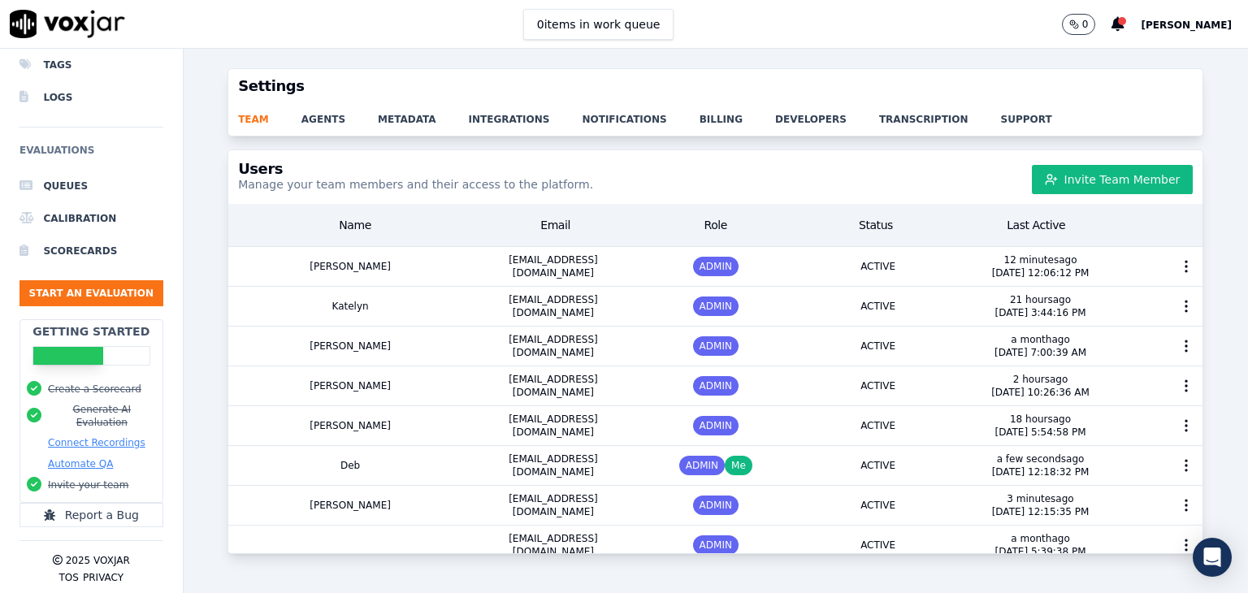
click at [324, 130] on div "team agents metadata integrations notifications billing developers transcriptio…" at bounding box center [715, 119] width 974 height 33
click at [379, 121] on link "metadata" at bounding box center [423, 114] width 91 height 23
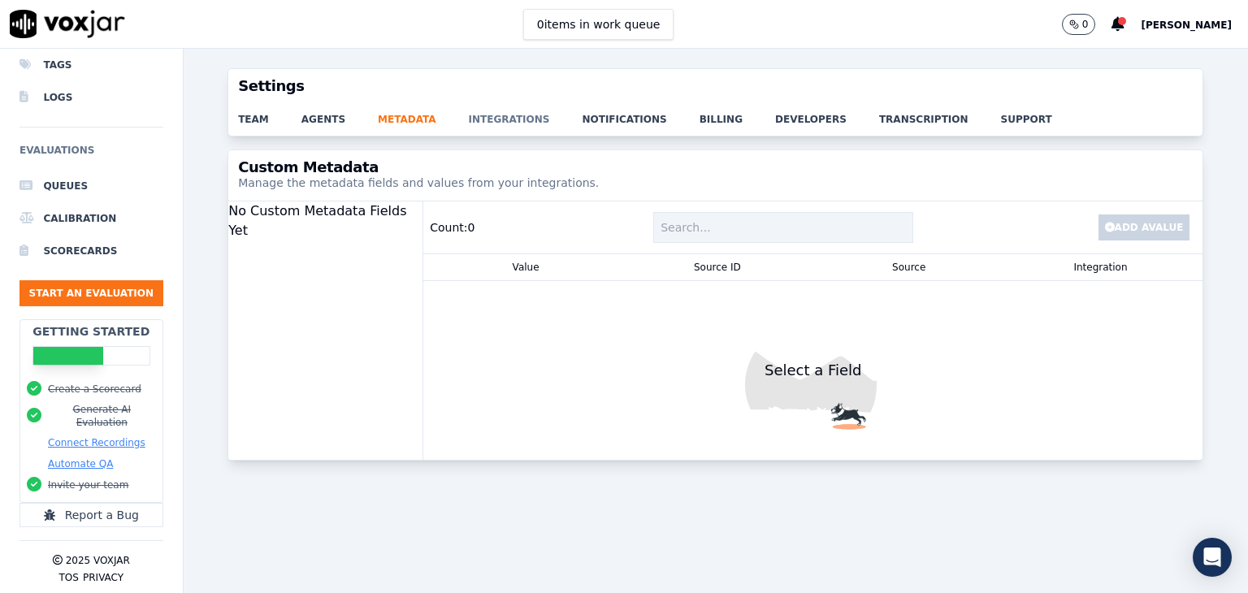
click at [477, 121] on link "integrations" at bounding box center [526, 114] width 114 height 23
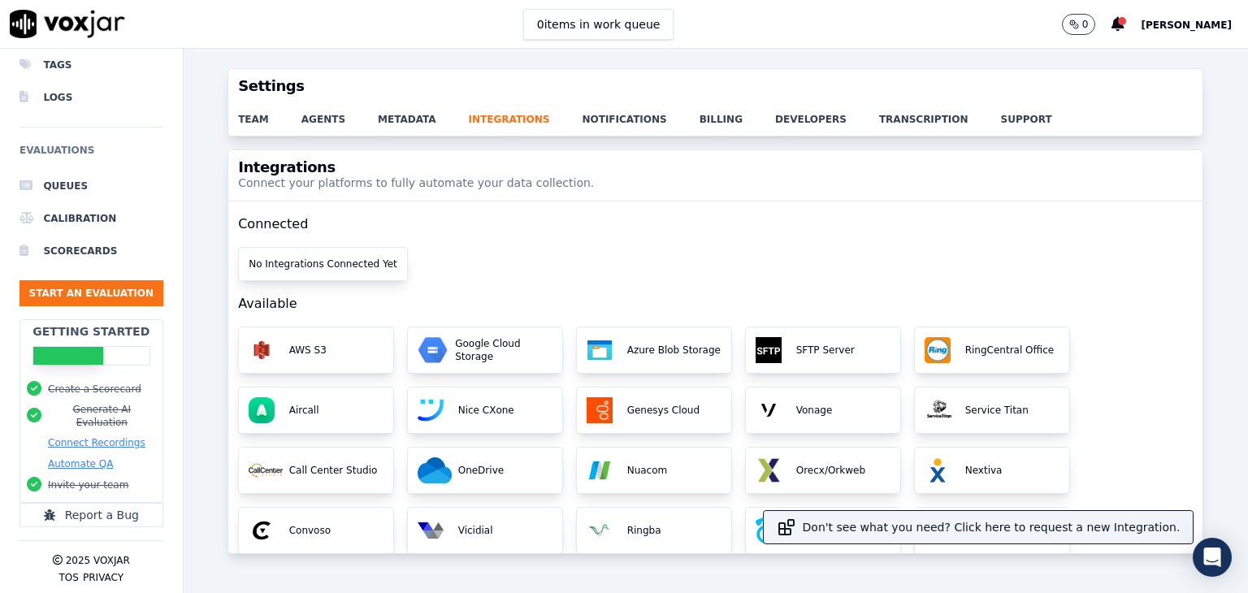
scroll to position [170, 0]
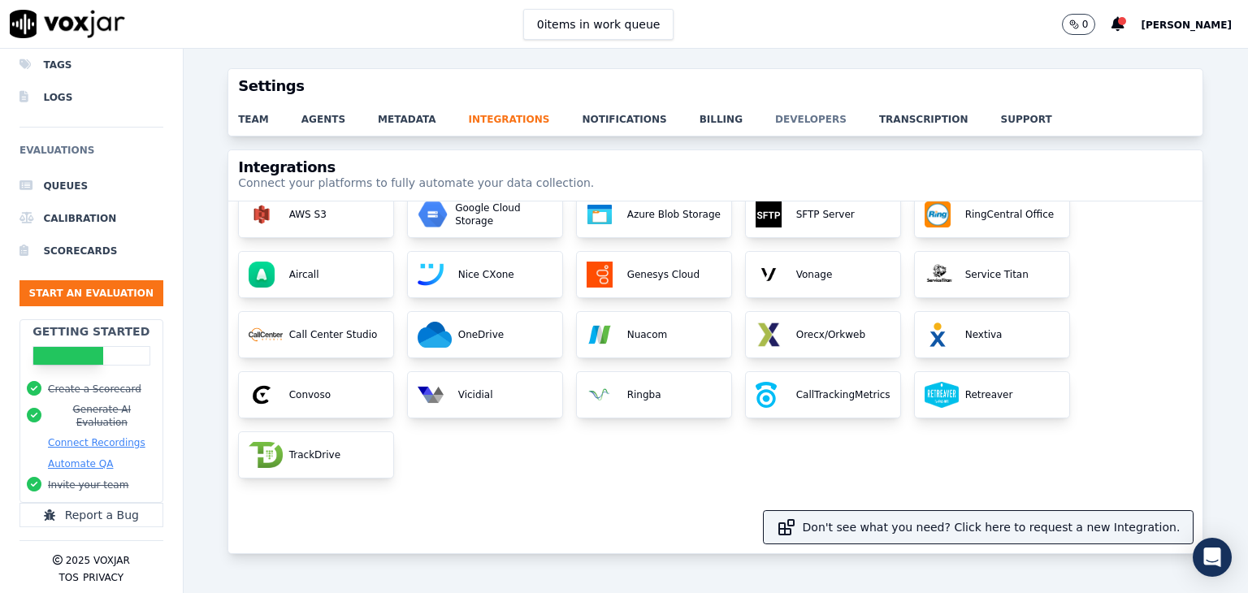
click at [775, 118] on link "developers" at bounding box center [827, 114] width 104 height 23
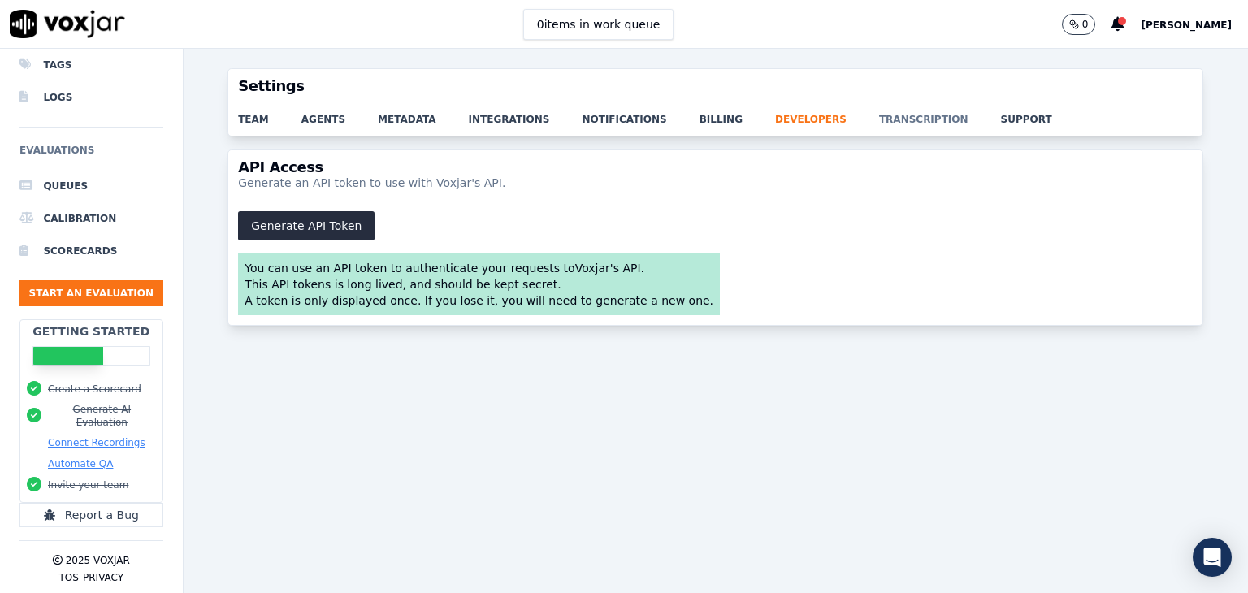
click at [879, 116] on link "transcription" at bounding box center [940, 114] width 122 height 23
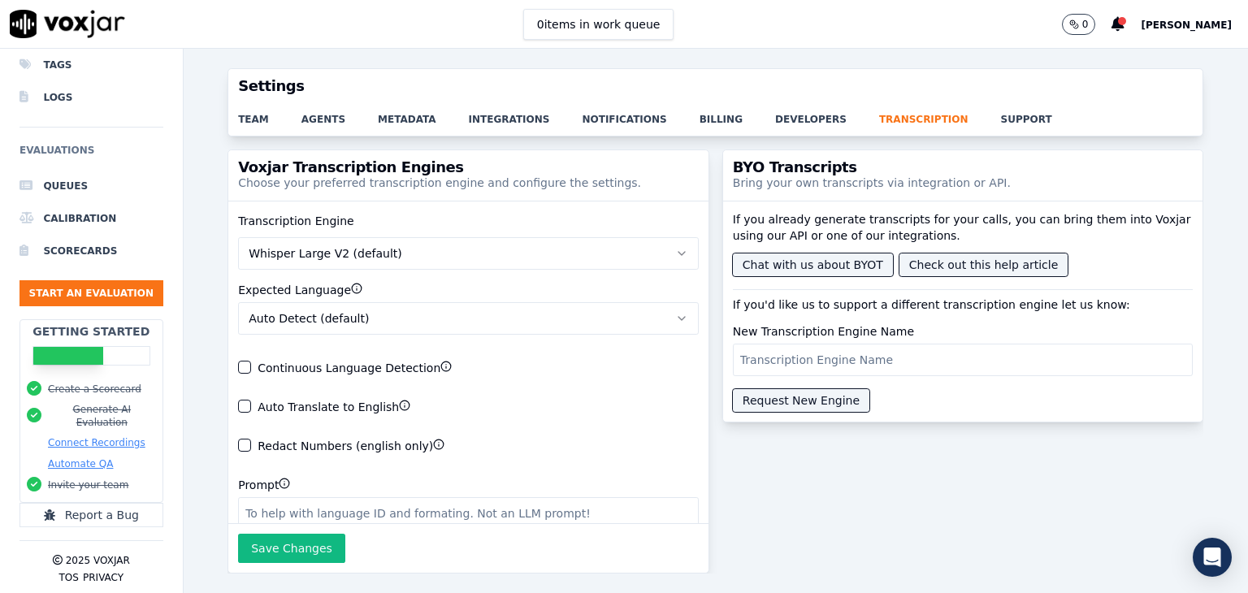
scroll to position [66, 0]
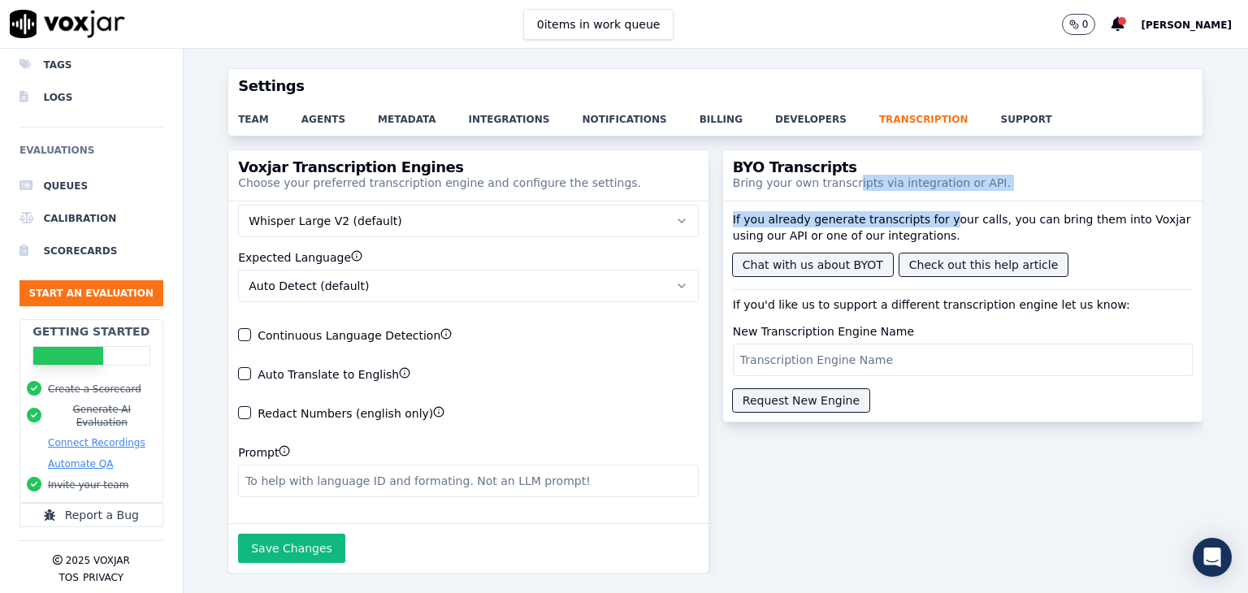
drag, startPoint x: 832, startPoint y: 186, endPoint x: 920, endPoint y: 222, distance: 94.8
click at [920, 222] on div "BYO Transcripts Bring your own transcripts via integration or API. If you alrea…" at bounding box center [963, 286] width 482 height 273
click at [920, 222] on p "If you already generate transcripts for your calls, you can bring them into Vox…" at bounding box center [963, 227] width 461 height 33
drag, startPoint x: 720, startPoint y: 222, endPoint x: 939, endPoint y: 215, distance: 219.5
click at [939, 215] on p "If you already generate transcripts for your calls, you can bring them into Vox…" at bounding box center [963, 227] width 461 height 33
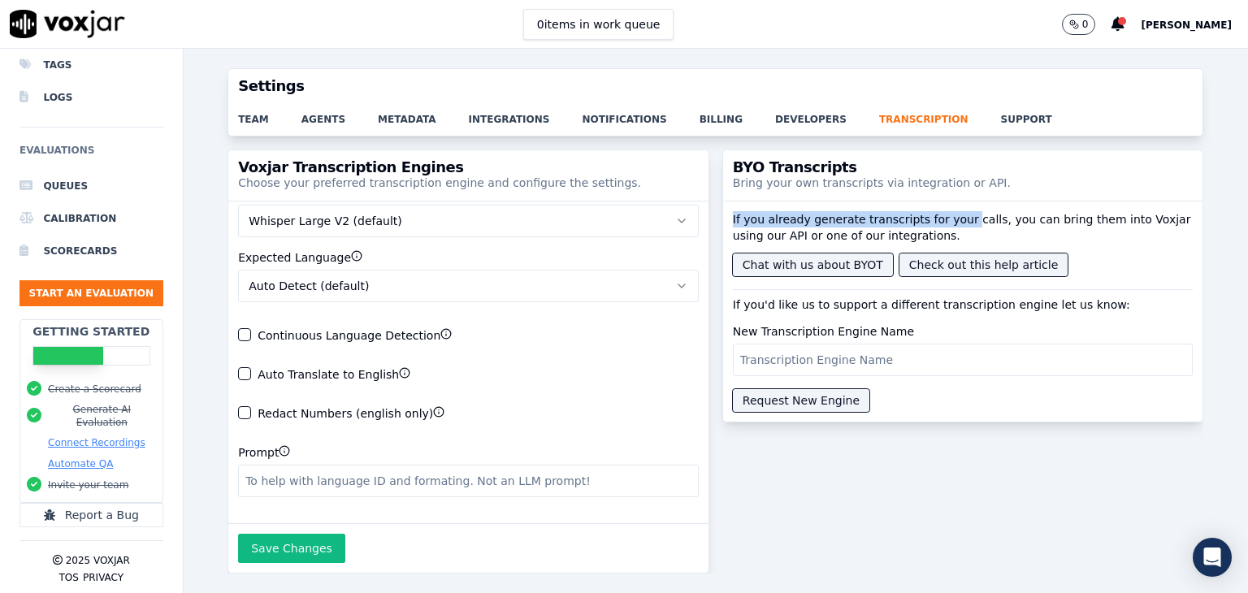
click at [939, 215] on p "If you already generate transcripts for your calls, you can bring them into Vox…" at bounding box center [963, 227] width 461 height 33
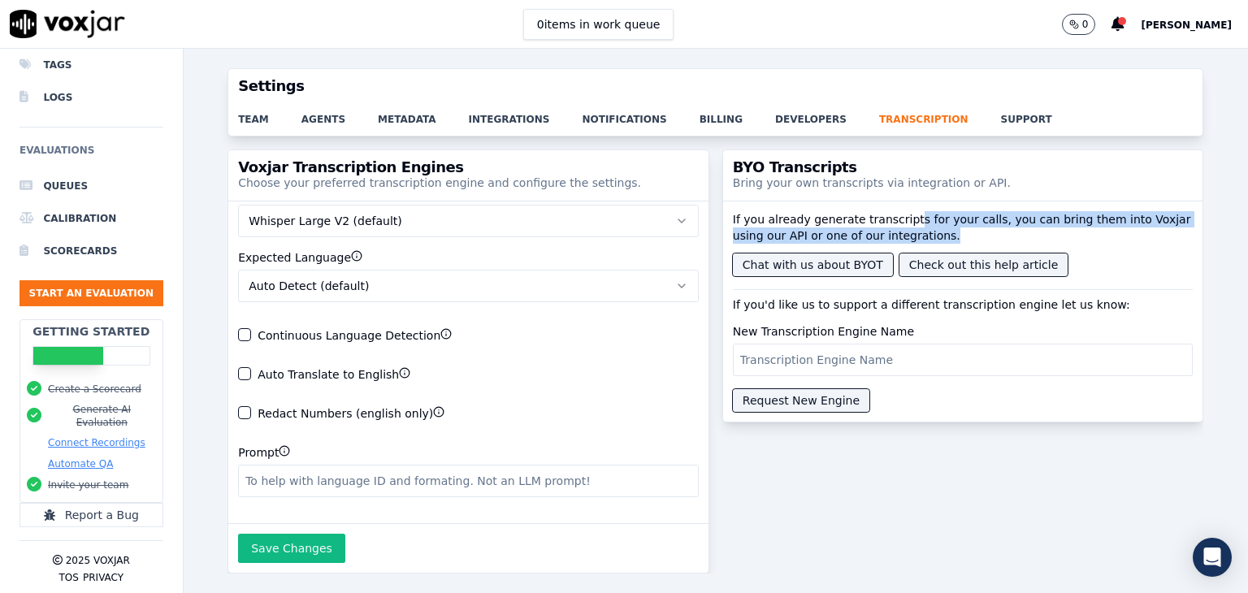
drag, startPoint x: 886, startPoint y: 222, endPoint x: 923, endPoint y: 232, distance: 38.8
click at [923, 232] on p "If you already generate transcripts for your calls, you can bring them into Vox…" at bounding box center [963, 227] width 461 height 33
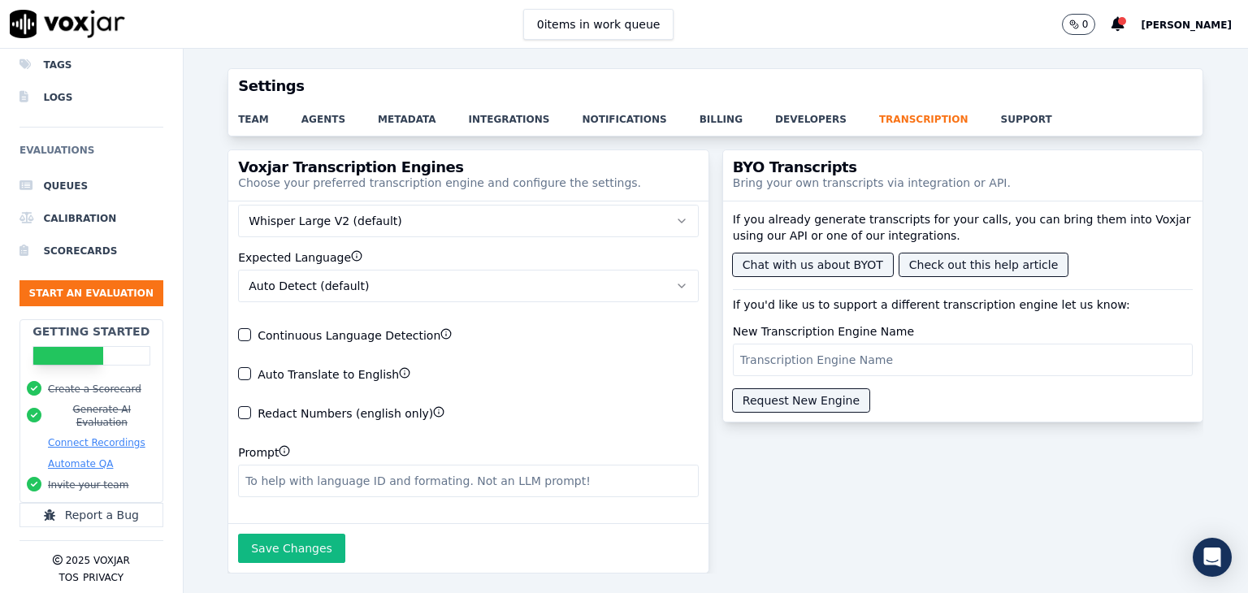
scroll to position [0, 0]
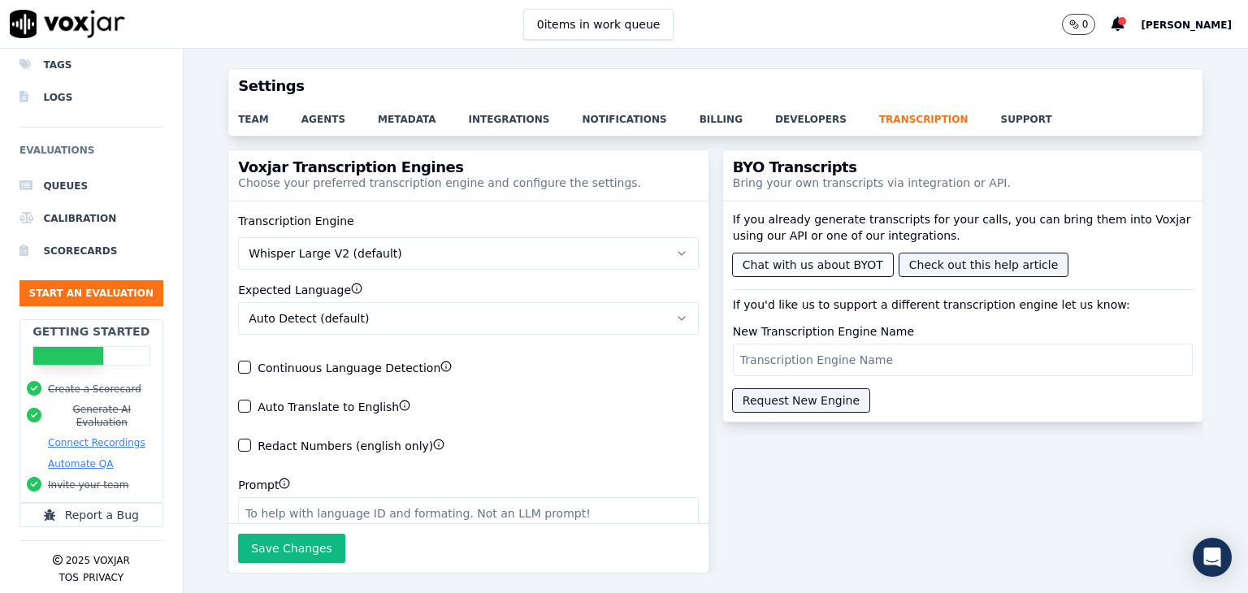
click at [803, 264] on button "Chat with us about BYOT" at bounding box center [813, 265] width 160 height 23
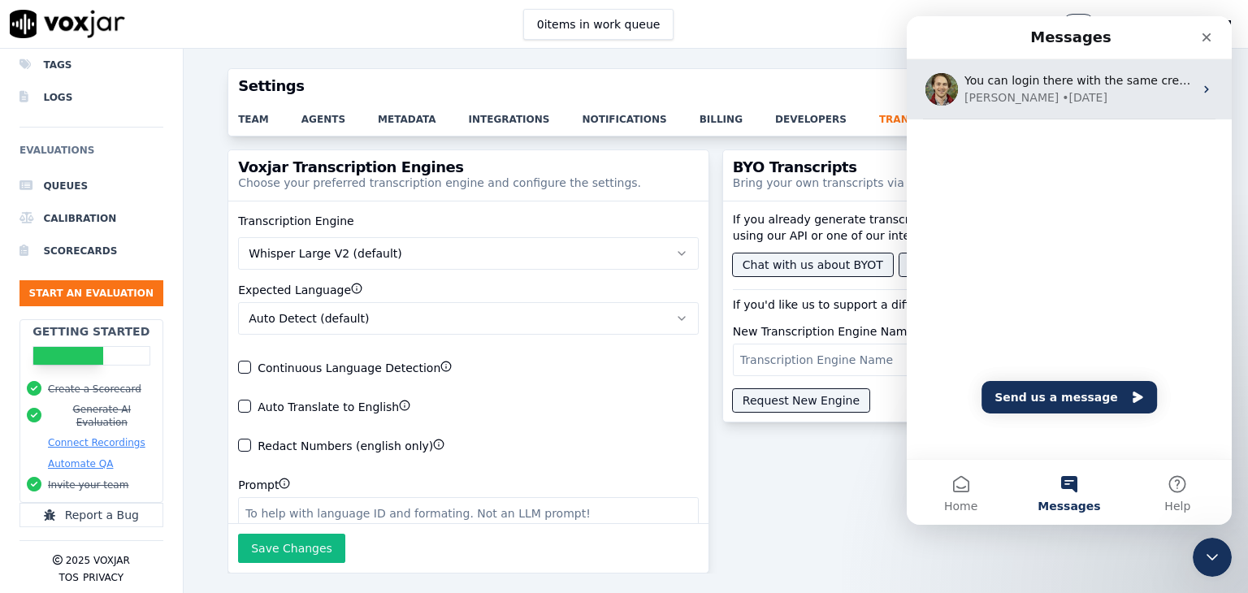
click at [1190, 96] on div "You can login there with the same credentials and upload. Then review the calls…" at bounding box center [1069, 89] width 325 height 60
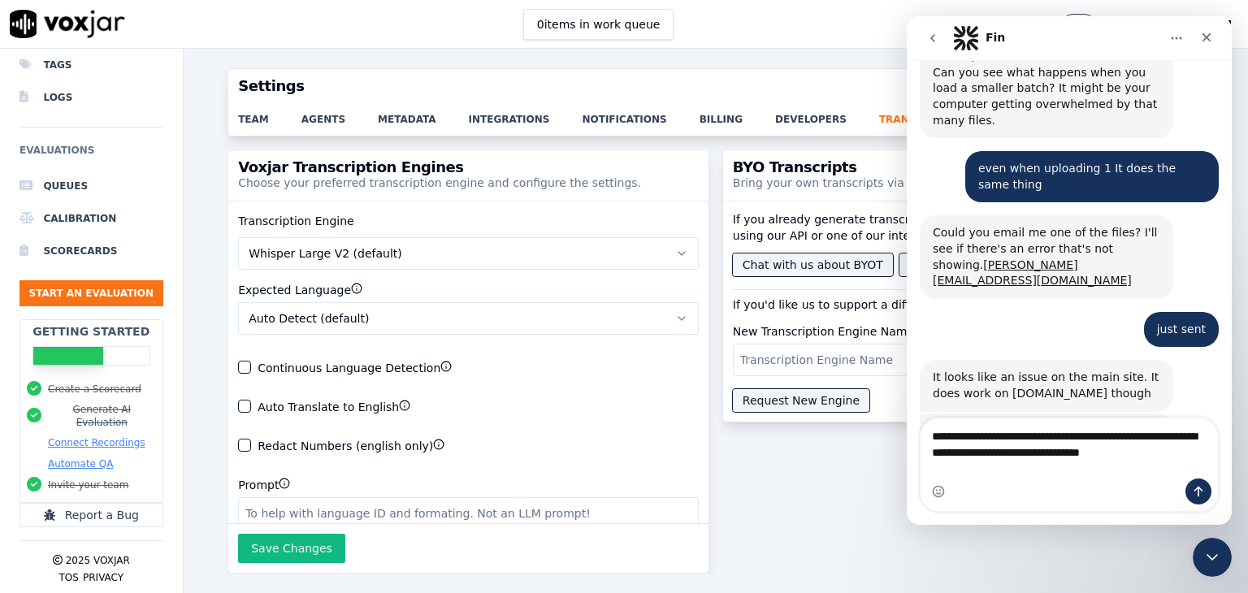
scroll to position [605, 0]
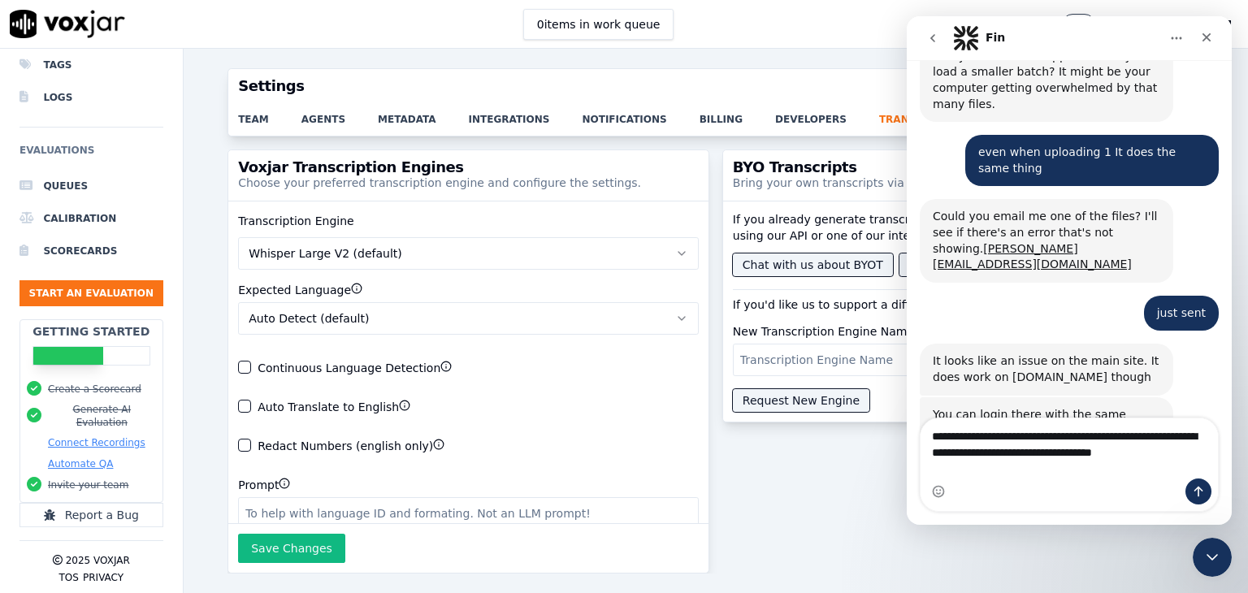
type textarea "**********"
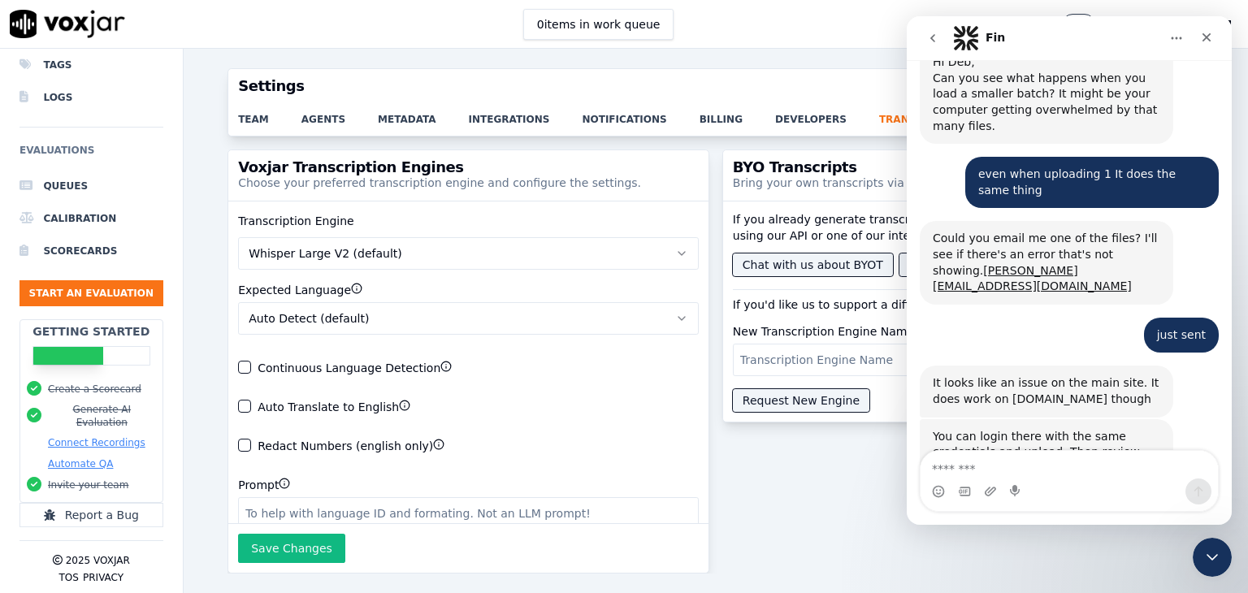
scroll to position [697, 0]
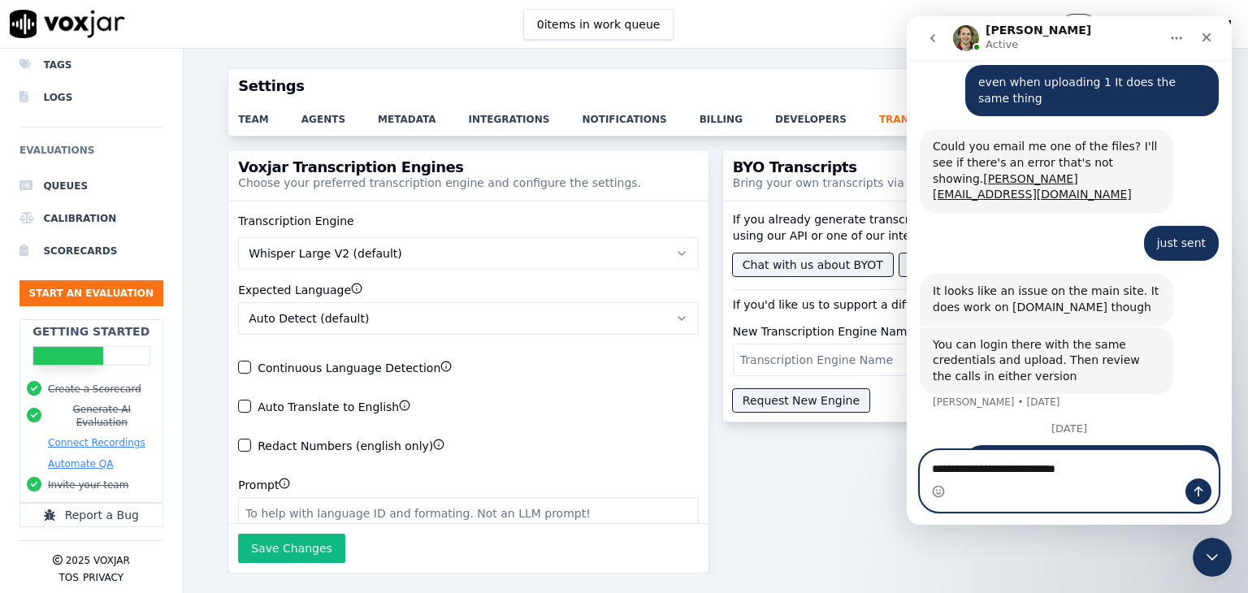
click at [1135, 471] on textarea "**********" at bounding box center [1069, 465] width 297 height 28
type textarea "**********"
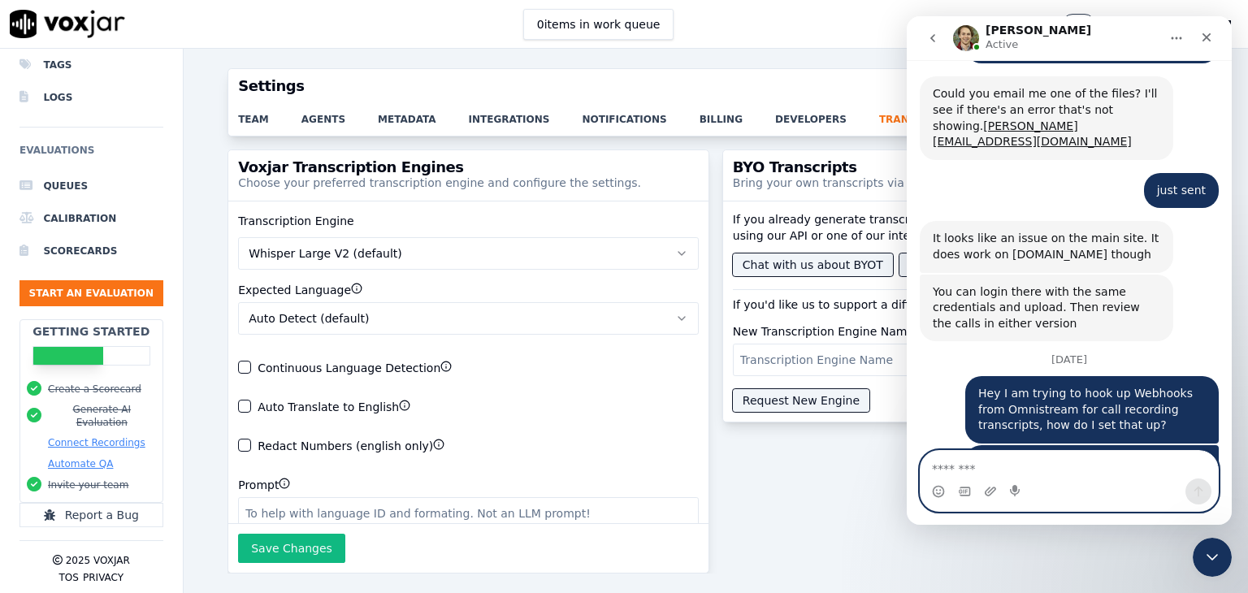
scroll to position [883, 0]
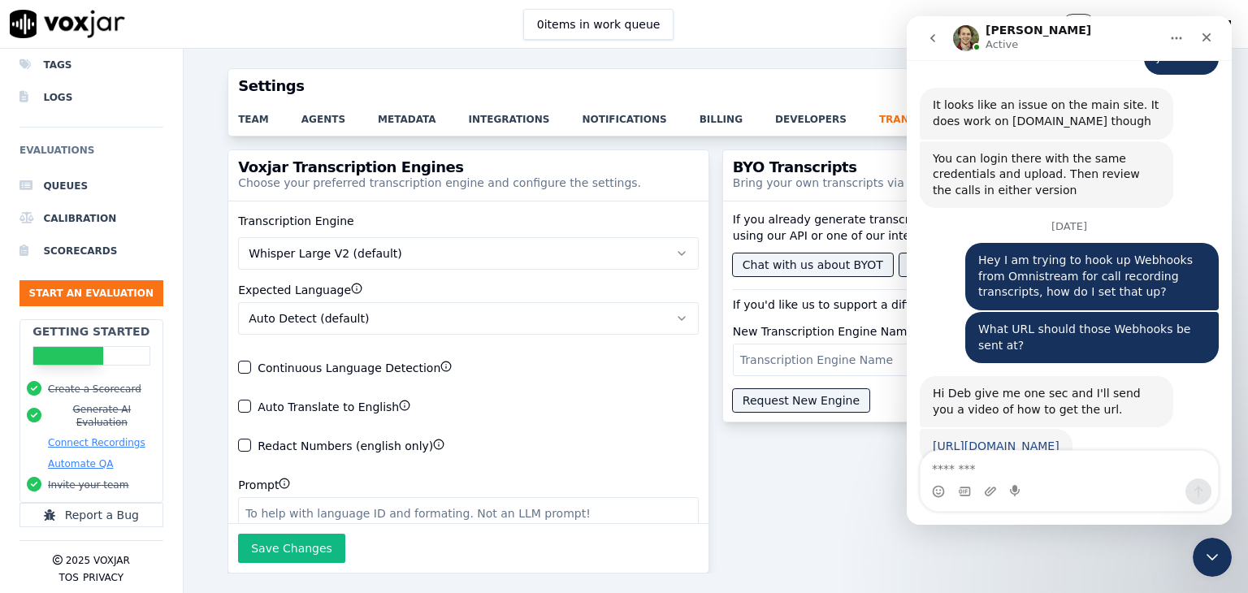
click at [1039, 440] on link "[URL][DOMAIN_NAME]" at bounding box center [996, 446] width 127 height 13
click at [488, 126] on div "team agents metadata integrations notifications billing developers transcriptio…" at bounding box center [715, 119] width 974 height 33
click at [481, 124] on link "integrations" at bounding box center [526, 114] width 114 height 23
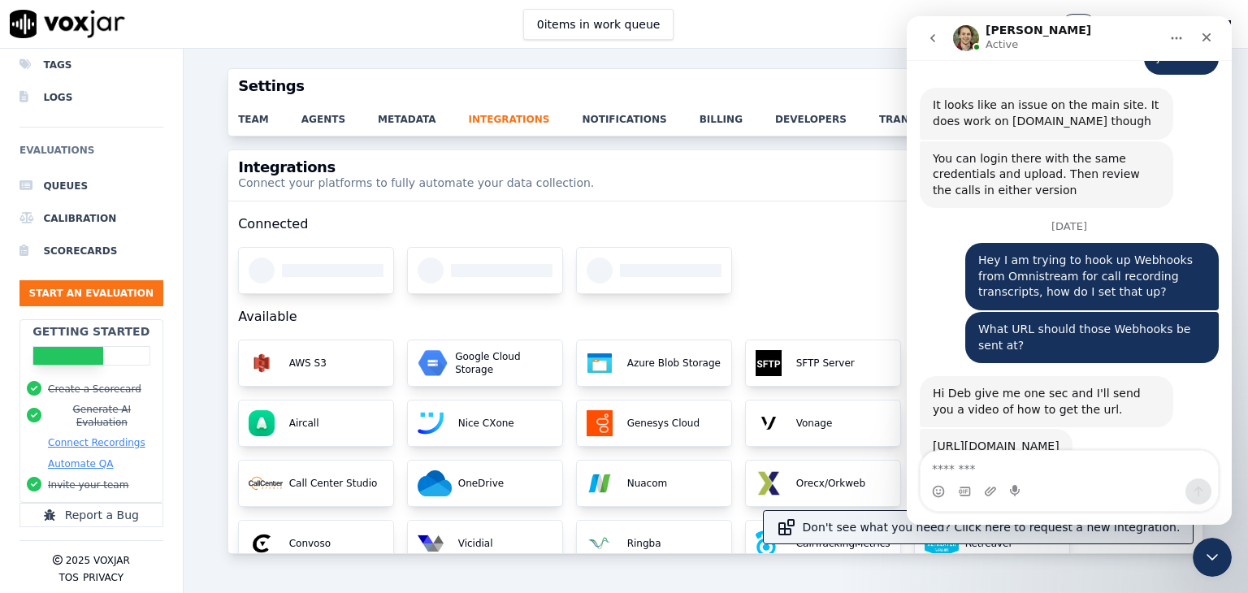
scroll to position [183, 0]
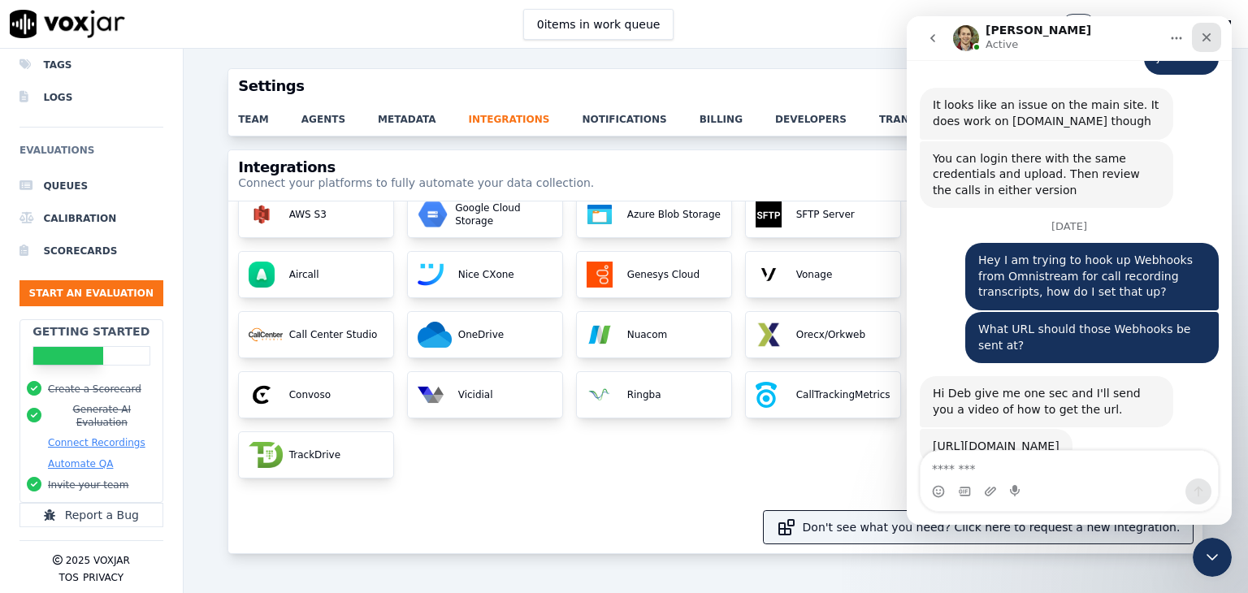
click at [1212, 43] on icon "Close" at bounding box center [1206, 37] width 13 height 13
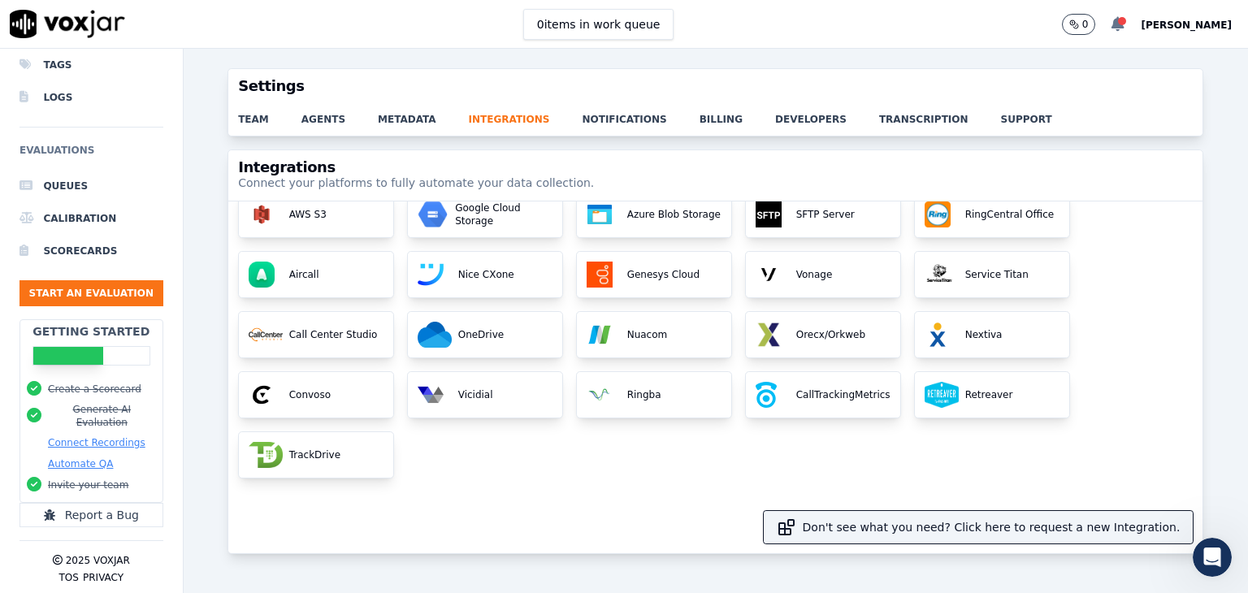
scroll to position [883, 0]
click at [1184, 27] on span "[PERSON_NAME]" at bounding box center [1186, 25] width 91 height 11
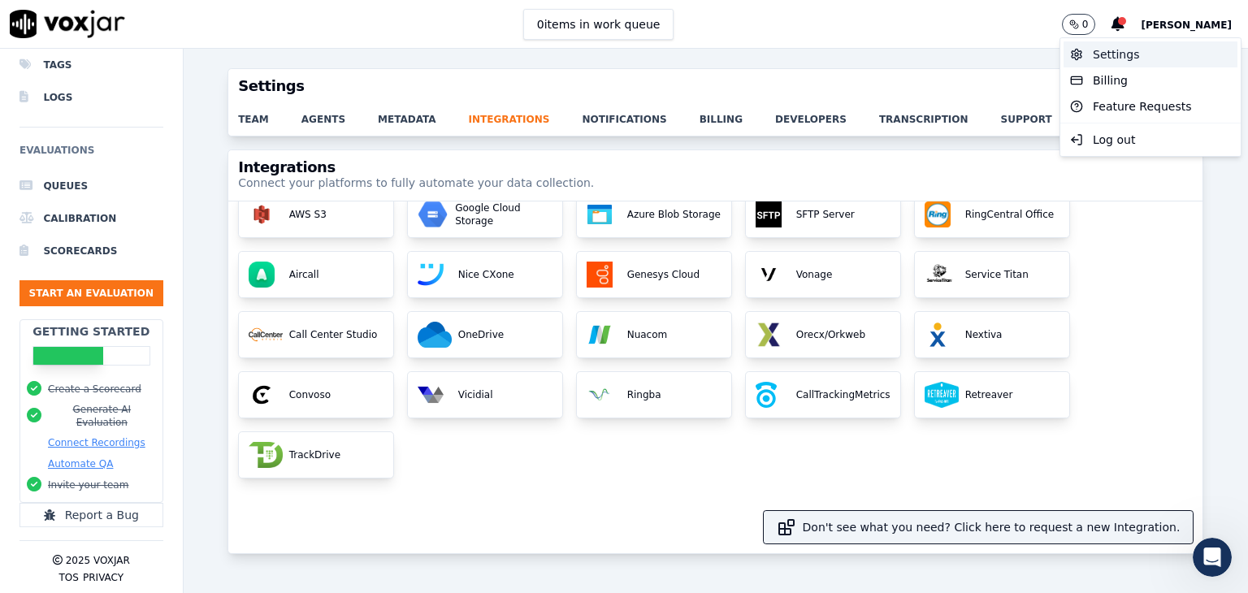
click at [1113, 59] on div "Settings" at bounding box center [1151, 54] width 174 height 26
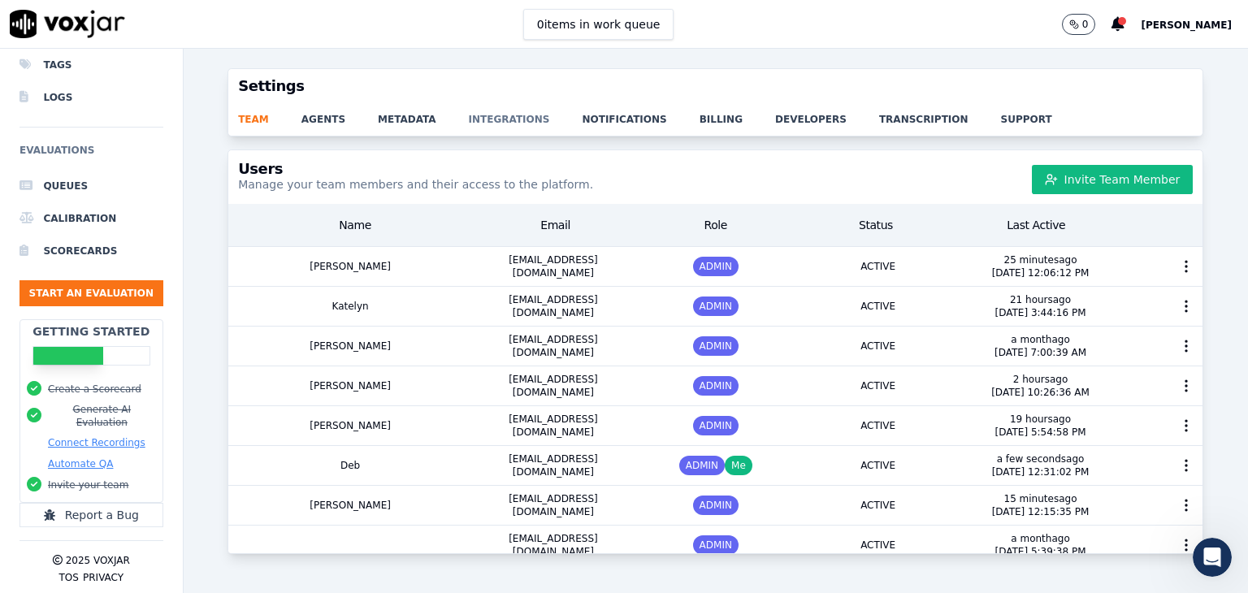
click at [491, 124] on link "integrations" at bounding box center [526, 114] width 114 height 23
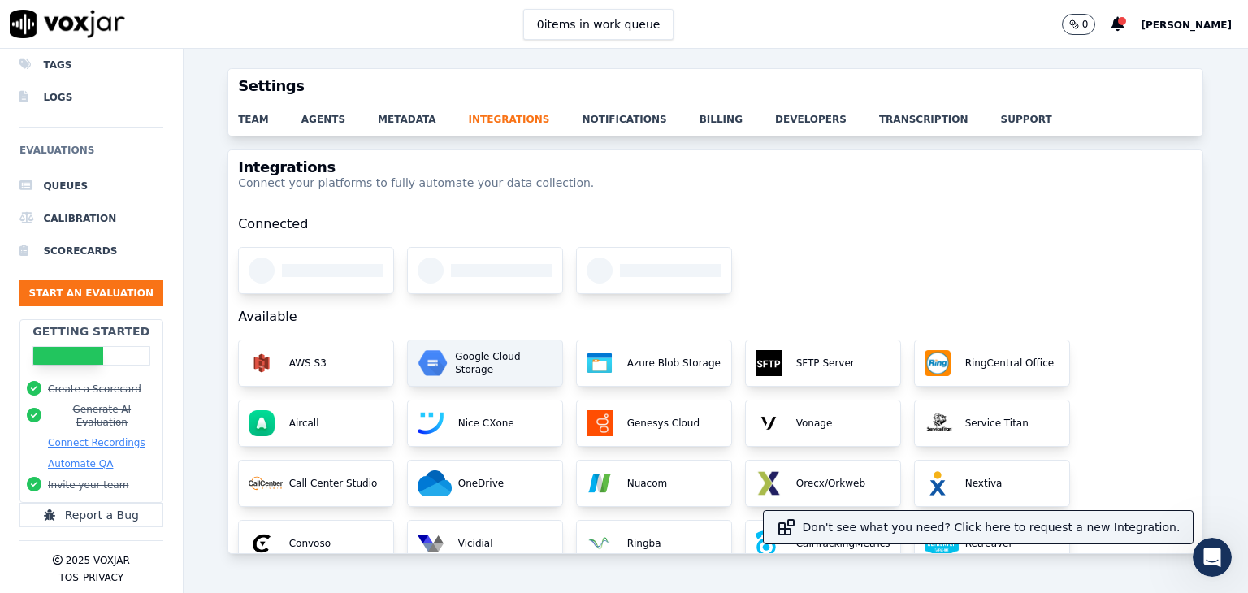
scroll to position [183, 0]
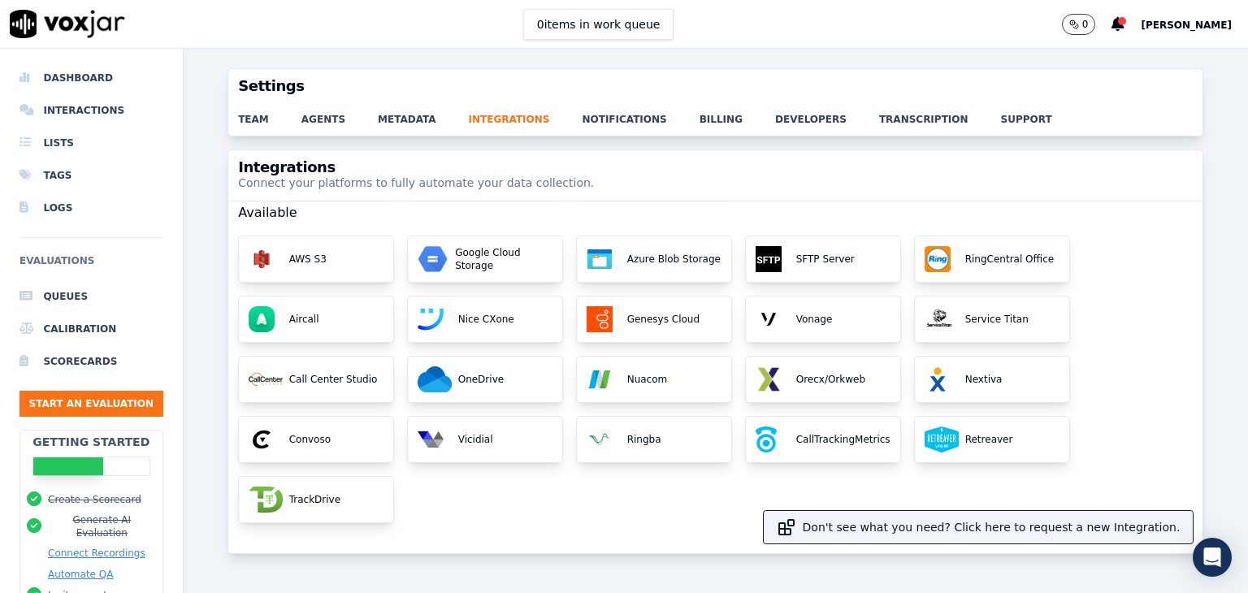
scroll to position [91, 0]
click at [1125, 26] on icon at bounding box center [1118, 24] width 13 height 15
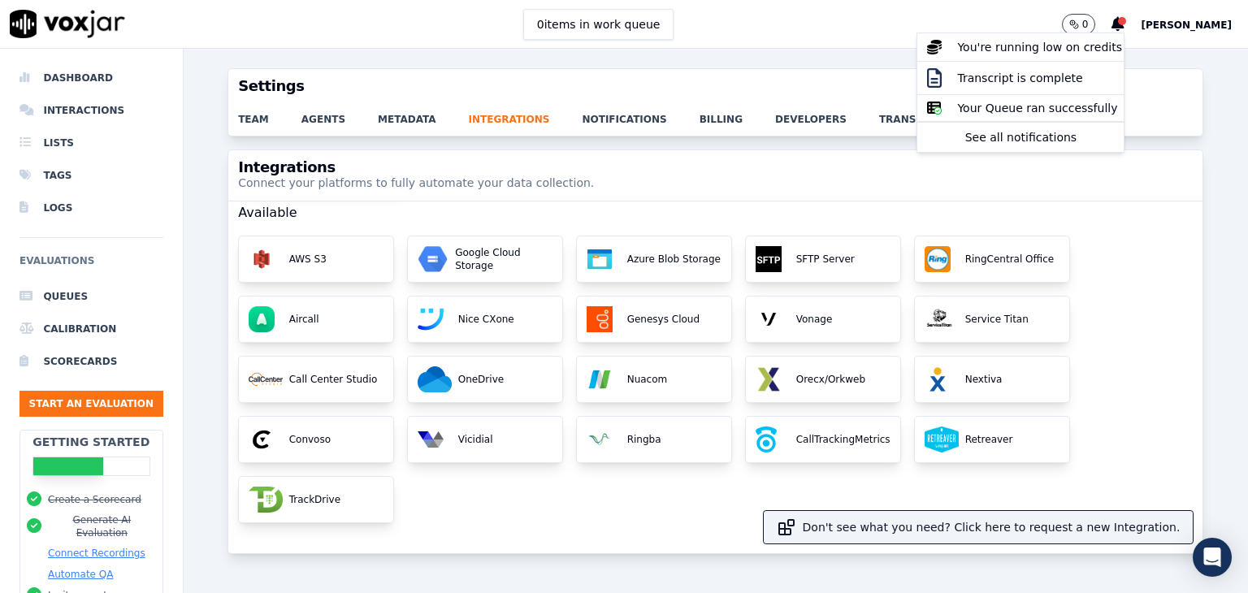
click at [1034, 27] on div "0 items in work queue 0 You're running low on credits Transcript is complete Yo…" at bounding box center [624, 24] width 1248 height 49
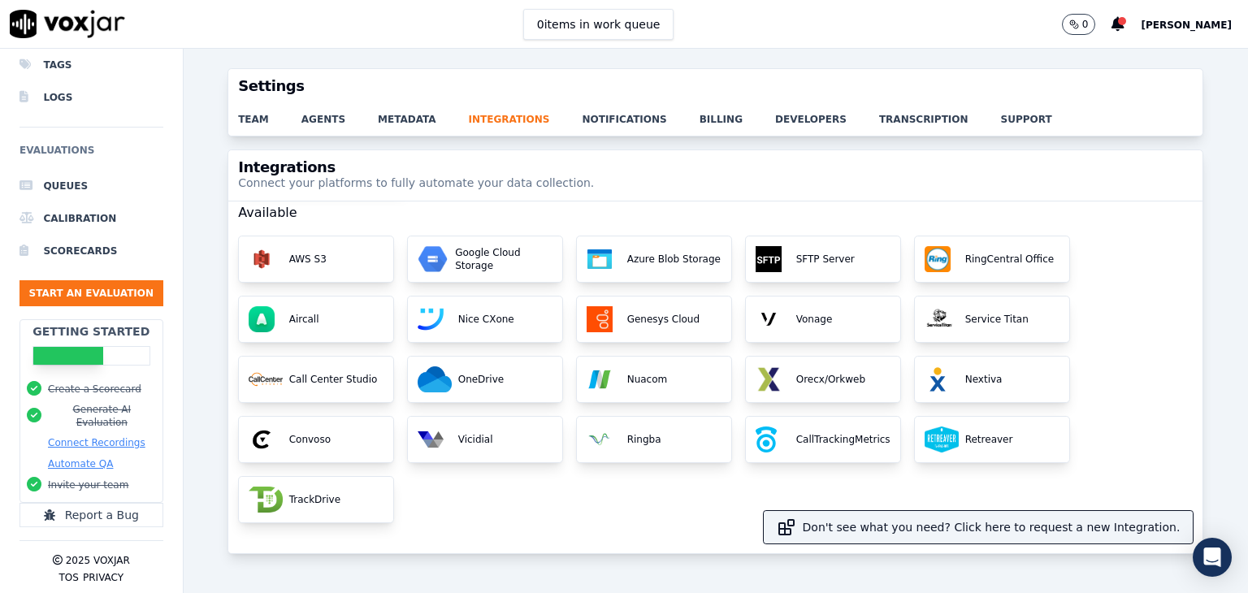
scroll to position [170, 0]
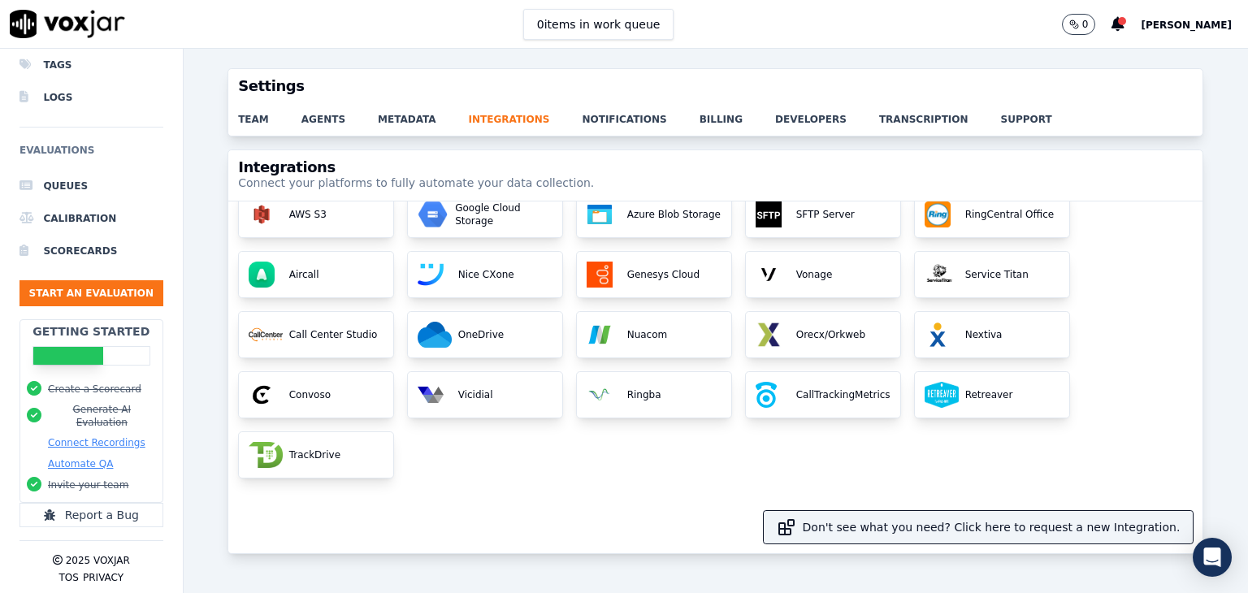
click at [1190, 24] on span "[PERSON_NAME]" at bounding box center [1186, 25] width 91 height 11
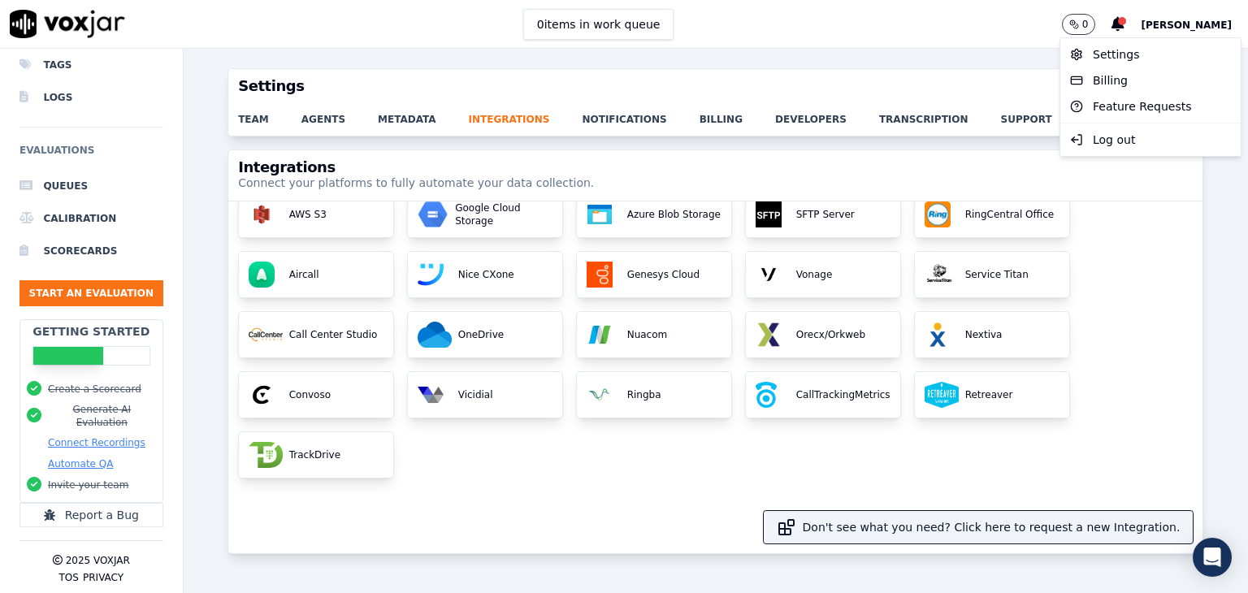
click at [835, 27] on div "0 items in work queue 0 Deb Phillips" at bounding box center [624, 24] width 1248 height 49
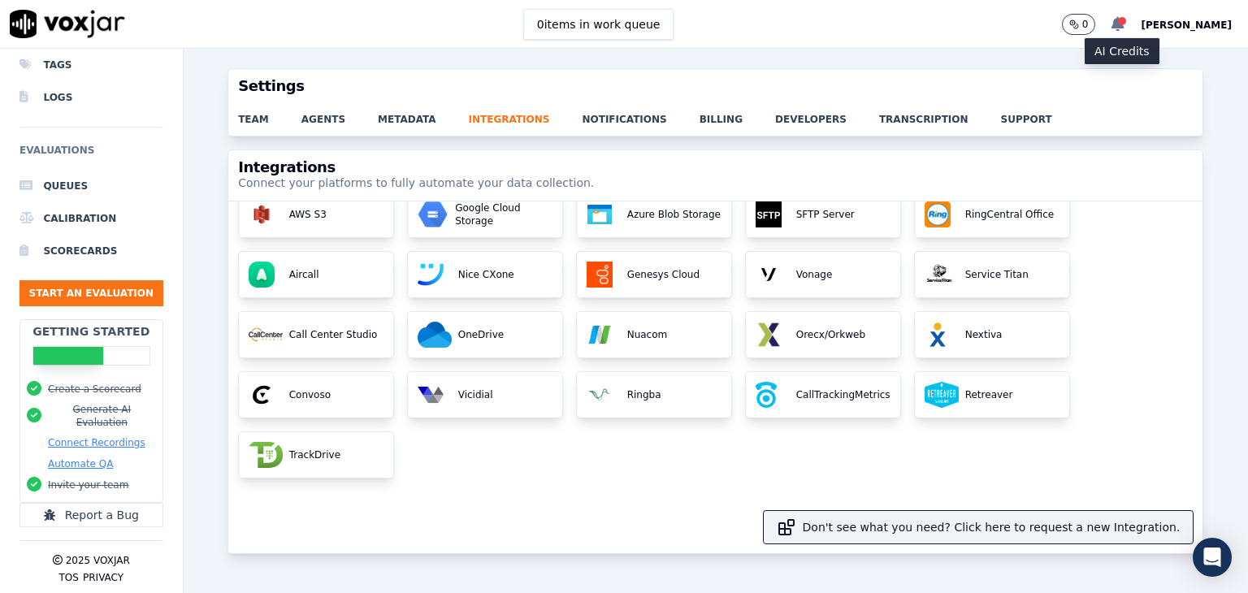
click at [1125, 23] on icon at bounding box center [1118, 24] width 13 height 15
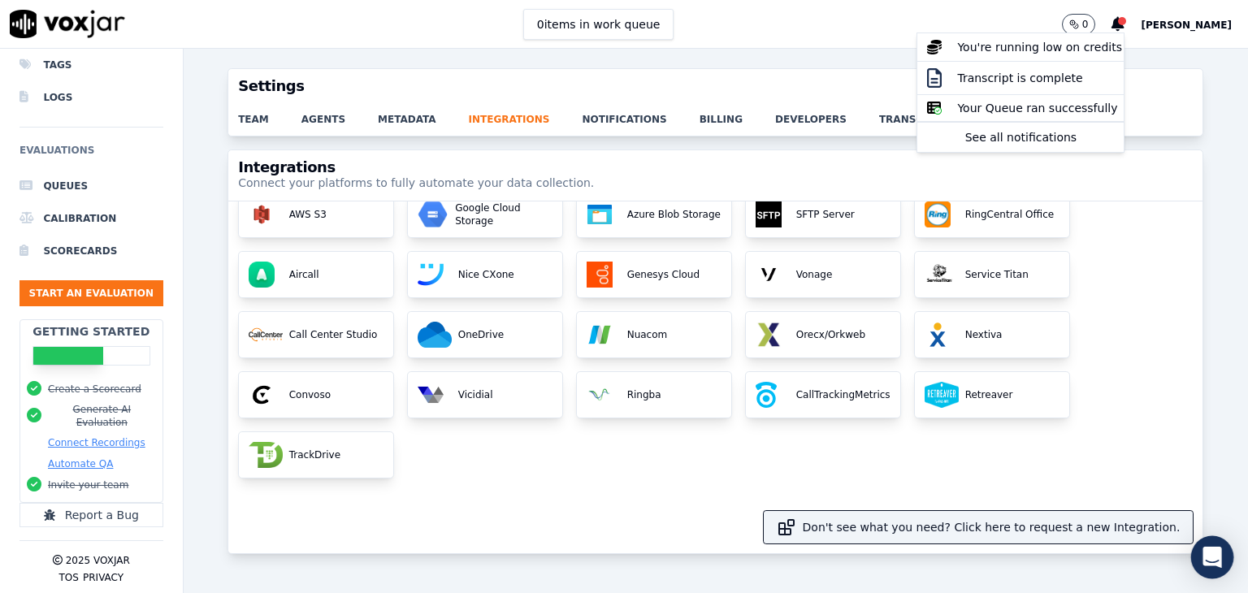
click at [1209, 554] on icon "Open Intercom Messenger" at bounding box center [1212, 557] width 19 height 21
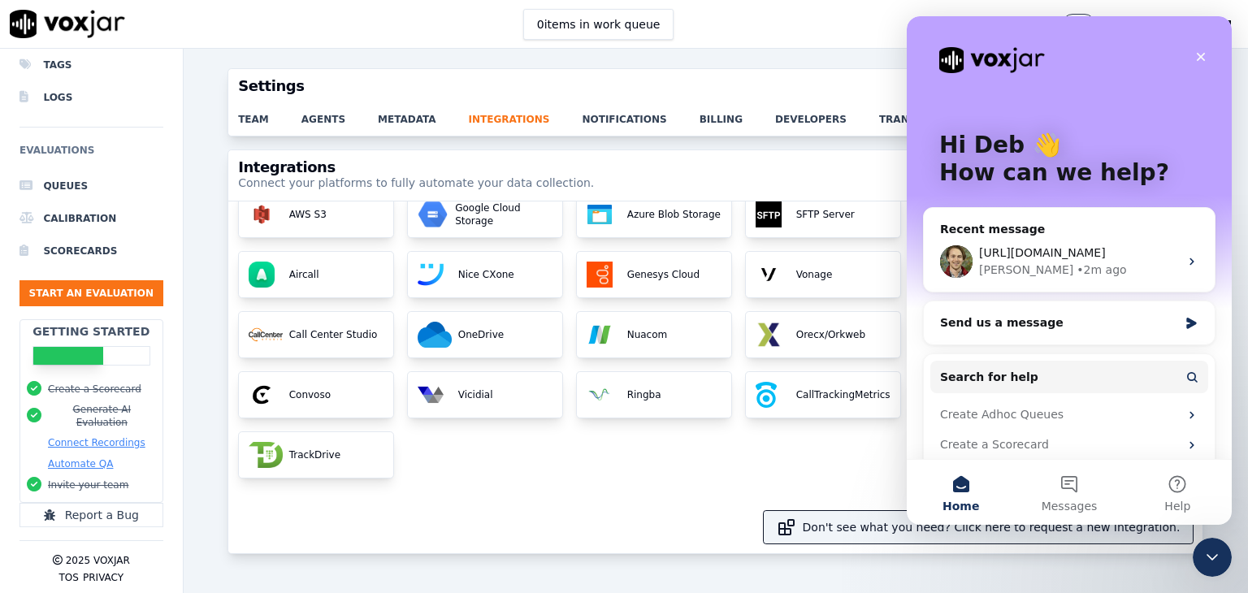
scroll to position [0, 0]
click at [1047, 258] on span "[URL][DOMAIN_NAME]" at bounding box center [1042, 252] width 127 height 13
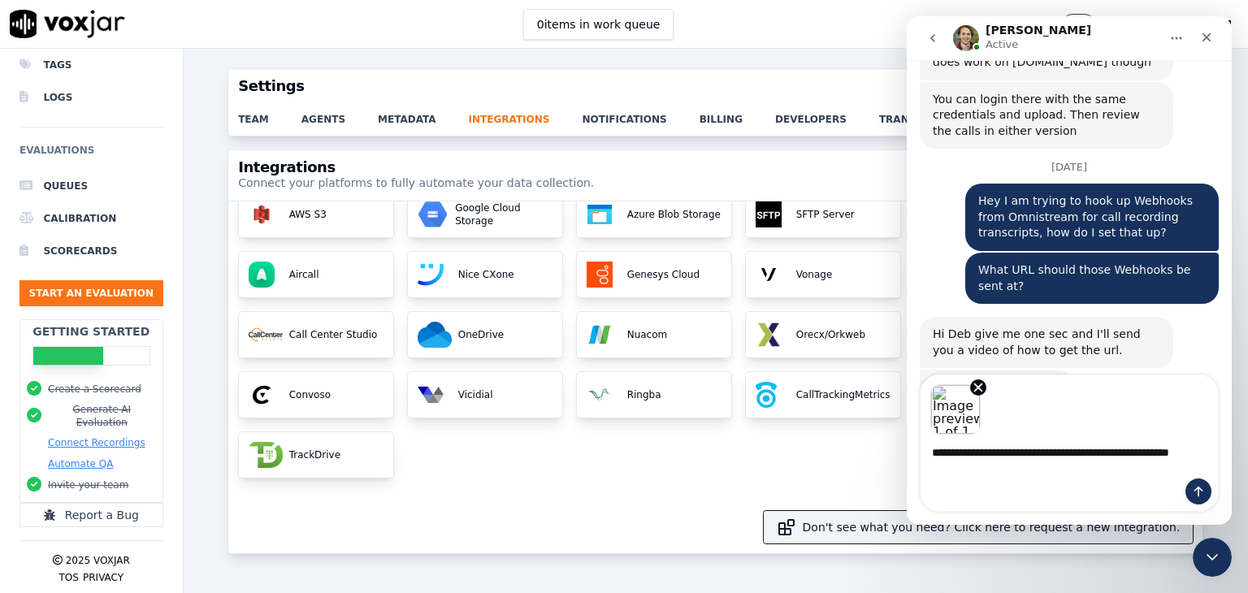
scroll to position [959, 0]
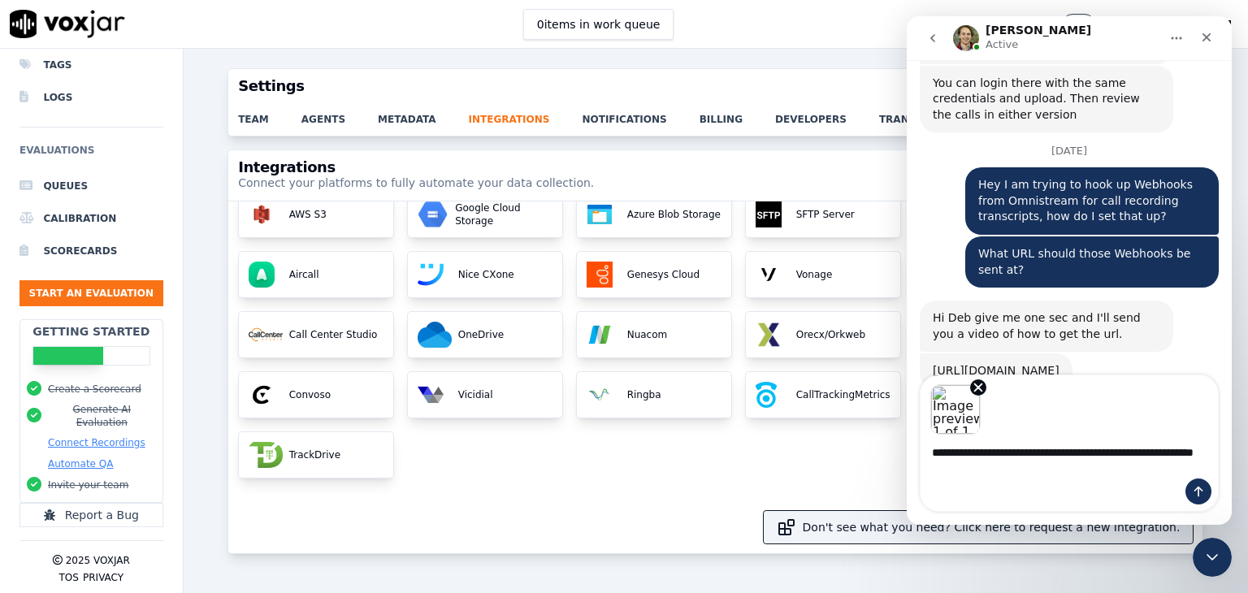
type textarea "**********"
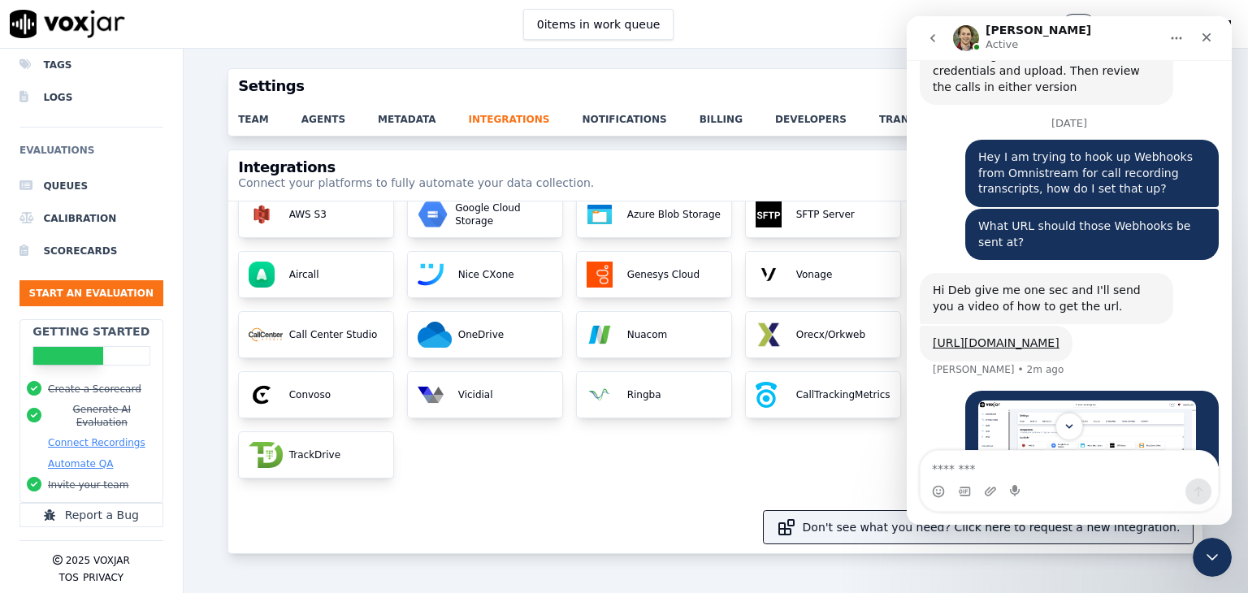
scroll to position [1059, 0]
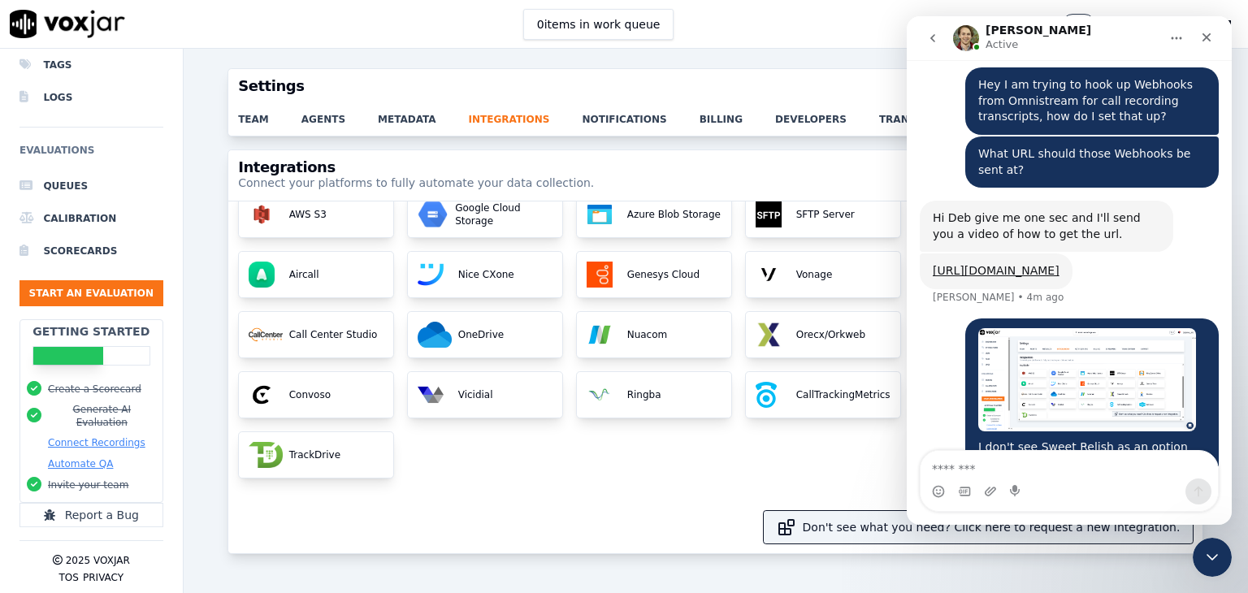
click at [936, 41] on icon "go back" at bounding box center [932, 38] width 13 height 13
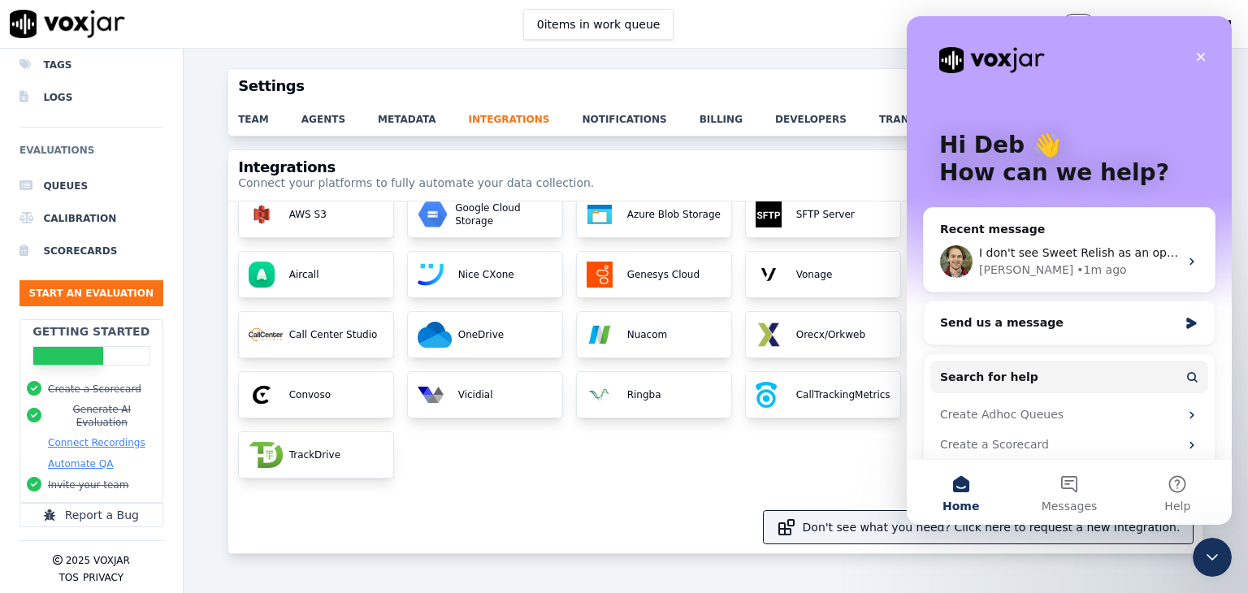
scroll to position [0, 0]
click at [1085, 258] on span "I don't see Sweet Relish as an option under Integration settings?" at bounding box center [1163, 252] width 368 height 13
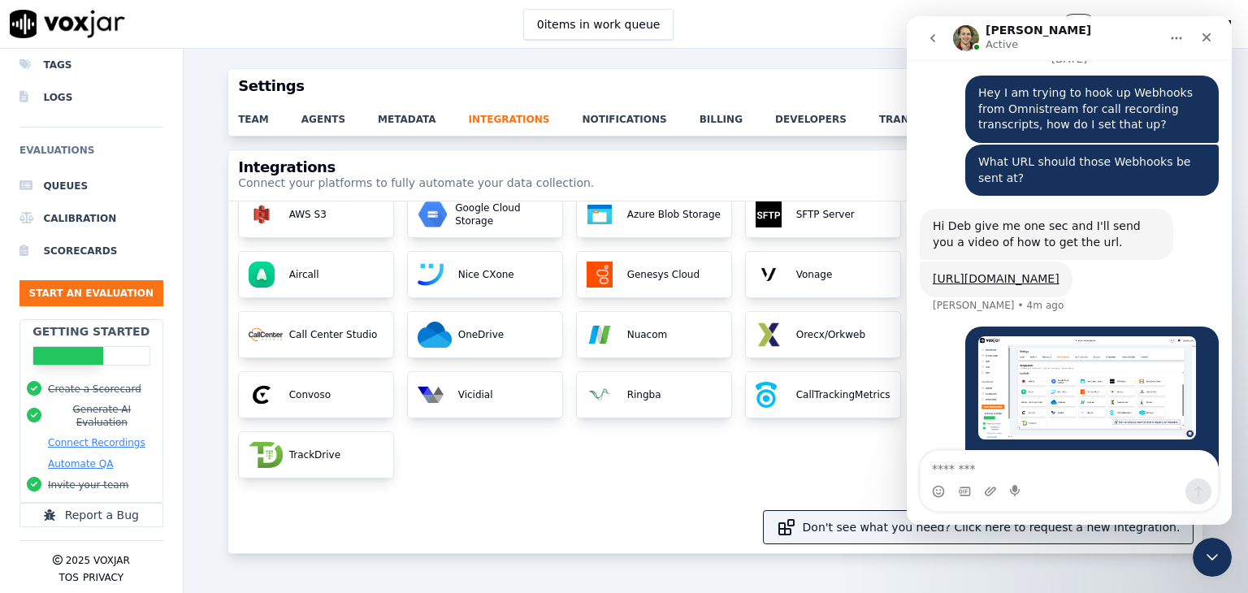
scroll to position [1059, 0]
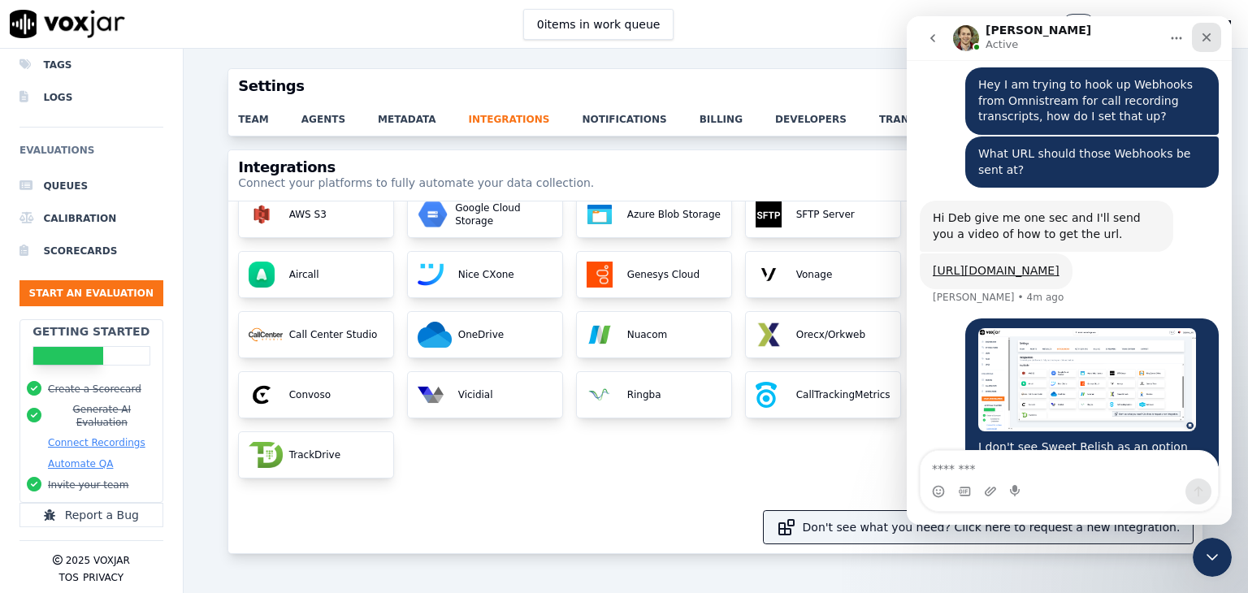
click at [1208, 45] on div "Close" at bounding box center [1206, 37] width 29 height 29
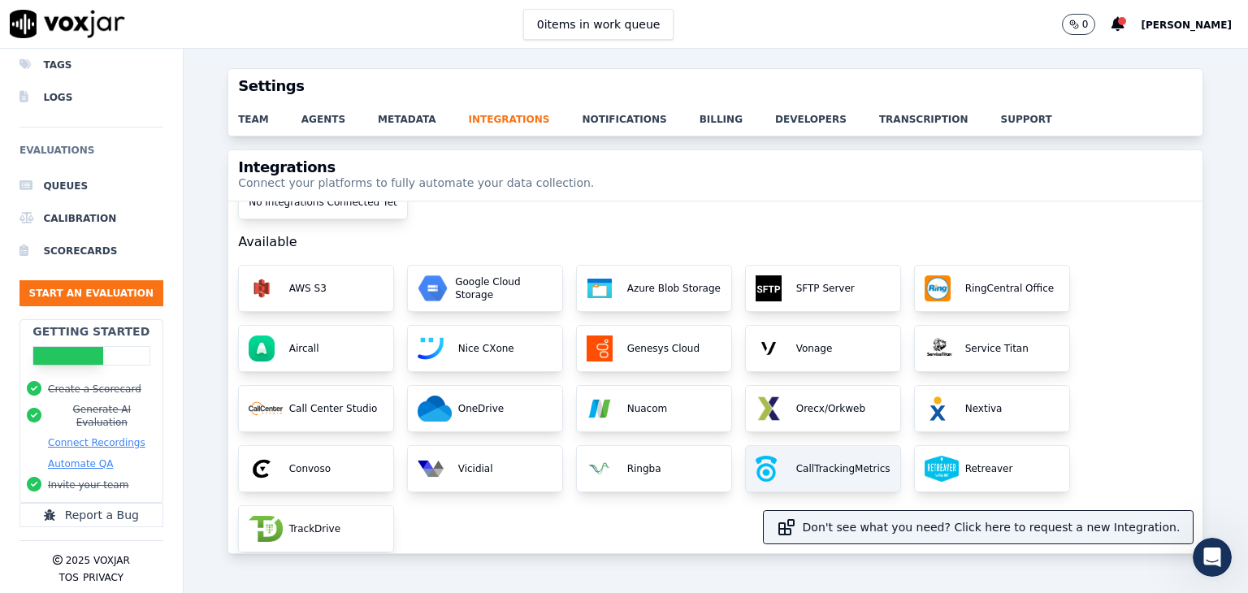
scroll to position [59, 0]
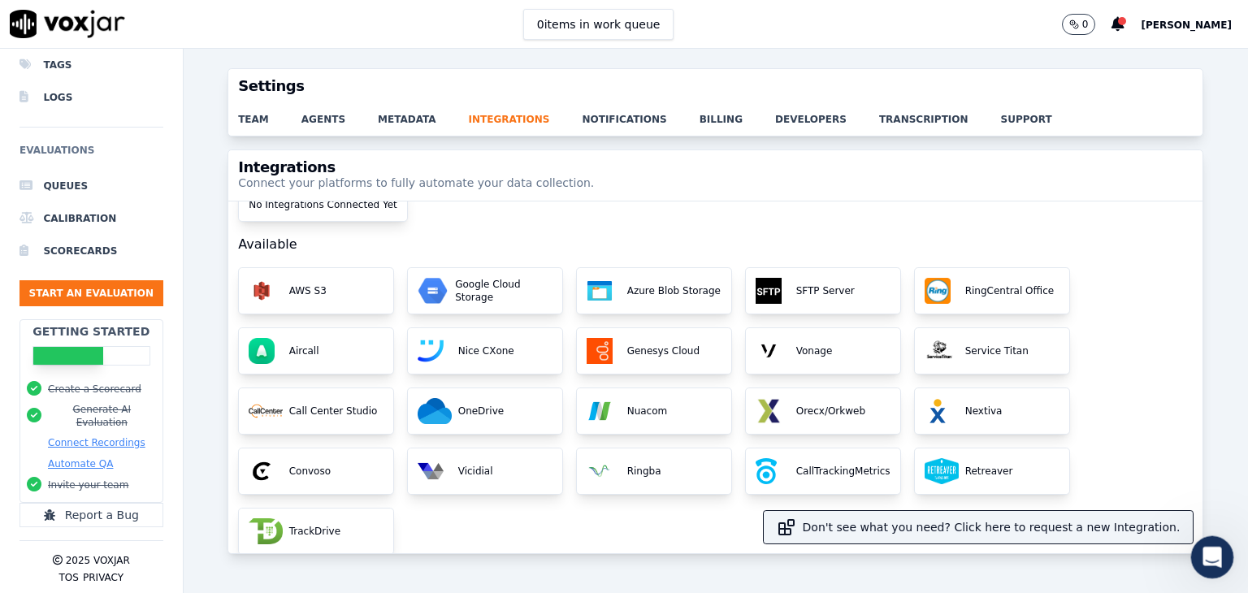
click at [1217, 542] on div "Open Intercom Messenger" at bounding box center [1210, 555] width 54 height 54
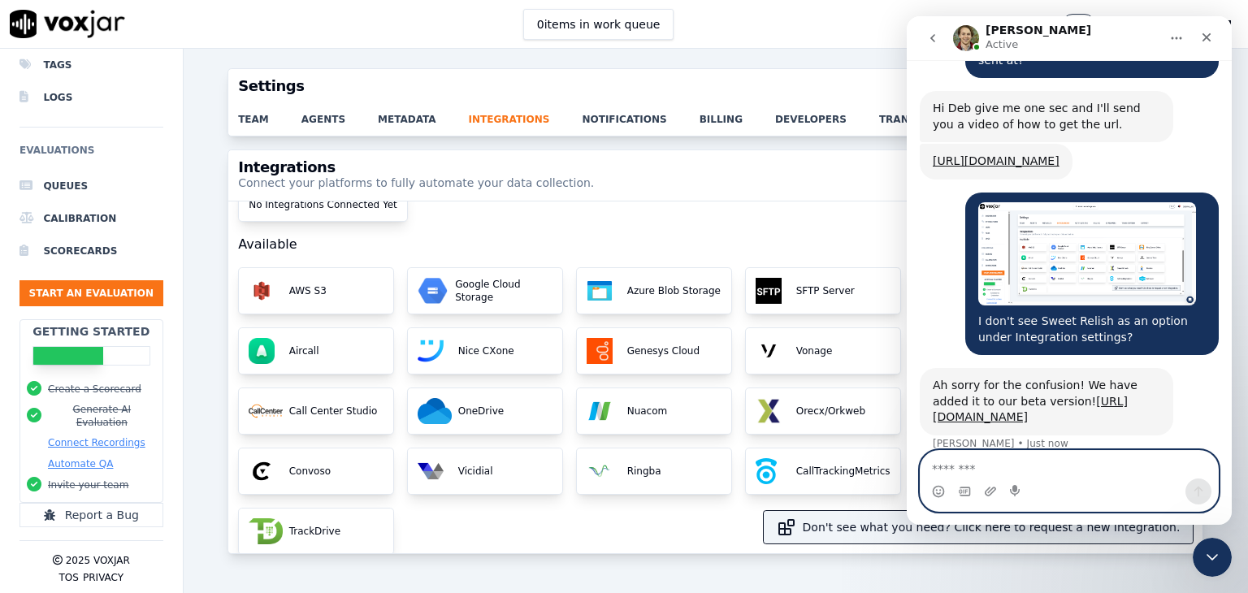
scroll to position [1187, 0]
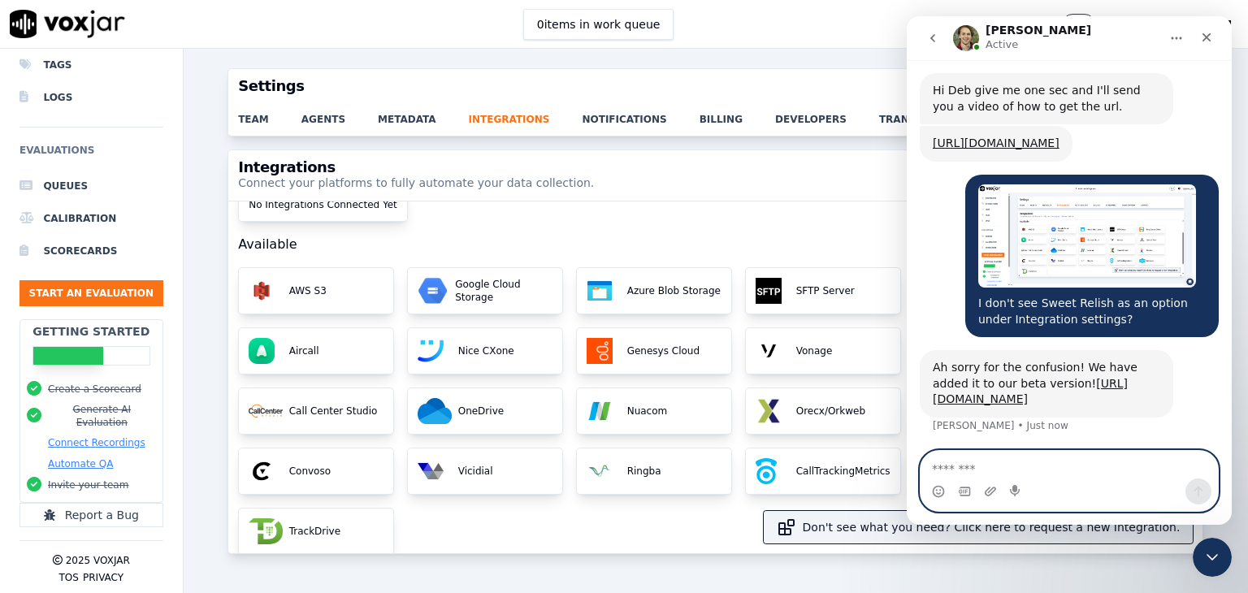
click at [978, 475] on textarea "Message…" at bounding box center [1069, 465] width 297 height 28
click at [1001, 471] on textarea "Message…" at bounding box center [1069, 465] width 297 height 28
click at [1006, 469] on textarea "Message…" at bounding box center [1069, 465] width 297 height 28
click at [1017, 467] on textarea "Message…" at bounding box center [1069, 465] width 297 height 28
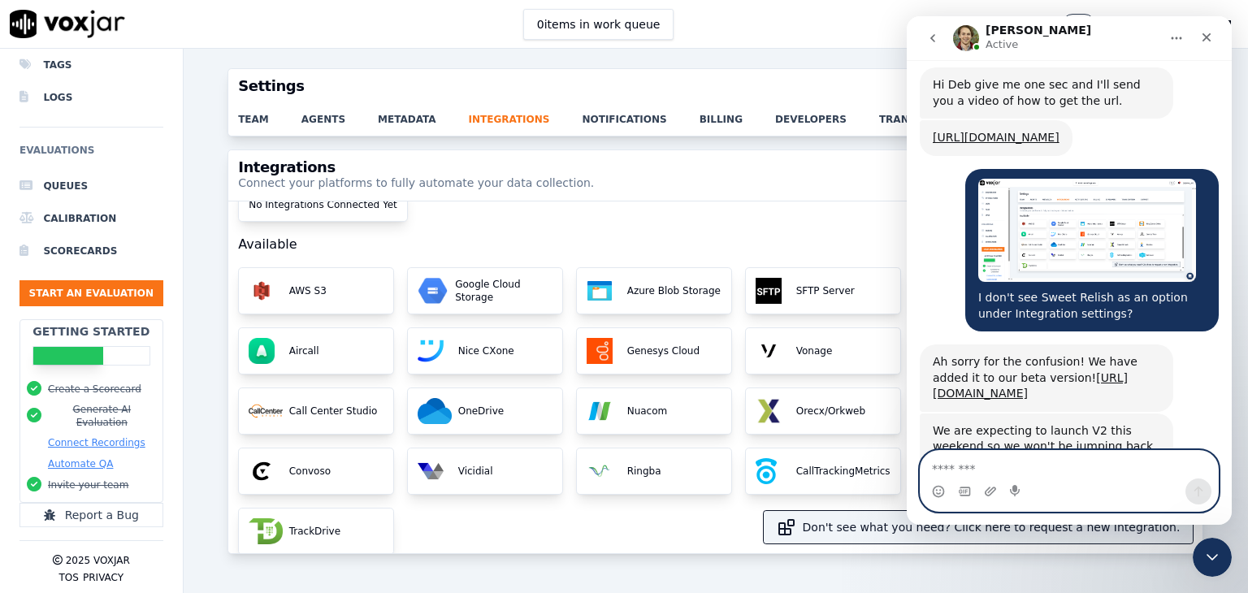
click at [978, 467] on textarea "Message…" at bounding box center [1069, 465] width 297 height 28
click at [982, 467] on textarea "Message…" at bounding box center [1069, 465] width 297 height 28
click at [987, 468] on textarea "Message…" at bounding box center [1069, 465] width 297 height 28
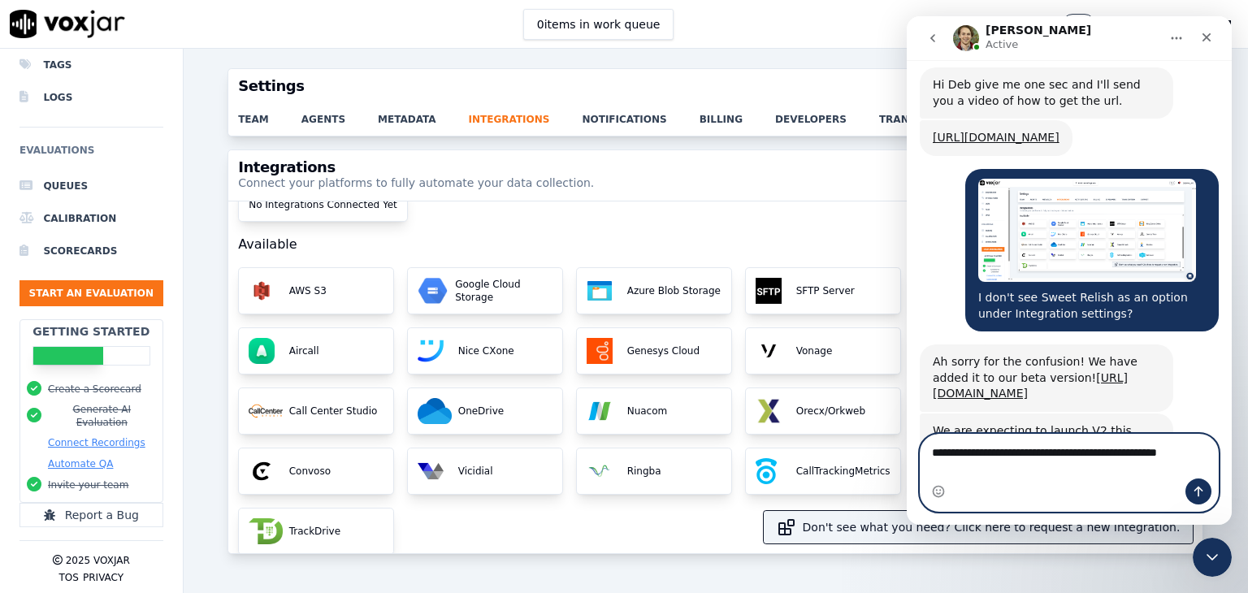
scroll to position [1208, 0]
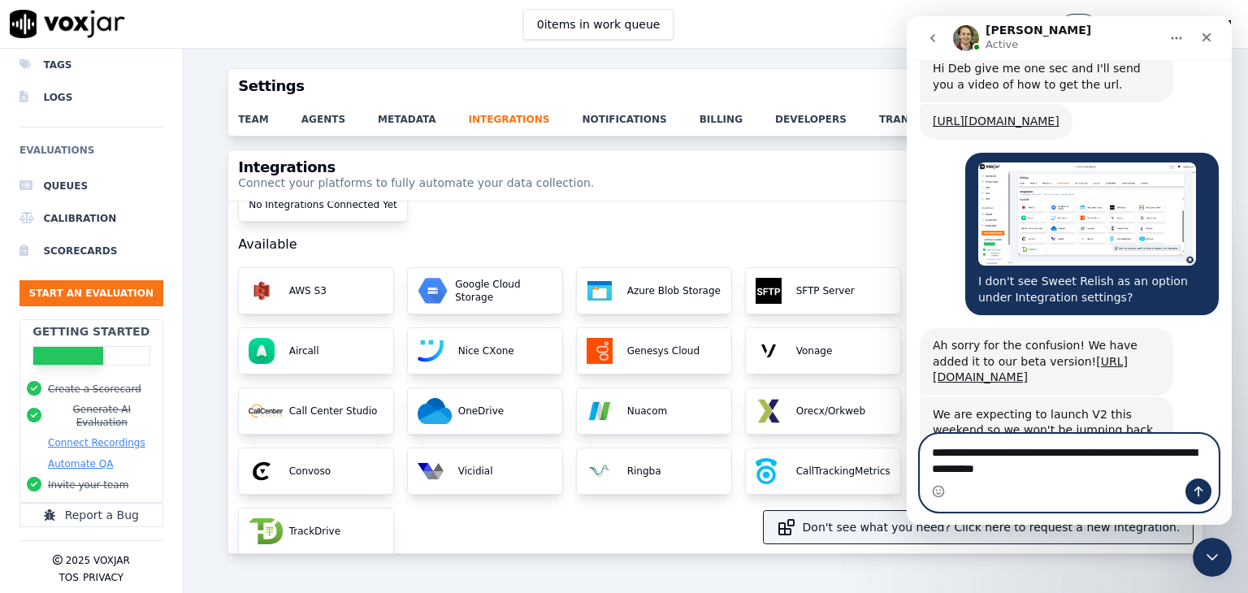
click at [999, 456] on textarea "**********" at bounding box center [1069, 457] width 297 height 44
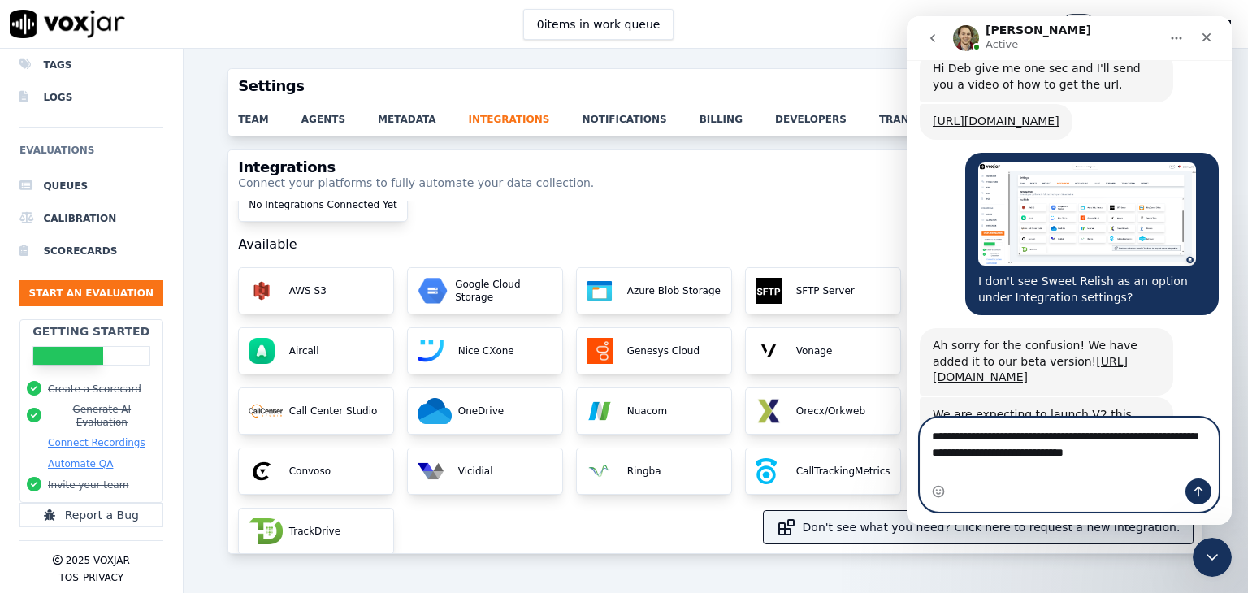
type textarea "**********"
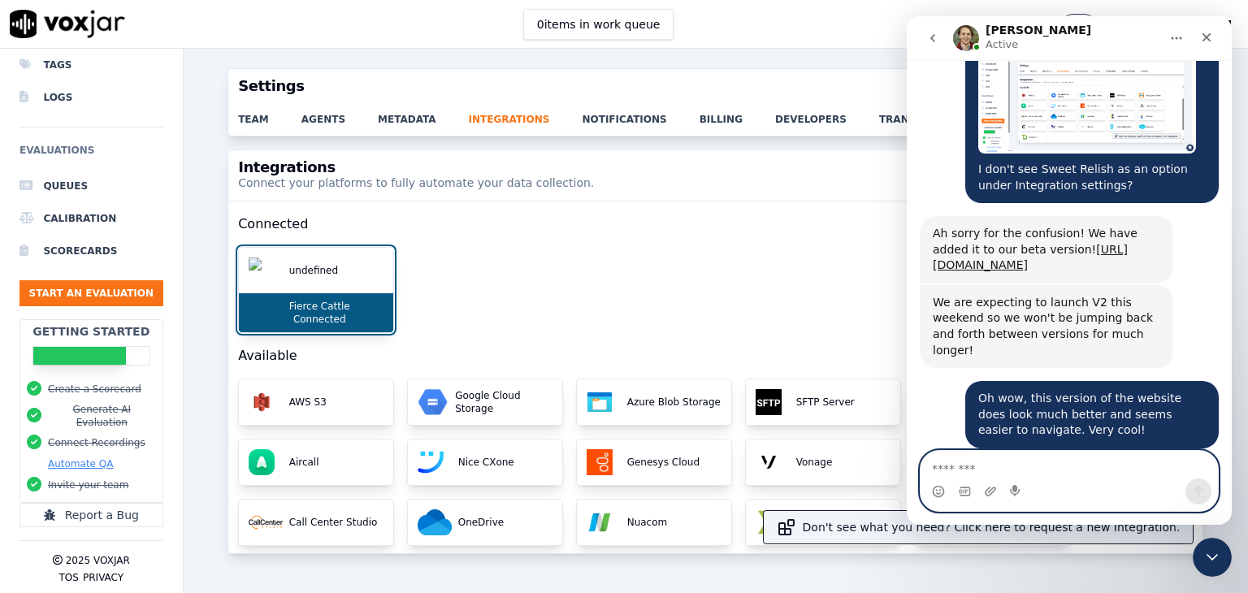
scroll to position [1384, 0]
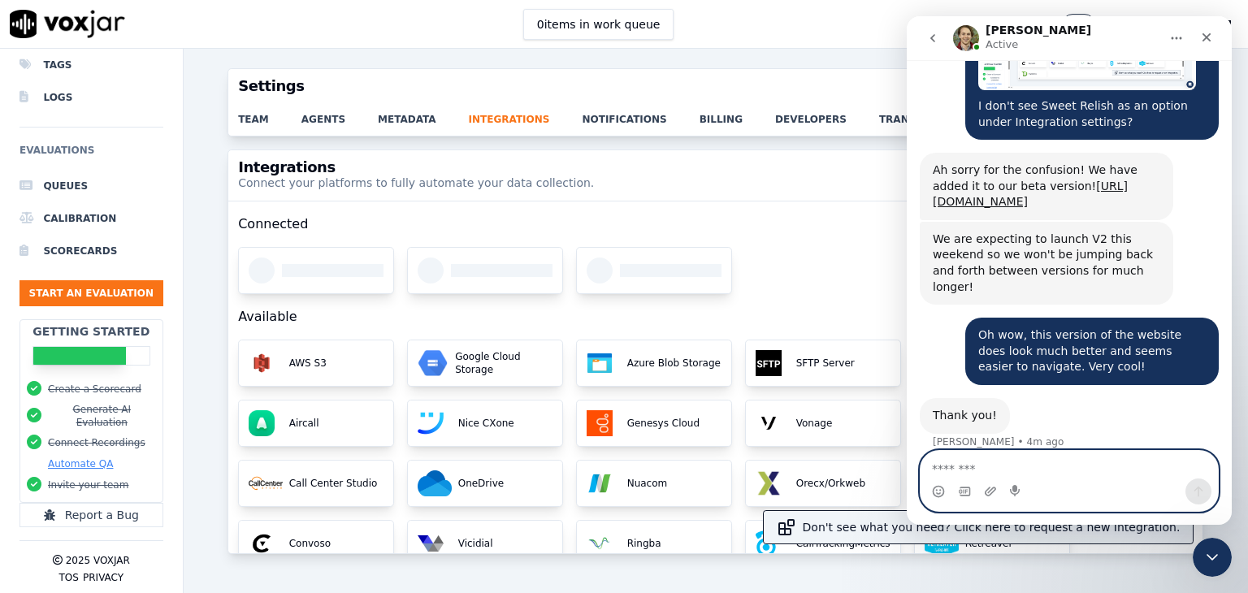
click at [978, 469] on textarea "Message…" at bounding box center [1069, 465] width 297 height 28
click at [987, 467] on textarea "Message…" at bounding box center [1069, 465] width 297 height 28
click at [991, 467] on textarea "Message…" at bounding box center [1069, 465] width 297 height 28
click at [996, 467] on textarea "Message…" at bounding box center [1069, 465] width 297 height 28
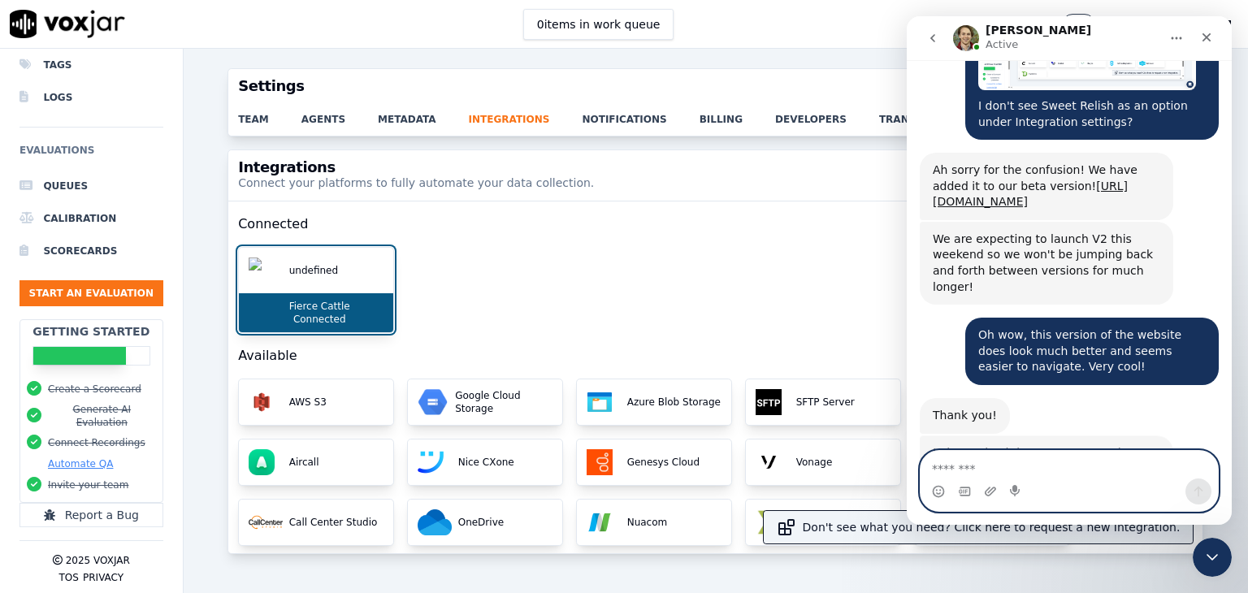
scroll to position [1438, 0]
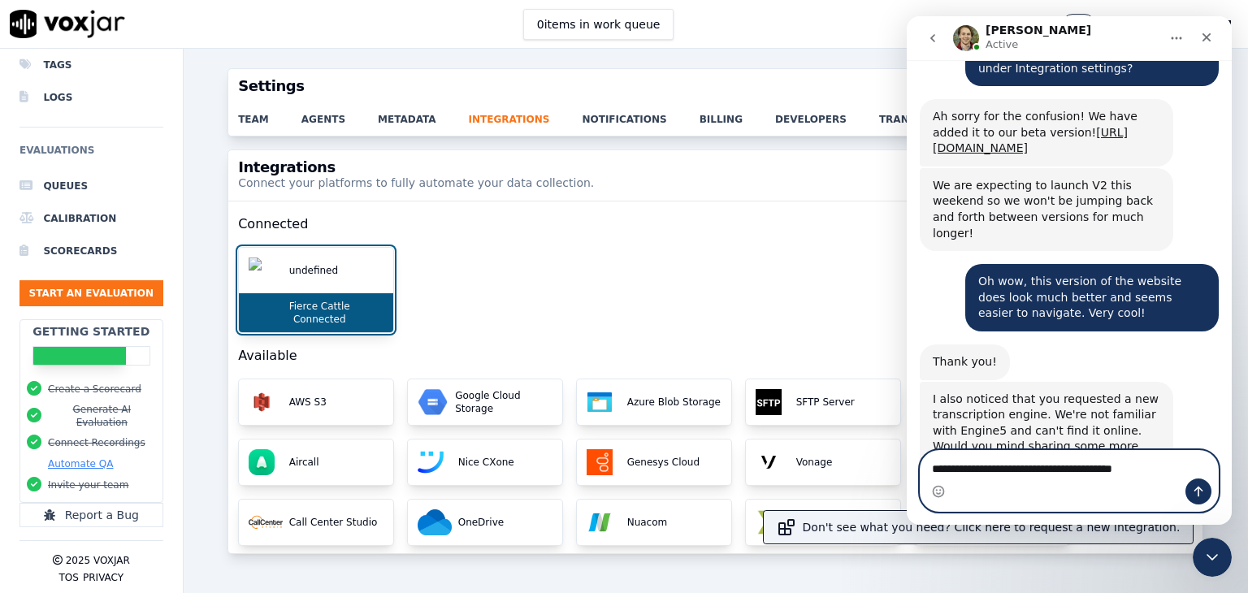
type textarea "**********"
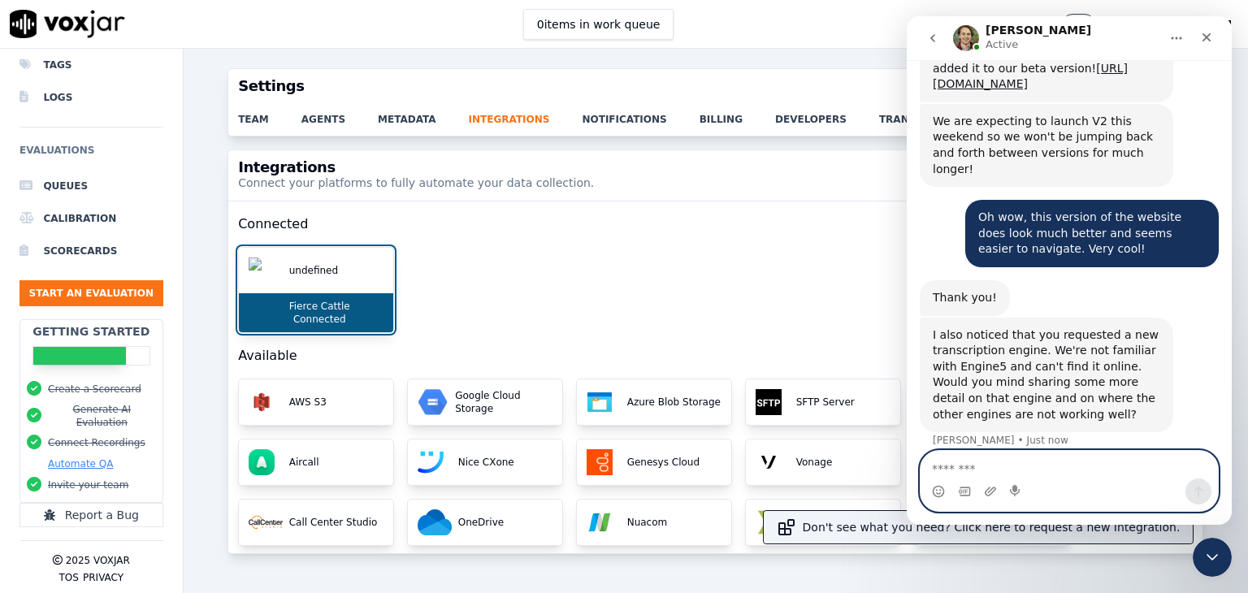
click at [993, 466] on textarea "Message…" at bounding box center [1069, 465] width 297 height 28
click at [1066, 466] on textarea "Message…" at bounding box center [1069, 465] width 297 height 28
click at [1073, 467] on textarea "Message…" at bounding box center [1069, 465] width 297 height 28
click at [1077, 469] on textarea "Message…" at bounding box center [1069, 465] width 297 height 28
click at [1083, 469] on textarea "Message…" at bounding box center [1069, 465] width 297 height 28
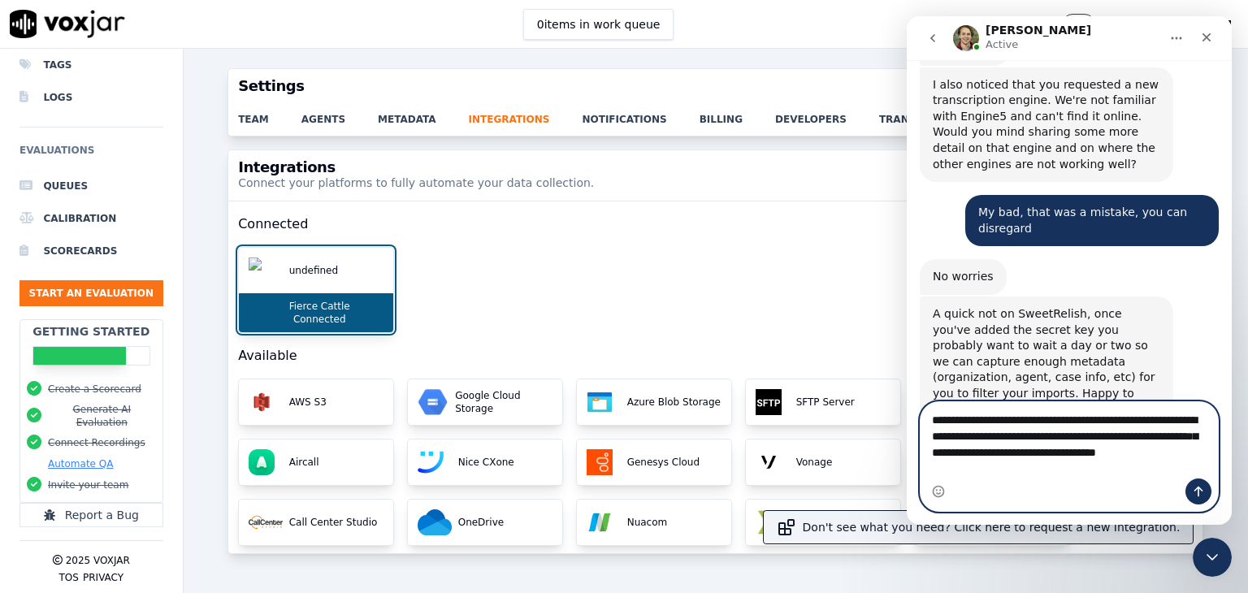
scroll to position [1768, 0]
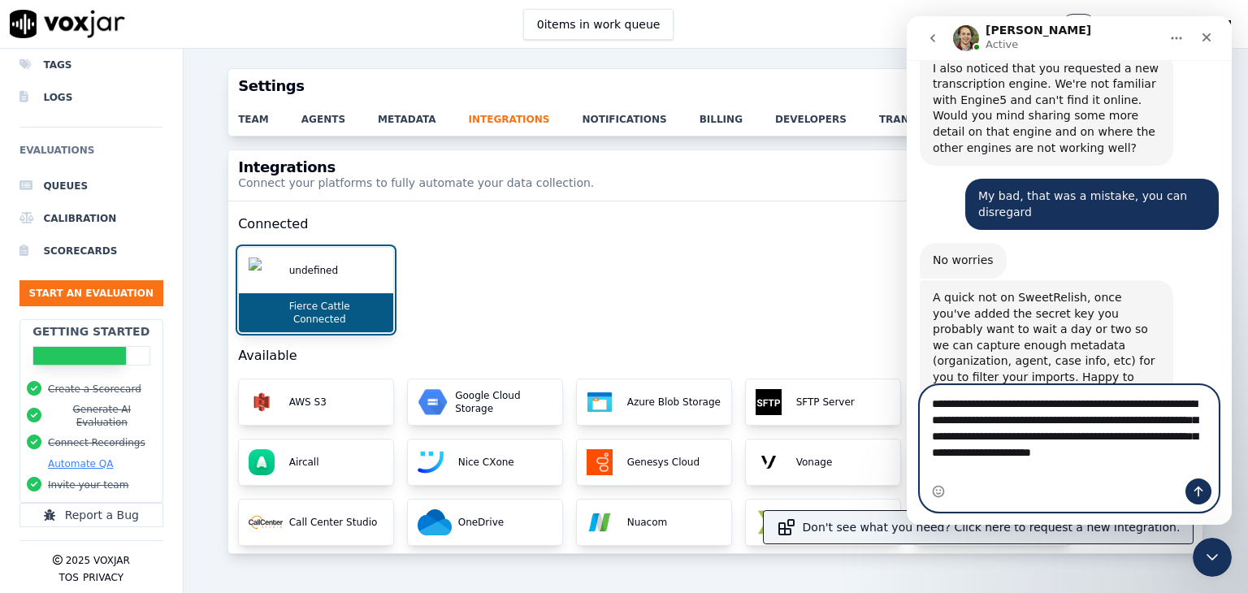
click at [1024, 424] on textarea "**********" at bounding box center [1069, 424] width 297 height 76
click at [1050, 439] on textarea "**********" at bounding box center [1069, 424] width 297 height 76
click at [997, 436] on textarea "**********" at bounding box center [1069, 424] width 297 height 76
click at [1149, 436] on textarea "**********" at bounding box center [1069, 424] width 297 height 76
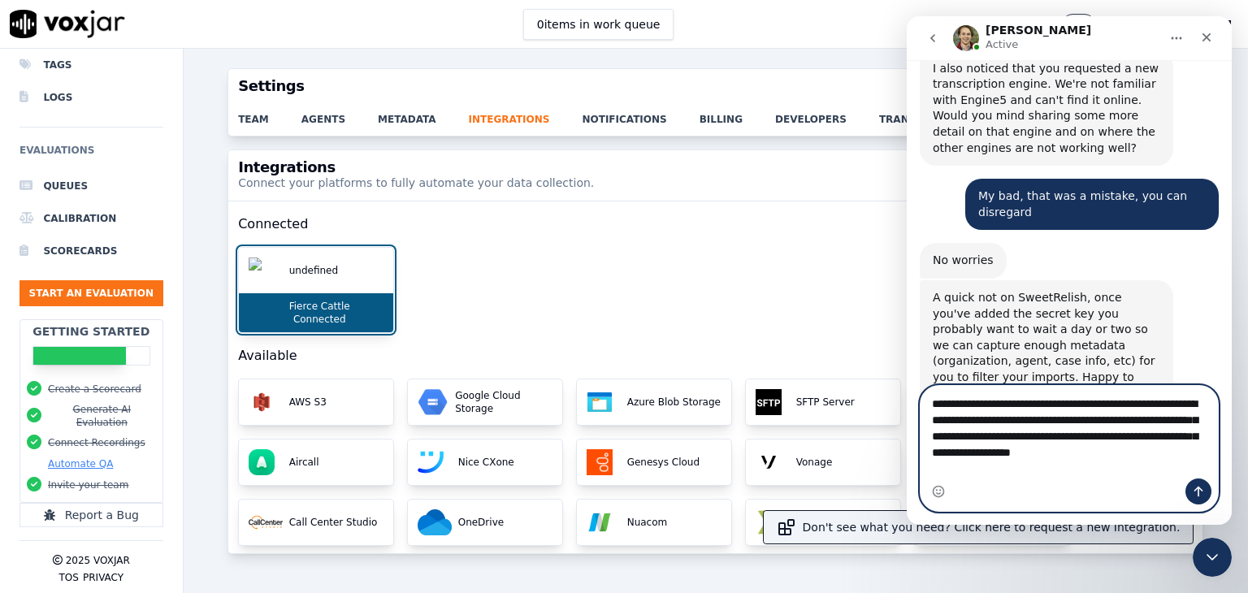
click at [1039, 462] on textarea "**********" at bounding box center [1069, 424] width 297 height 76
drag, startPoint x: 1021, startPoint y: 453, endPoint x: 1165, endPoint y: 435, distance: 145.9
click at [1165, 435] on textarea "**********" at bounding box center [1069, 424] width 297 height 76
click at [1108, 456] on textarea "**********" at bounding box center [1069, 424] width 297 height 76
click at [1060, 462] on textarea "**********" at bounding box center [1069, 424] width 297 height 76
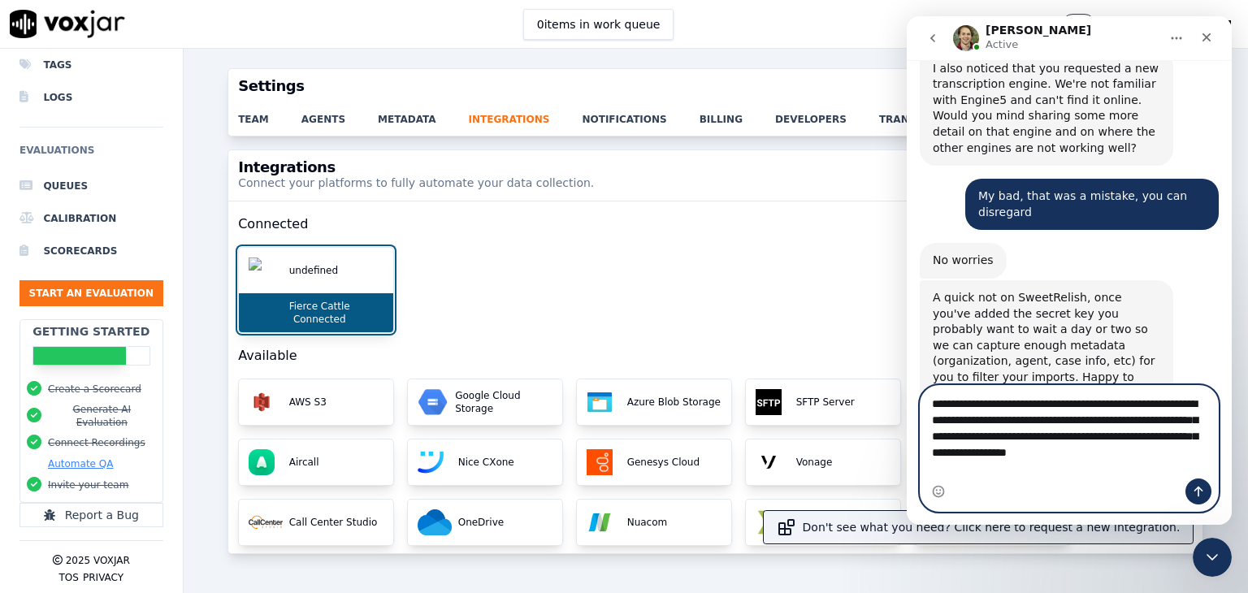
click at [1084, 462] on textarea "**********" at bounding box center [1069, 424] width 297 height 76
type textarea "**********"
click at [1196, 492] on icon "Send a message…" at bounding box center [1198, 491] width 13 height 13
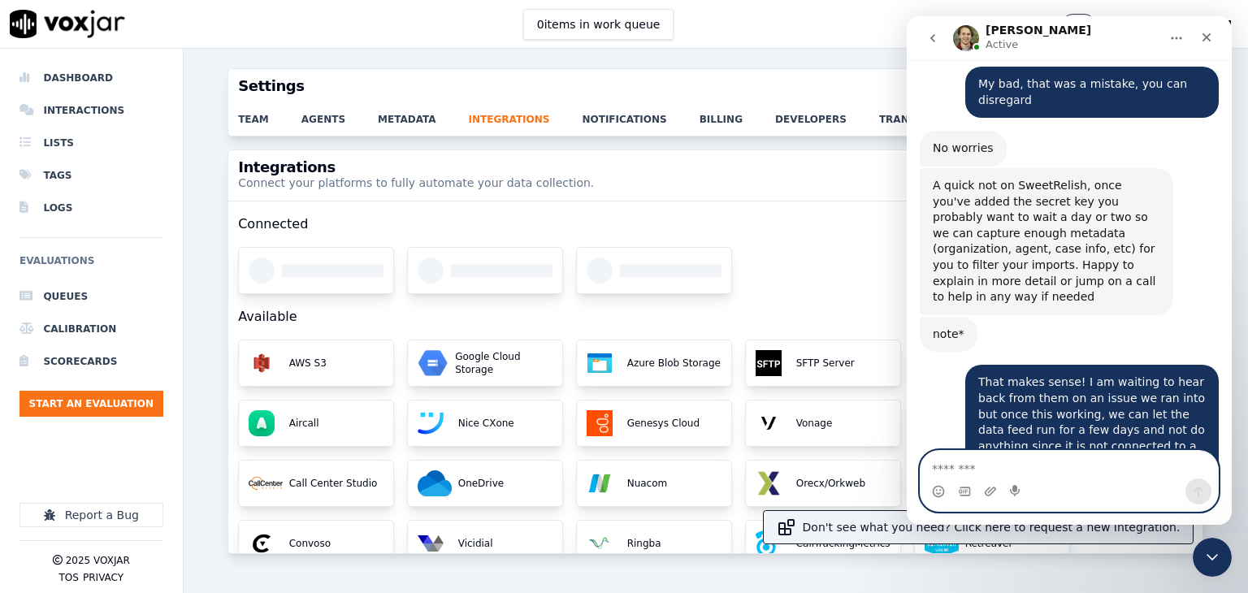
scroll to position [0, 0]
